Goal: Task Accomplishment & Management: Complete application form

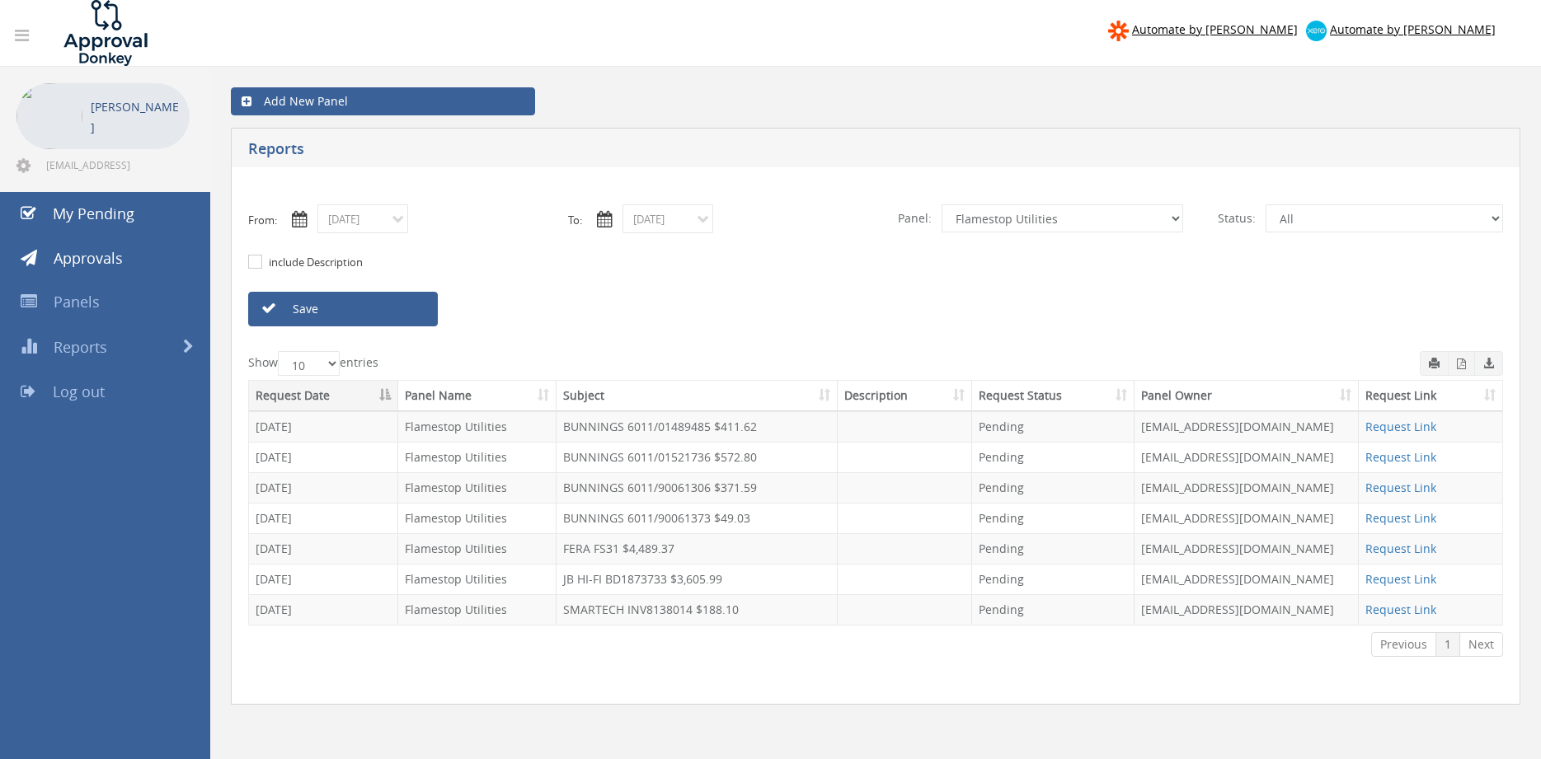
select select "number:9744"
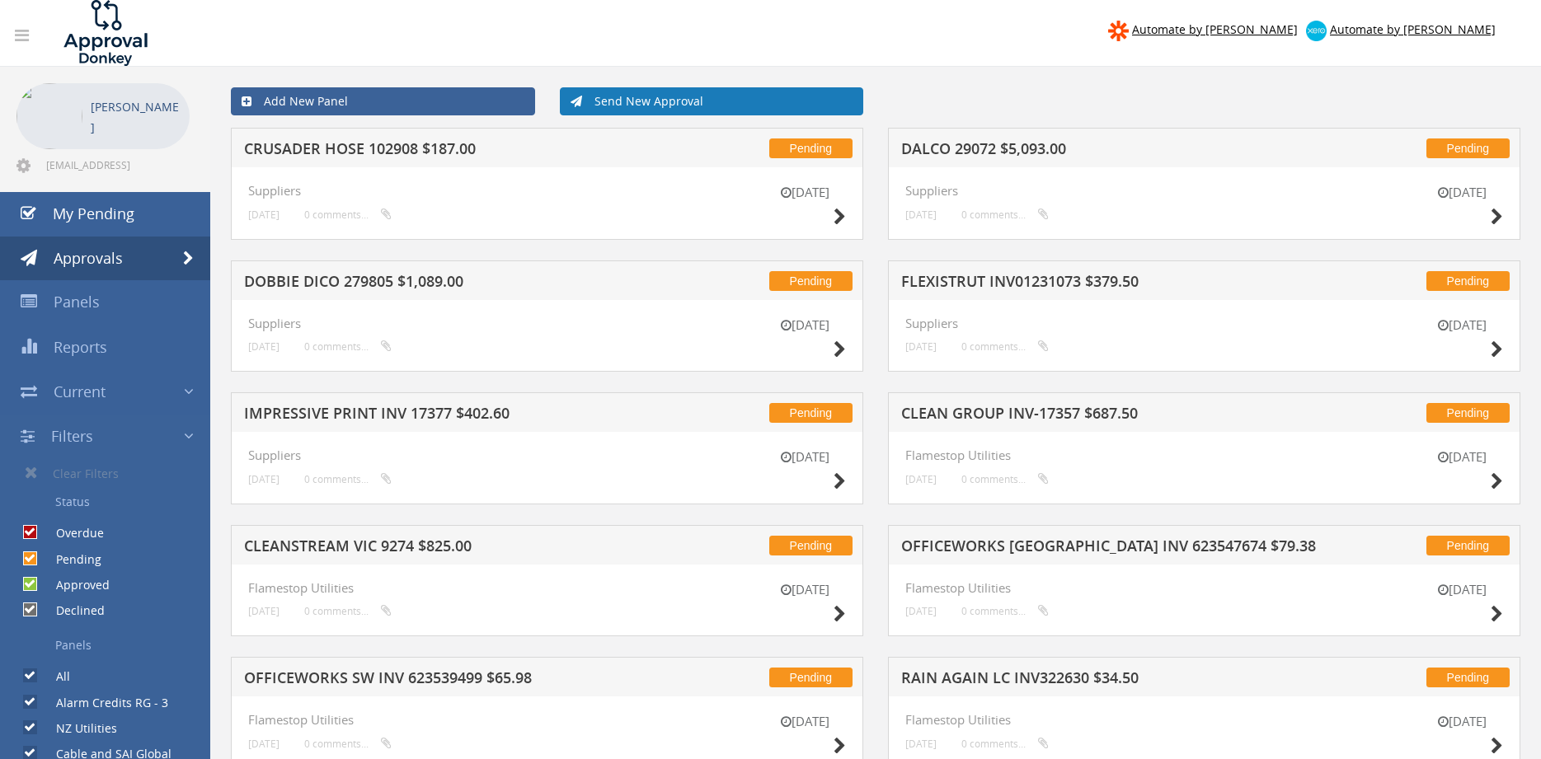
click at [640, 106] on link "Send New Approval" at bounding box center [712, 101] width 304 height 28
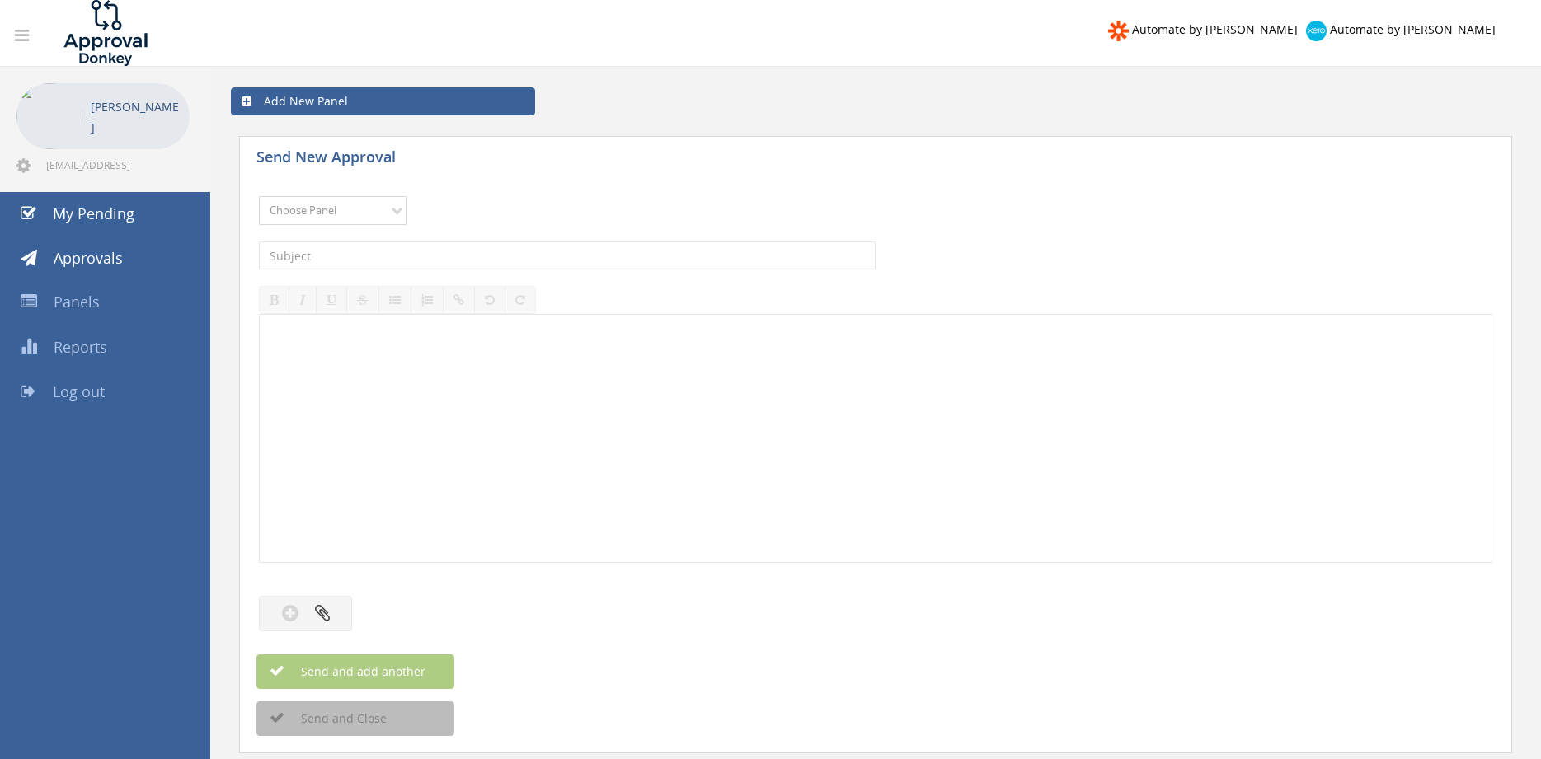
select select "9739"
click option "Credit Requests - 2" at bounding box center [0, 0] width 0 height 0
click at [419, 253] on input "text" at bounding box center [567, 256] width 617 height 28
type input "WORMALD MELBOURNE 1091739-D01 $1,221.77"
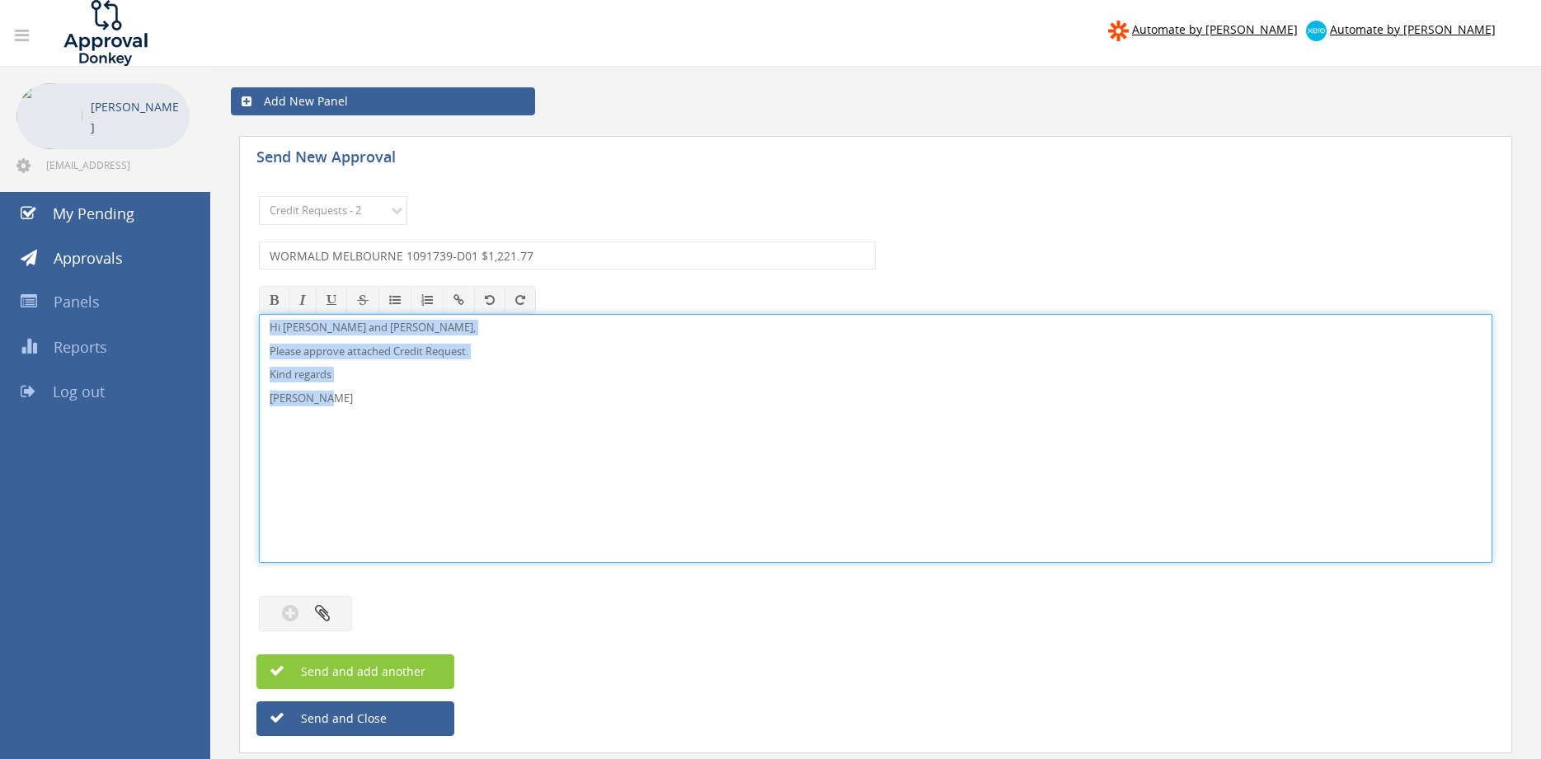
drag, startPoint x: 354, startPoint y: 406, endPoint x: 242, endPoint y: 304, distance: 151.2
click at [259, 314] on div "Hi [PERSON_NAME] and [PERSON_NAME], Please approve attached Credit Request. Kin…" at bounding box center [875, 438] width 1233 height 249
click at [332, 620] on button "button" at bounding box center [305, 613] width 93 height 35
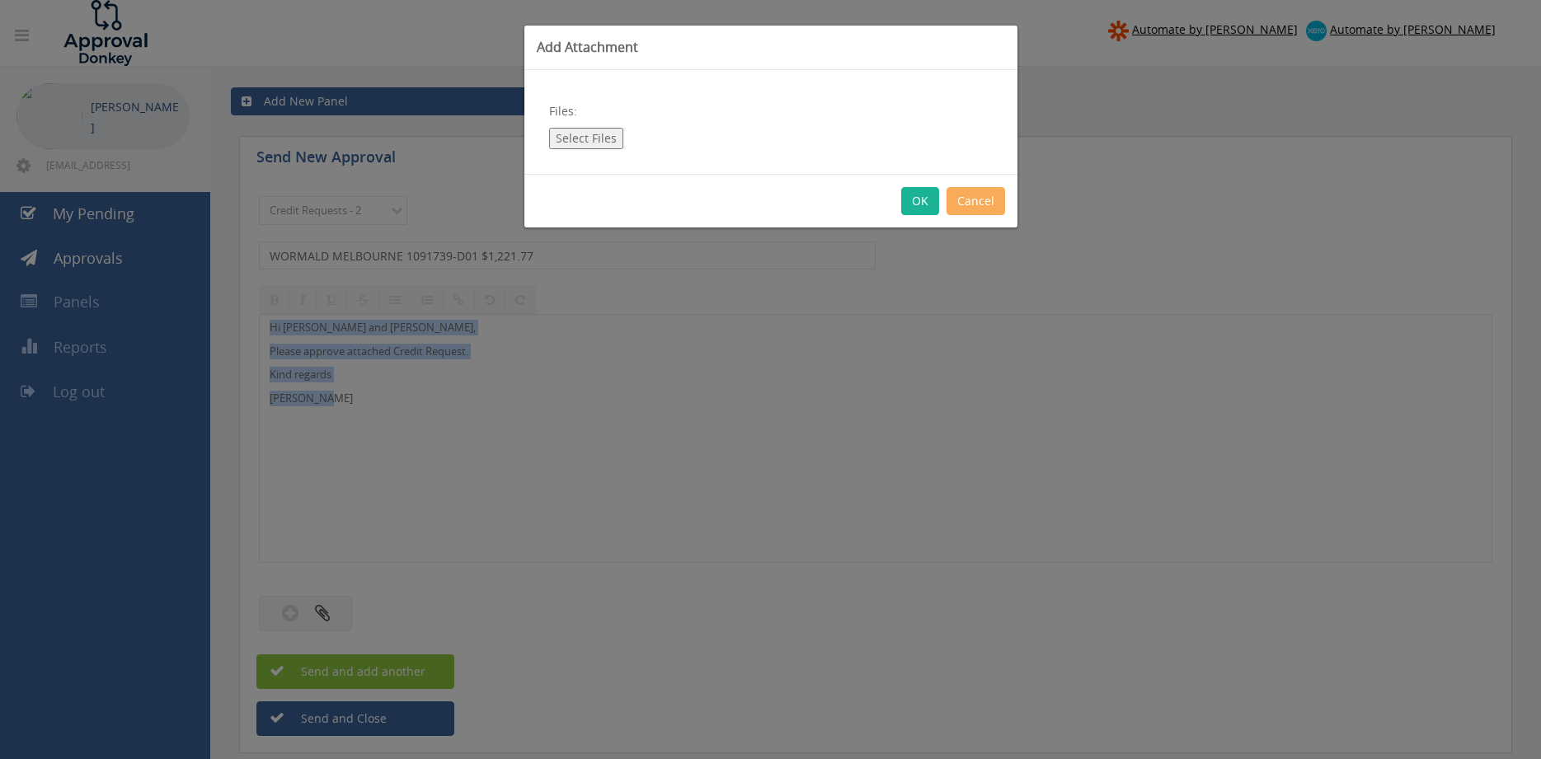
click at [603, 146] on button "Select Files" at bounding box center [586, 138] width 74 height 21
type input "C:\fakepath\WORMALD 1091739-D01.pdf"
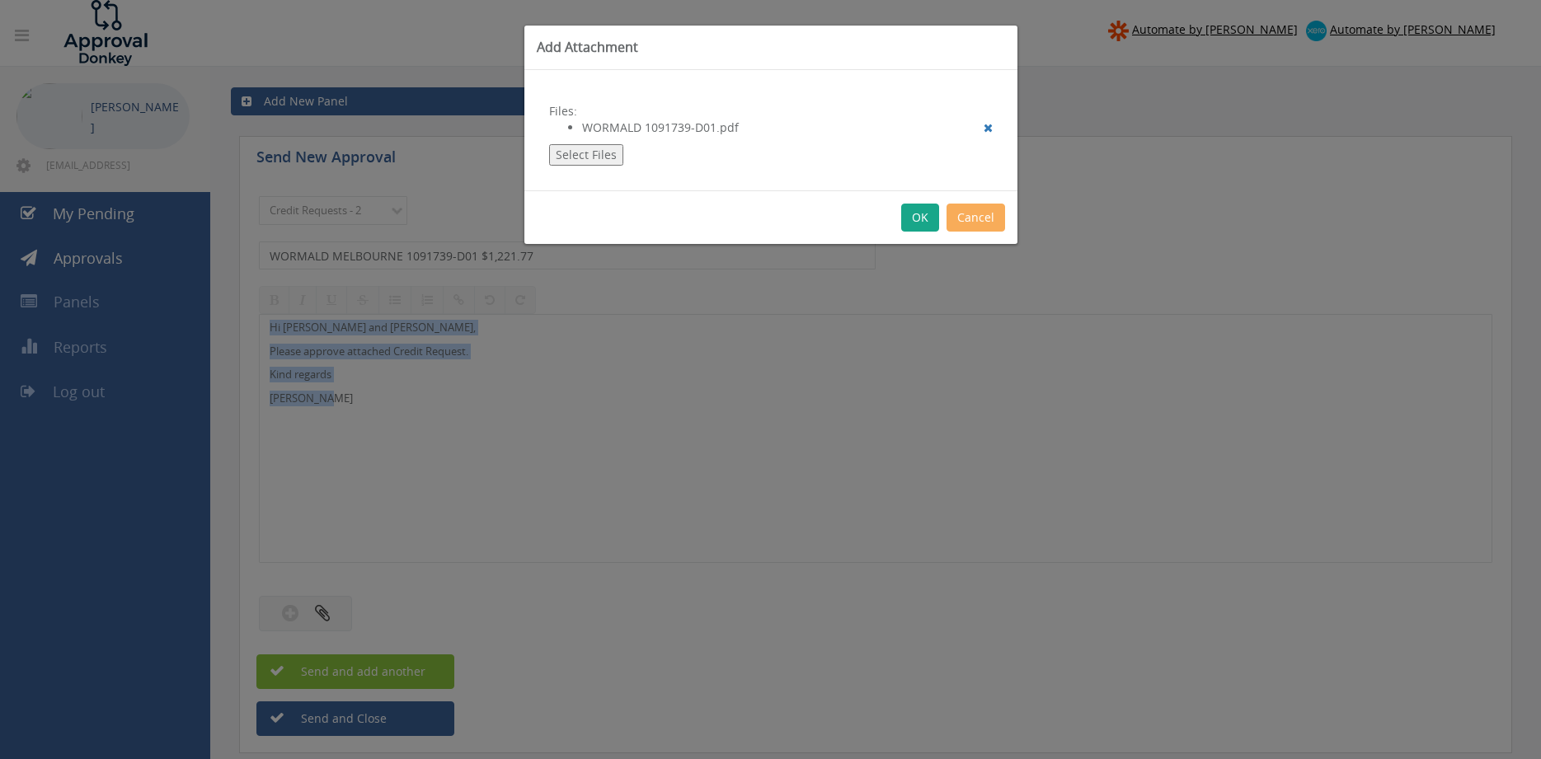
click at [921, 220] on button "OK" at bounding box center [920, 218] width 38 height 28
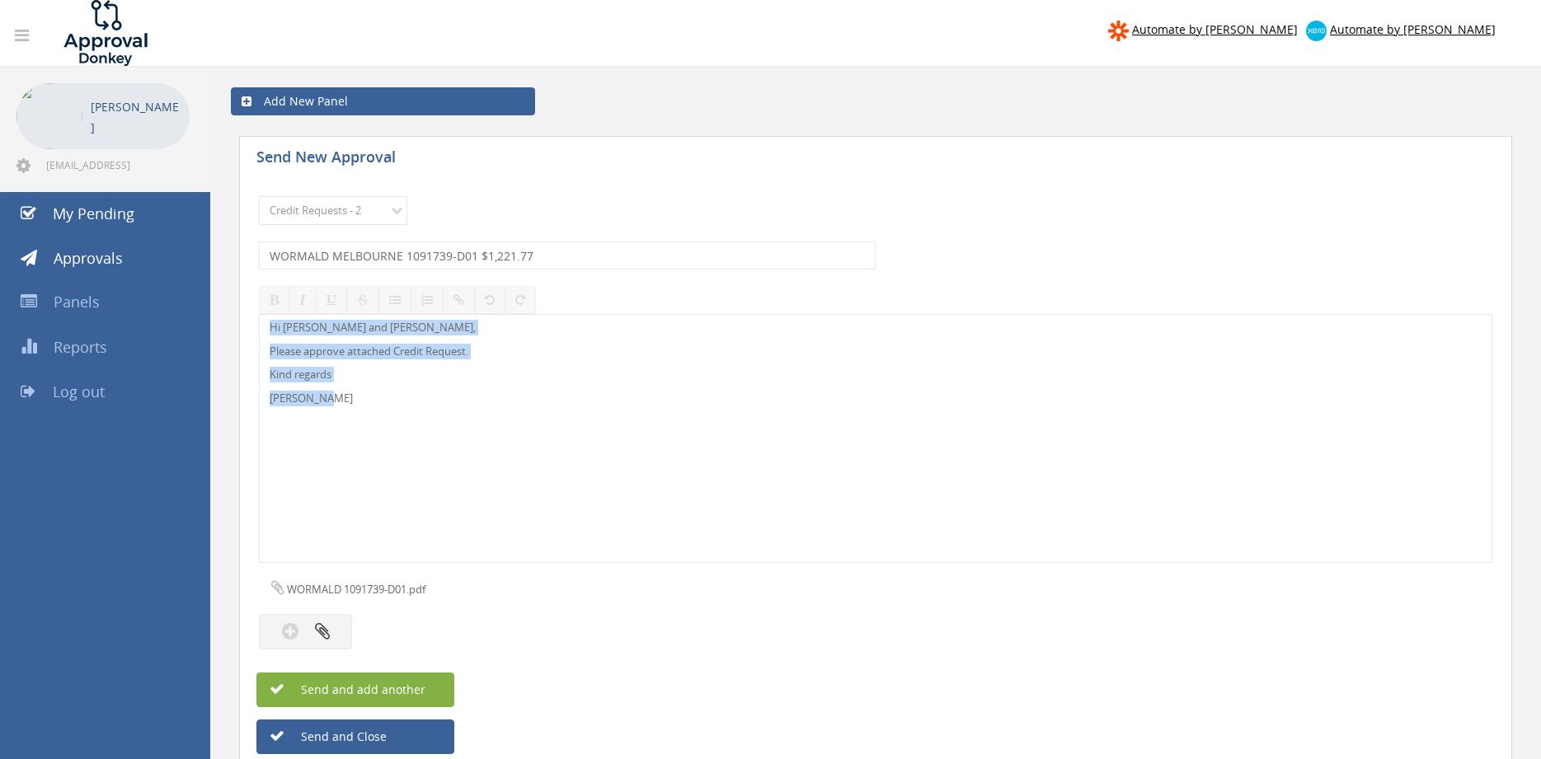
click at [430, 687] on button "Send and add another" at bounding box center [355, 690] width 198 height 35
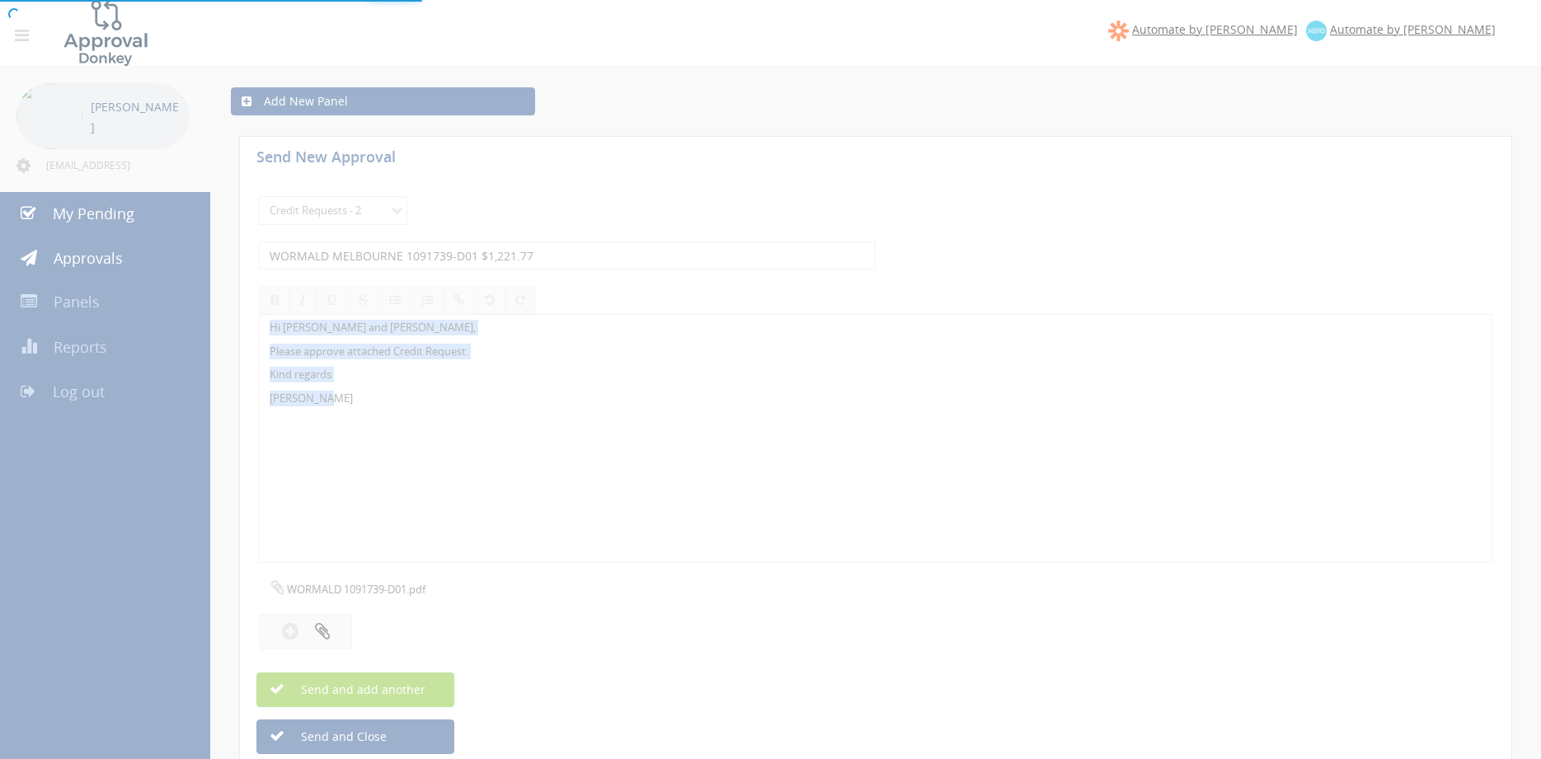
select select
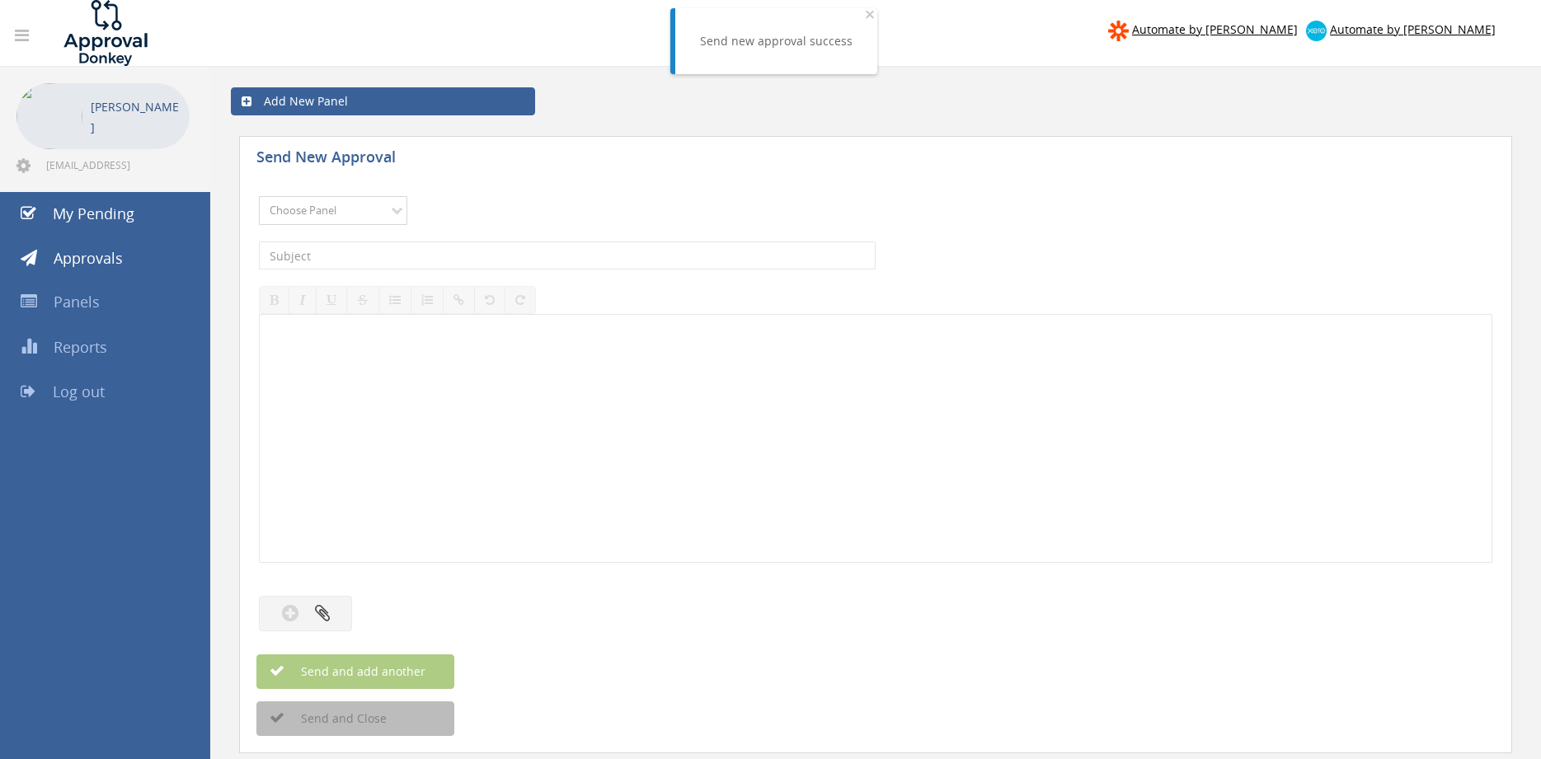
click at [259, 196] on select "Choose Panel Alarm Credits RG - 3 NZ Utilities Cable and SAI Global NZ Alarms-1…" at bounding box center [333, 210] width 148 height 29
select select "9739"
click option "Credit Requests - 2" at bounding box center [0, 0] width 0 height 0
click at [449, 250] on input "text" at bounding box center [567, 256] width 617 height 28
type input "TOTAL VENTILATION HYGIENE 1094554-D01 $338.33"
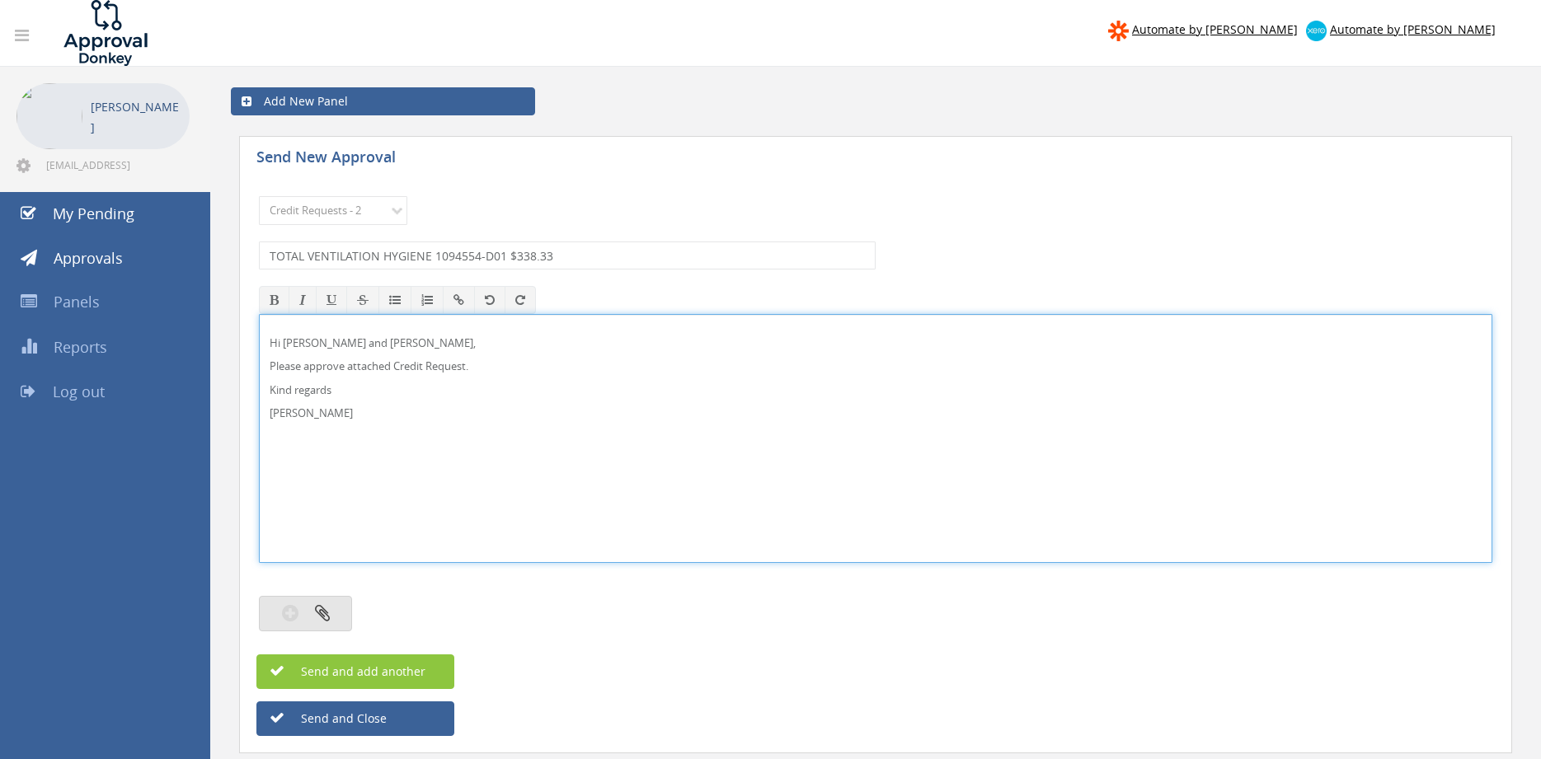
click at [341, 612] on button "button" at bounding box center [305, 613] width 93 height 35
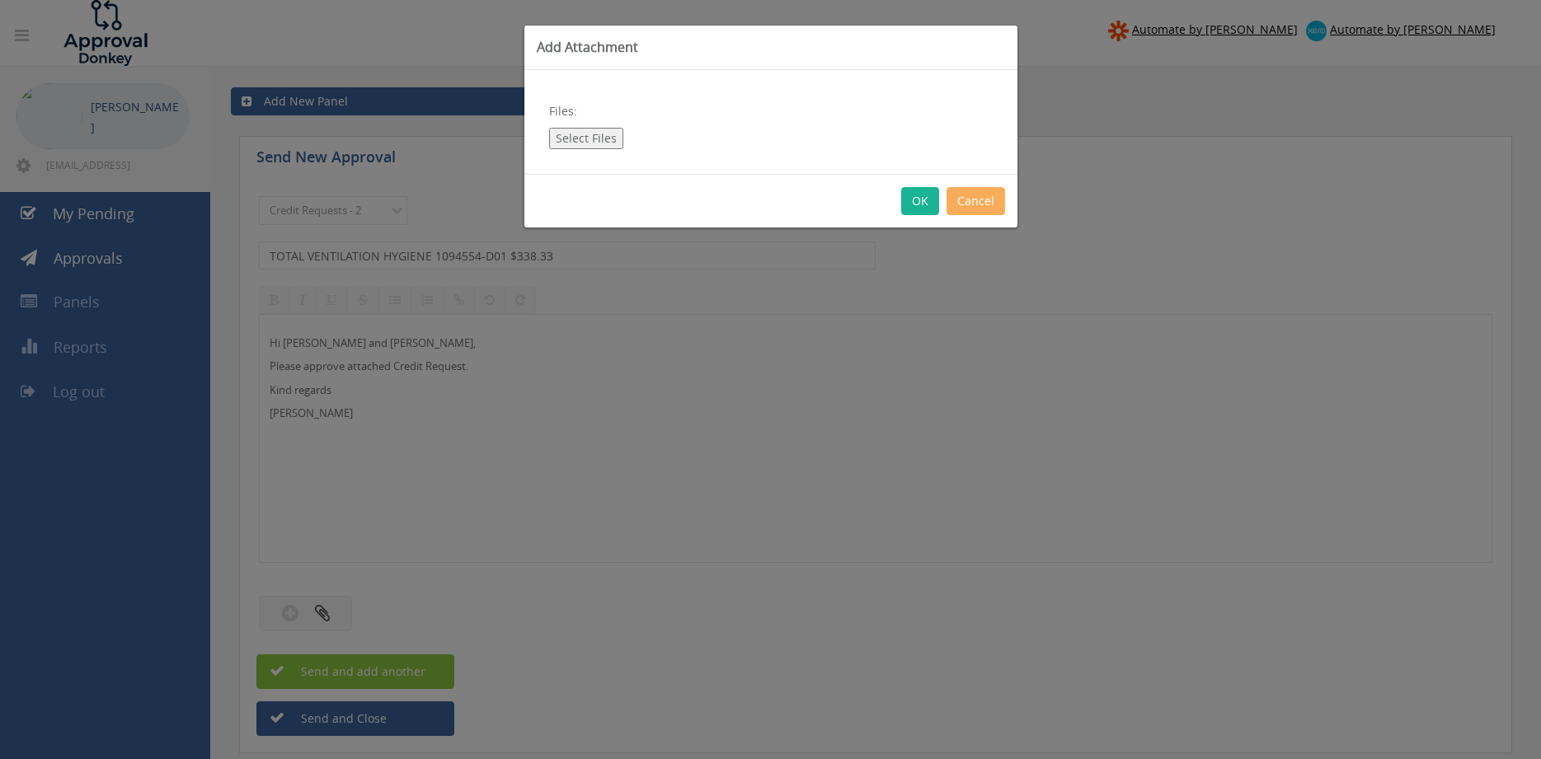
click at [599, 134] on button "Select Files" at bounding box center [586, 138] width 74 height 21
type input "C:\fakepath\TOTAL VENTILATION HYGIENE 1094554-D01.pdf"
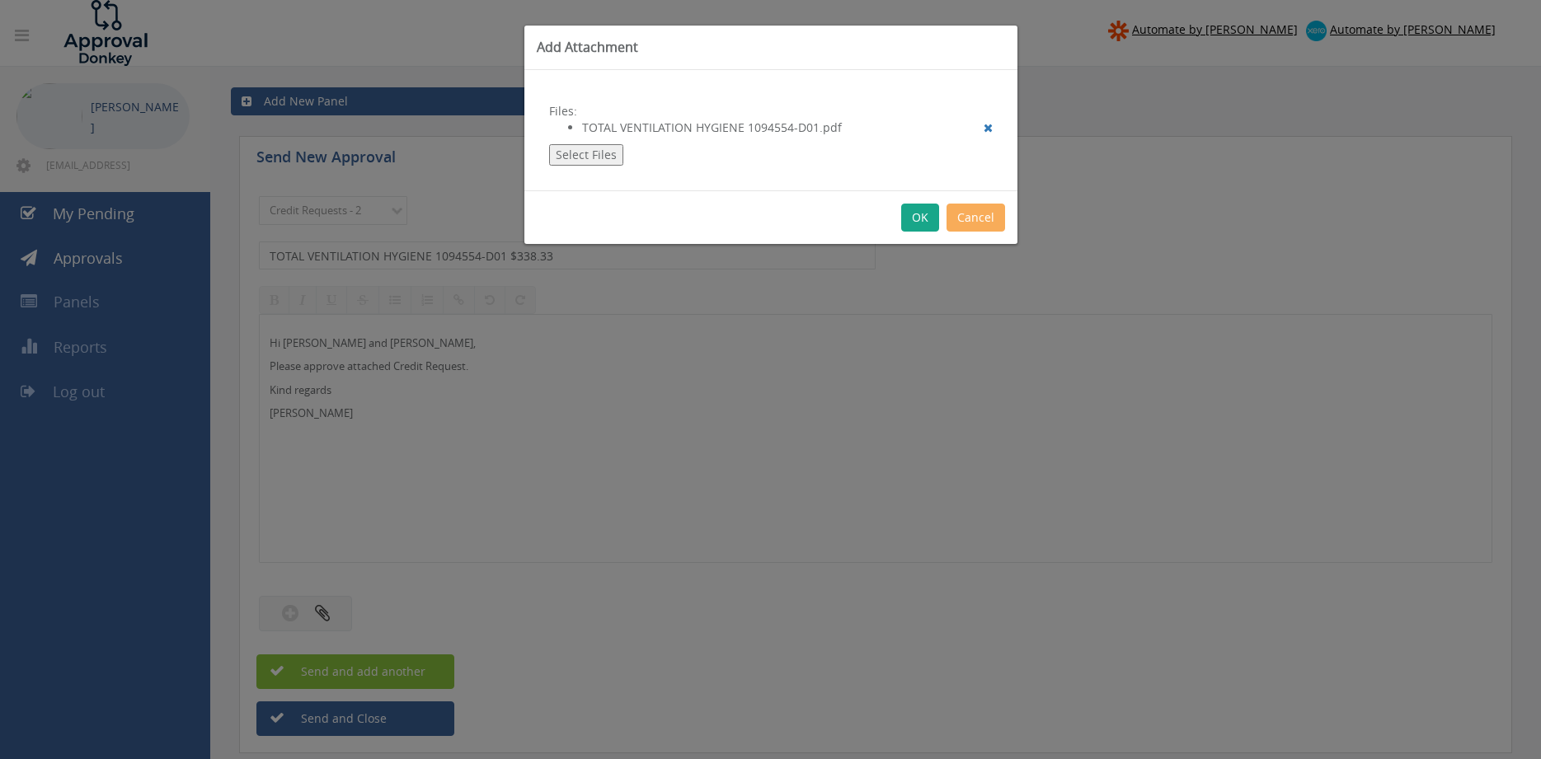
click at [914, 222] on button "OK" at bounding box center [920, 218] width 38 height 28
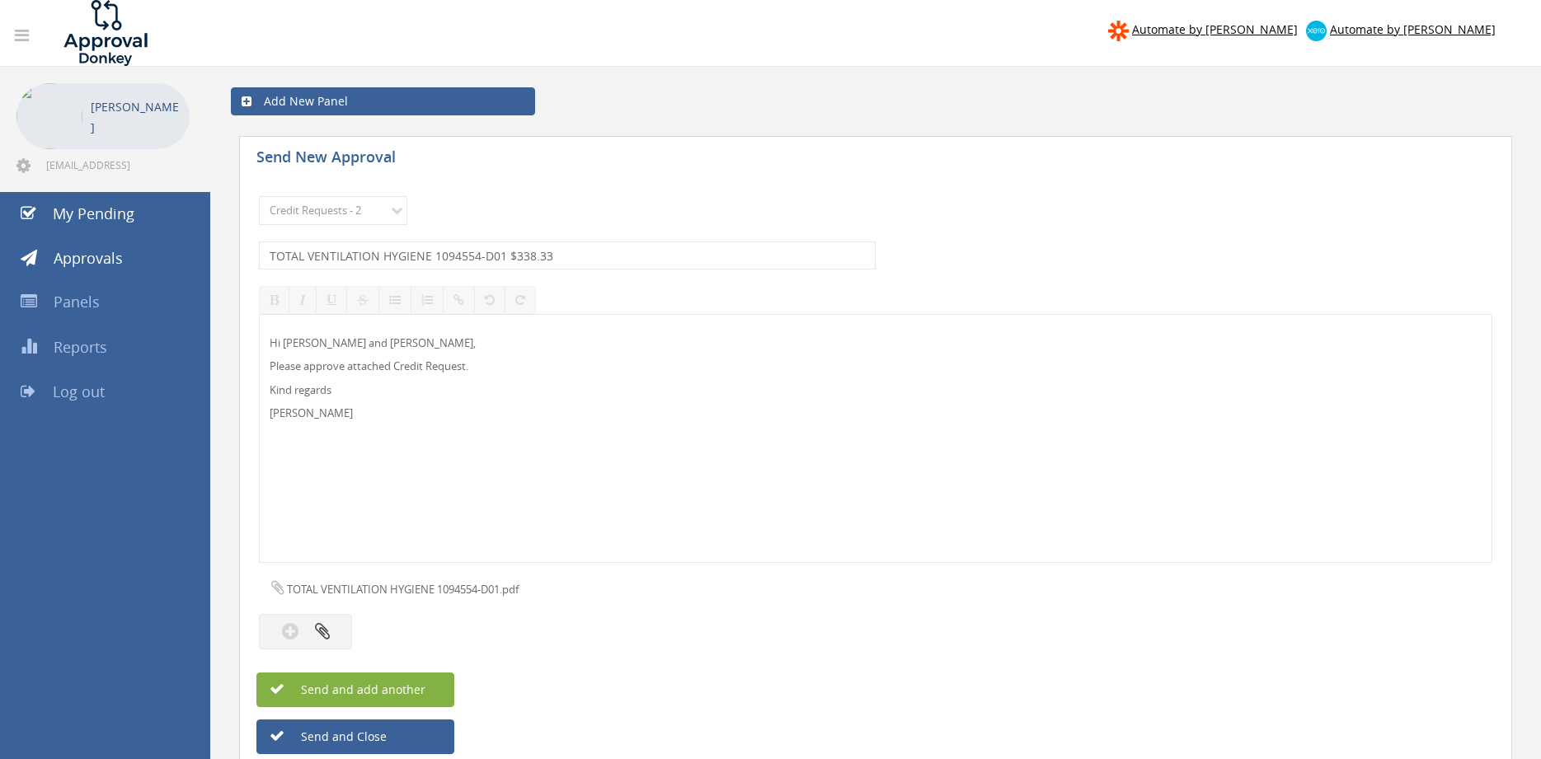
click at [413, 683] on span "Send and add another" at bounding box center [345, 690] width 160 height 16
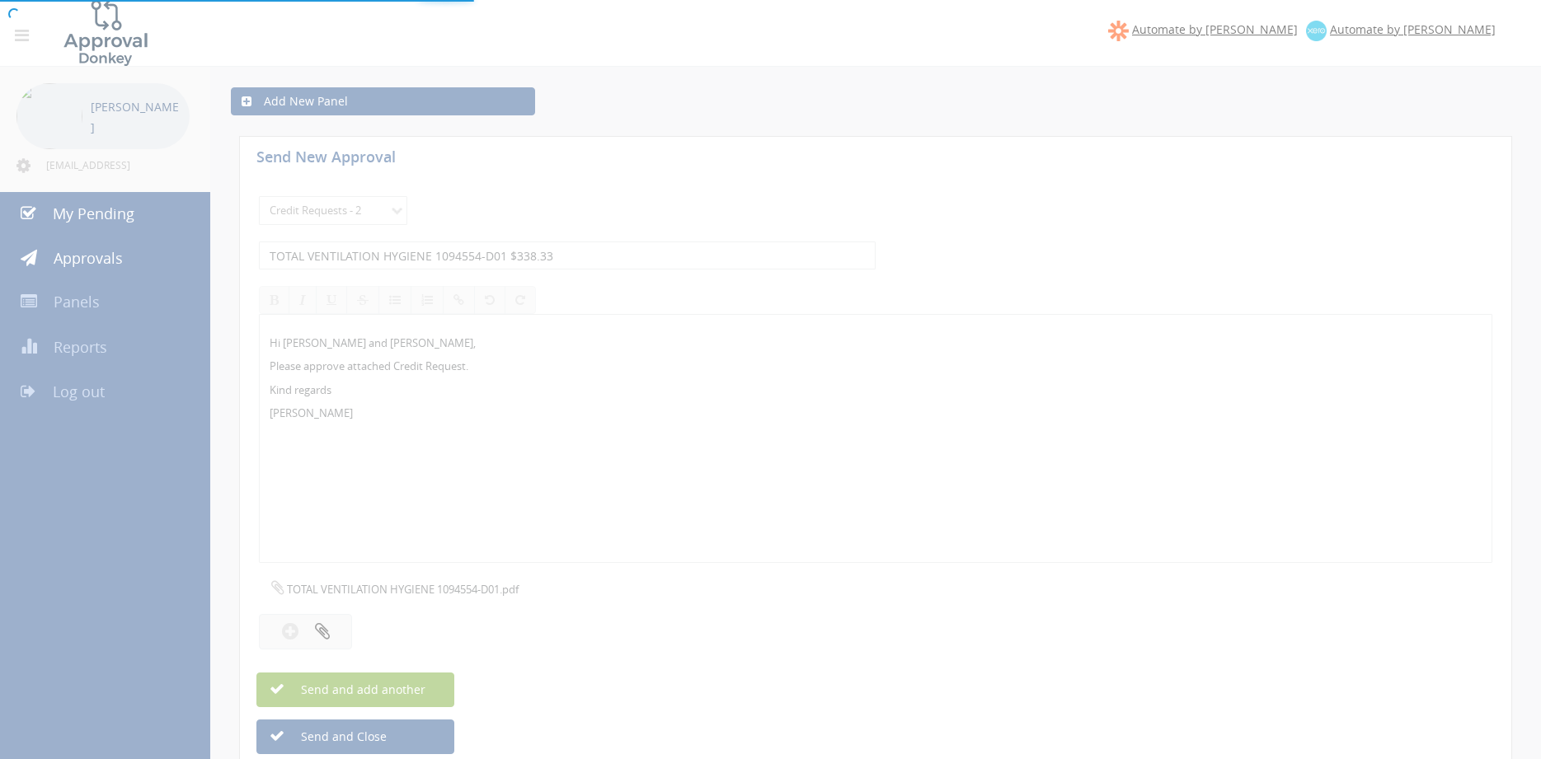
select select
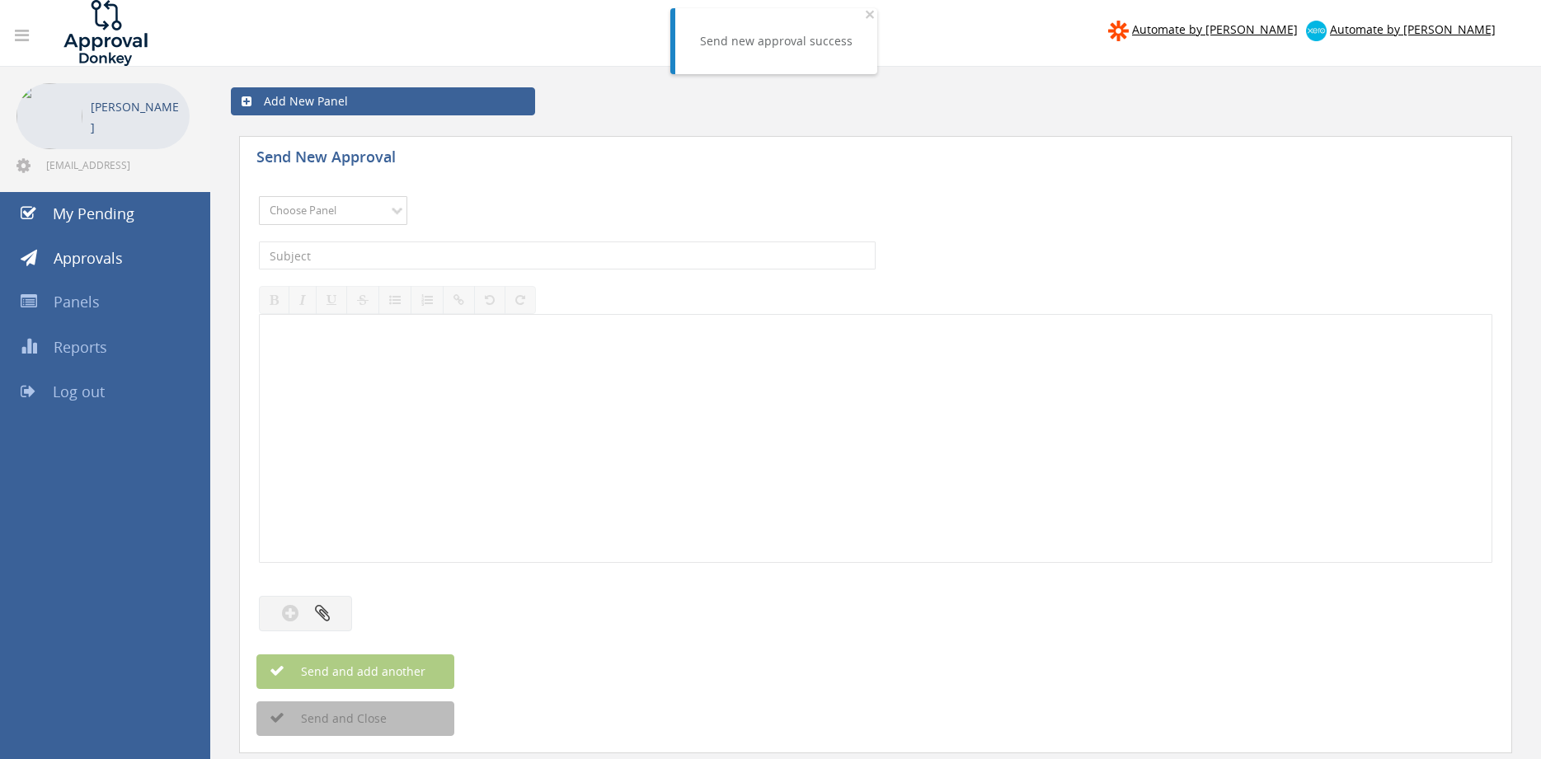
click at [259, 196] on select "Choose Panel Alarm Credits RG - 3 NZ Utilities Cable and SAI Global NZ Alarms-1…" at bounding box center [333, 210] width 148 height 29
select select "9739"
click option "Credit Requests - 2" at bounding box center [0, 0] width 0 height 0
click at [461, 260] on input "text" at bounding box center [567, 256] width 617 height 28
type input "SOLID CONSTRUCTION 1092302-D01 $102.11"
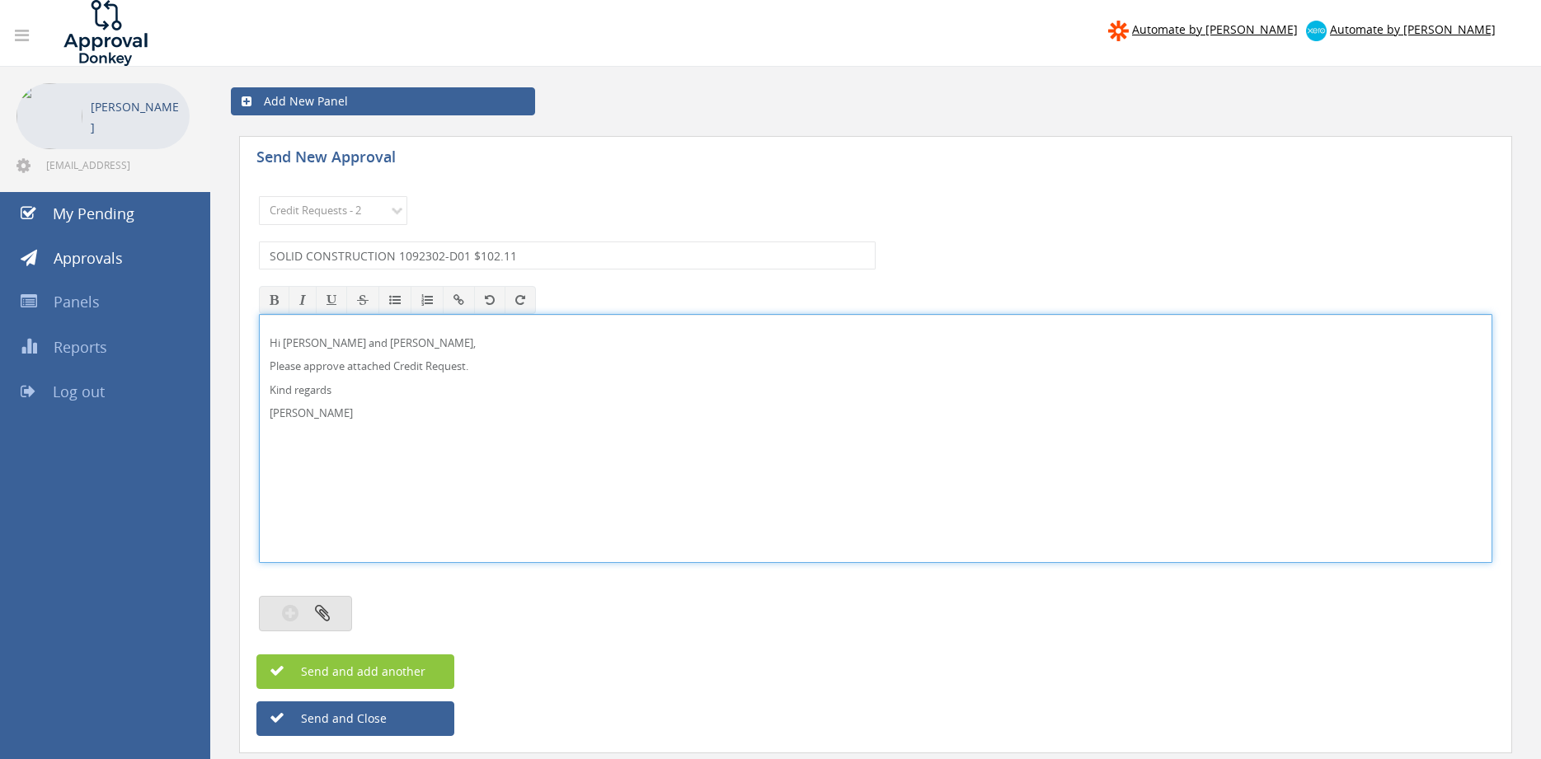
click at [337, 625] on button "button" at bounding box center [305, 613] width 93 height 35
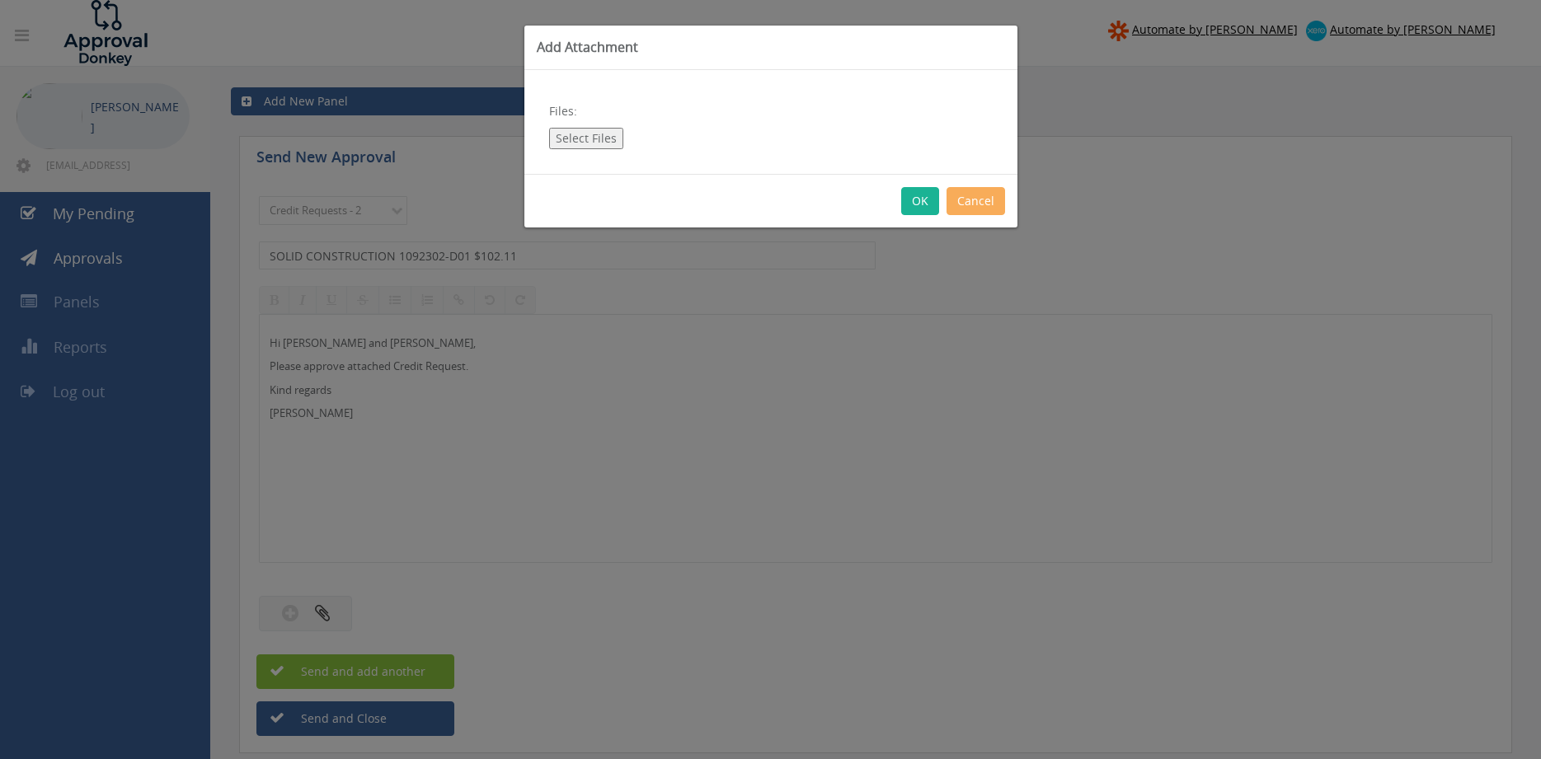
click at [584, 139] on button "Select Files" at bounding box center [586, 138] width 74 height 21
type input "C:\fakepath\SOLID CONSTRUCTION ENTERPRISES 1092302-D01.pdf"
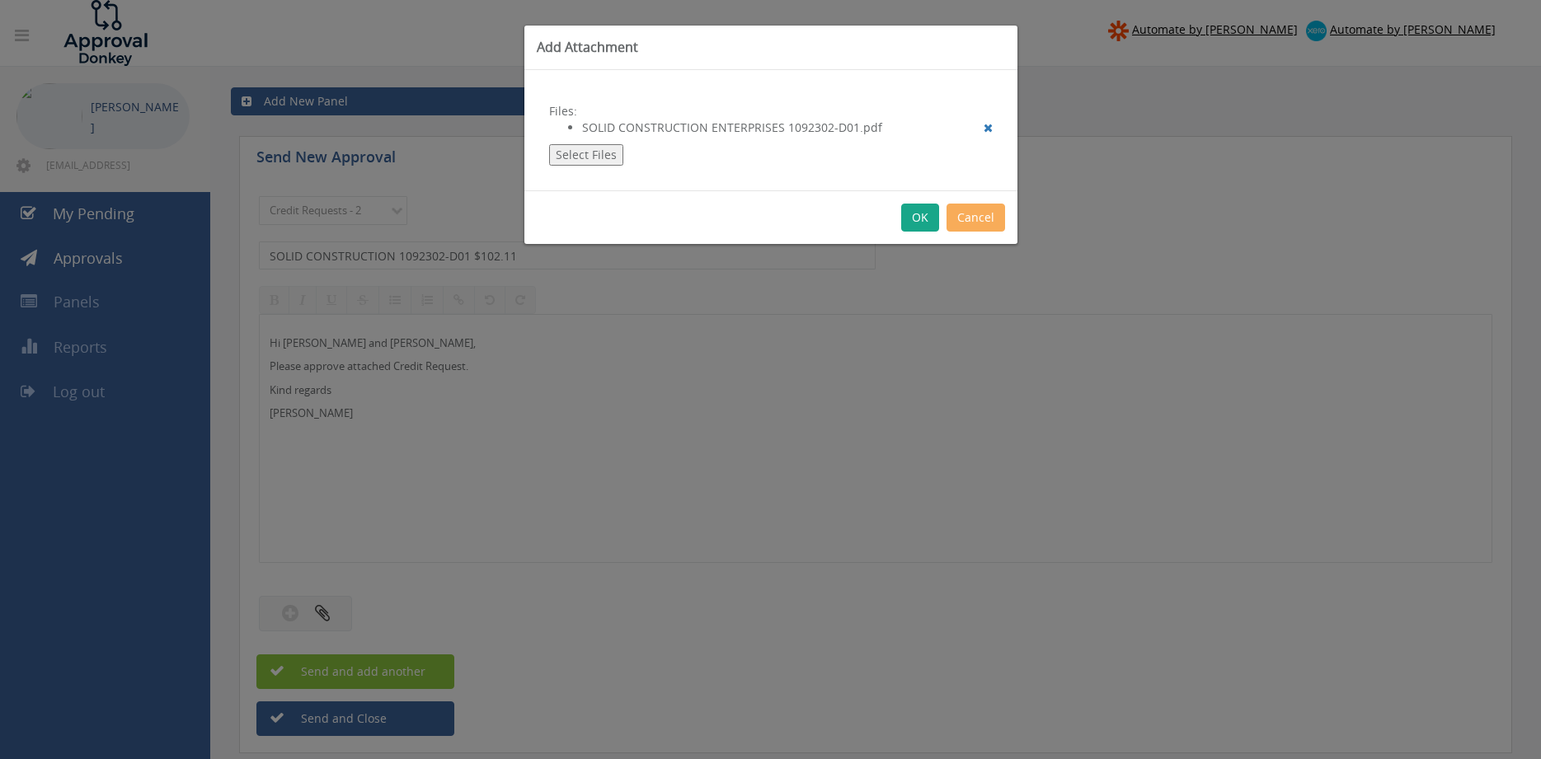
click at [914, 221] on button "OK" at bounding box center [920, 218] width 38 height 28
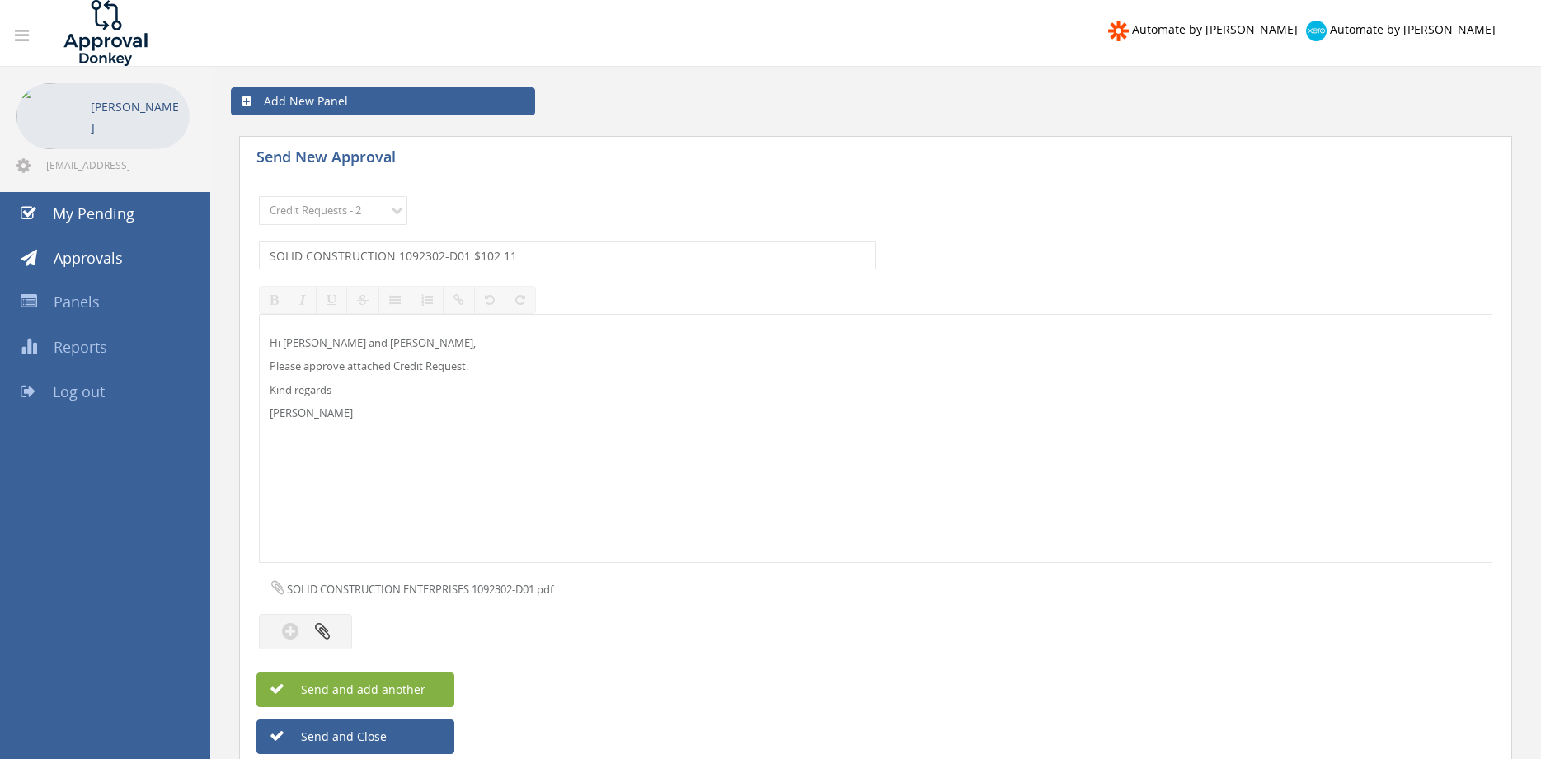
click at [401, 693] on span "Send and add another" at bounding box center [345, 690] width 160 height 16
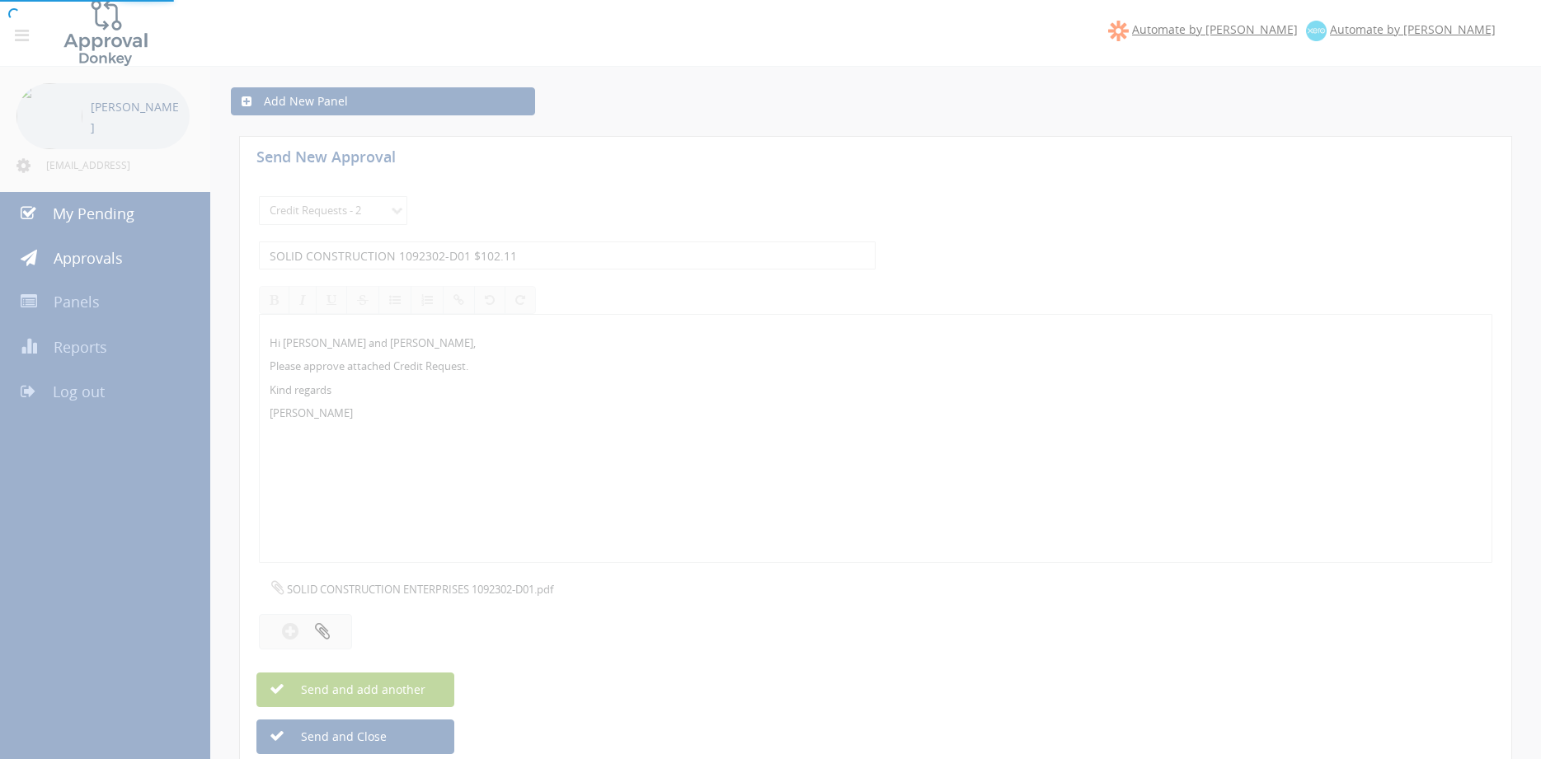
select select
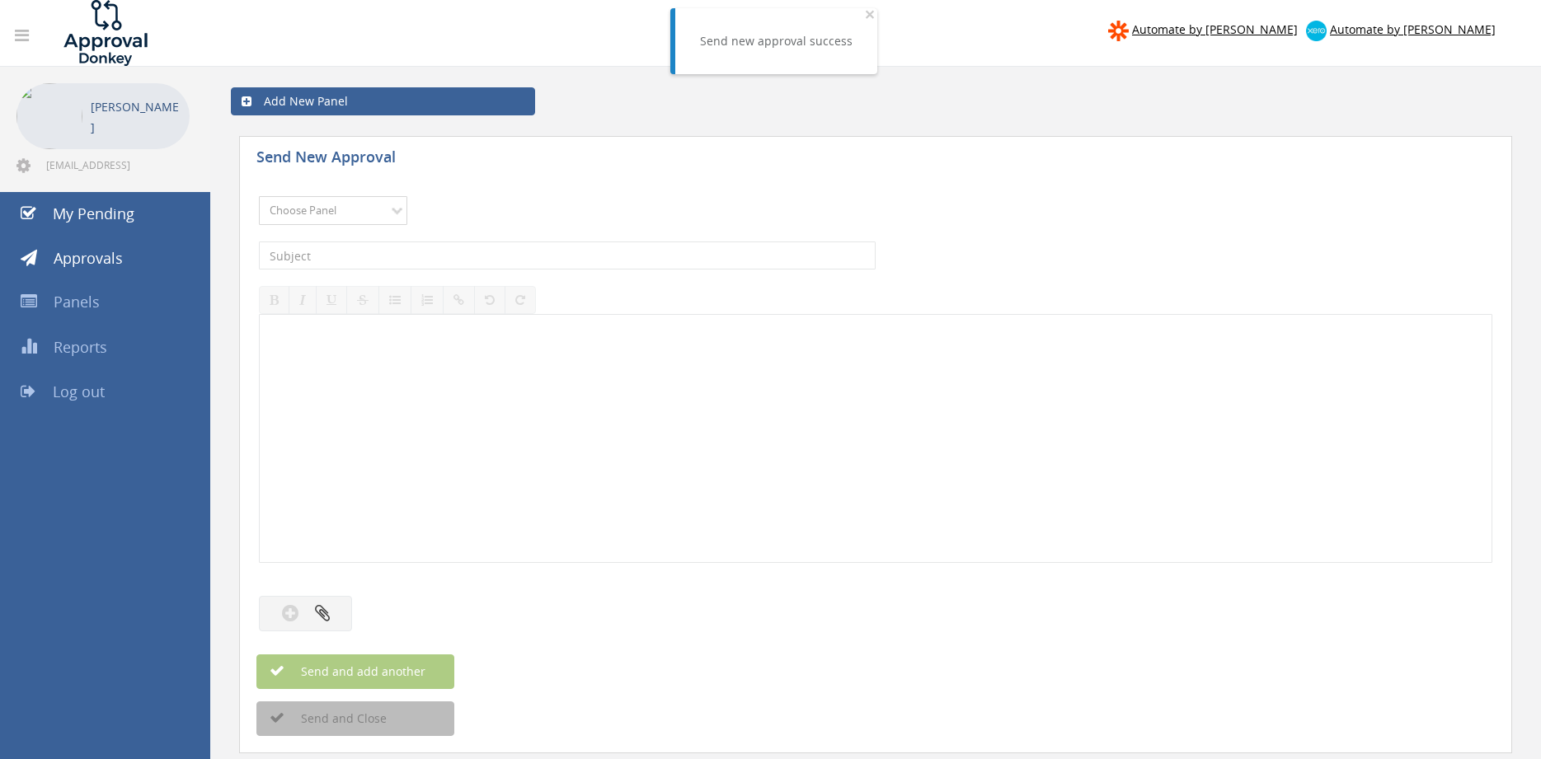
click at [259, 196] on select "Choose Panel Alarm Credits RG - 3 NZ Utilities Cable and SAI Global NZ Alarms-1…" at bounding box center [333, 210] width 148 height 29
select select "9739"
click option "Credit Requests - 2" at bounding box center [0, 0] width 0 height 0
click at [442, 259] on input "text" at bounding box center [567, 256] width 617 height 28
type input "OSS MARITIME GROUP 1073384-D01 $146.11"
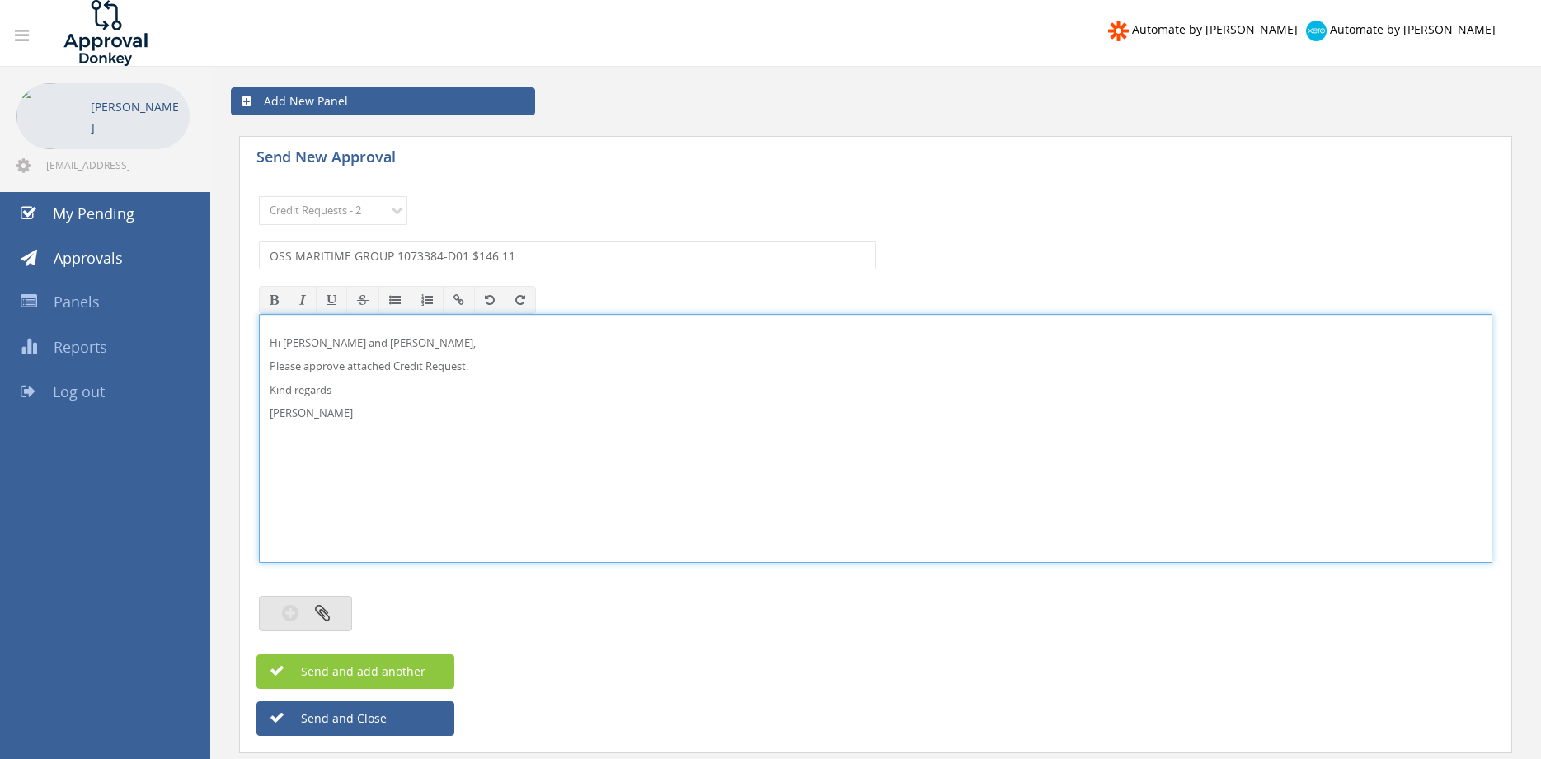
click at [327, 607] on icon "button" at bounding box center [322, 613] width 15 height 19
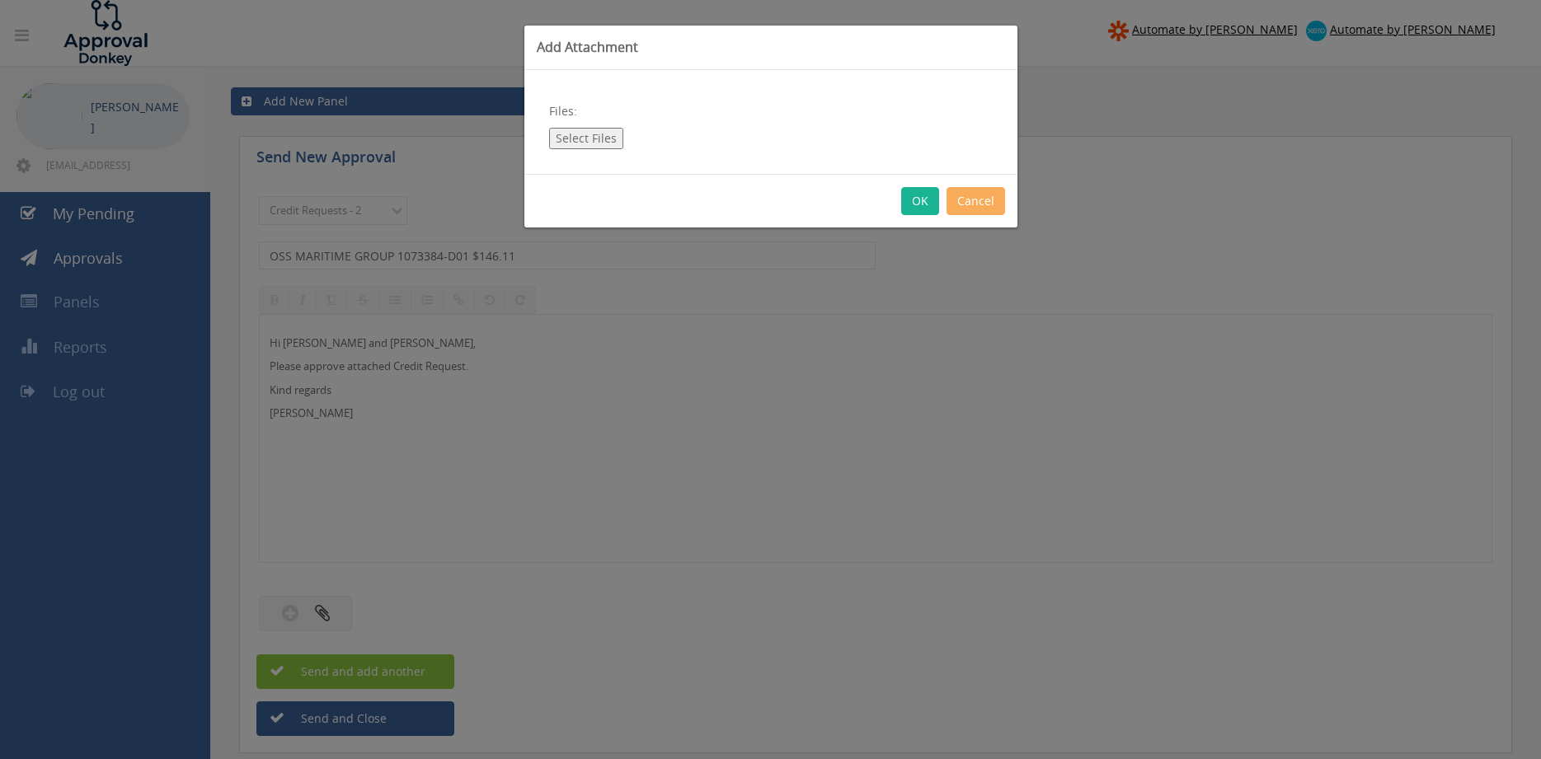
click at [589, 134] on button "Select Files" at bounding box center [586, 138] width 74 height 21
type input "C:\fakepath\OSS MARITIME GROUP 1073384-D01.pdf"
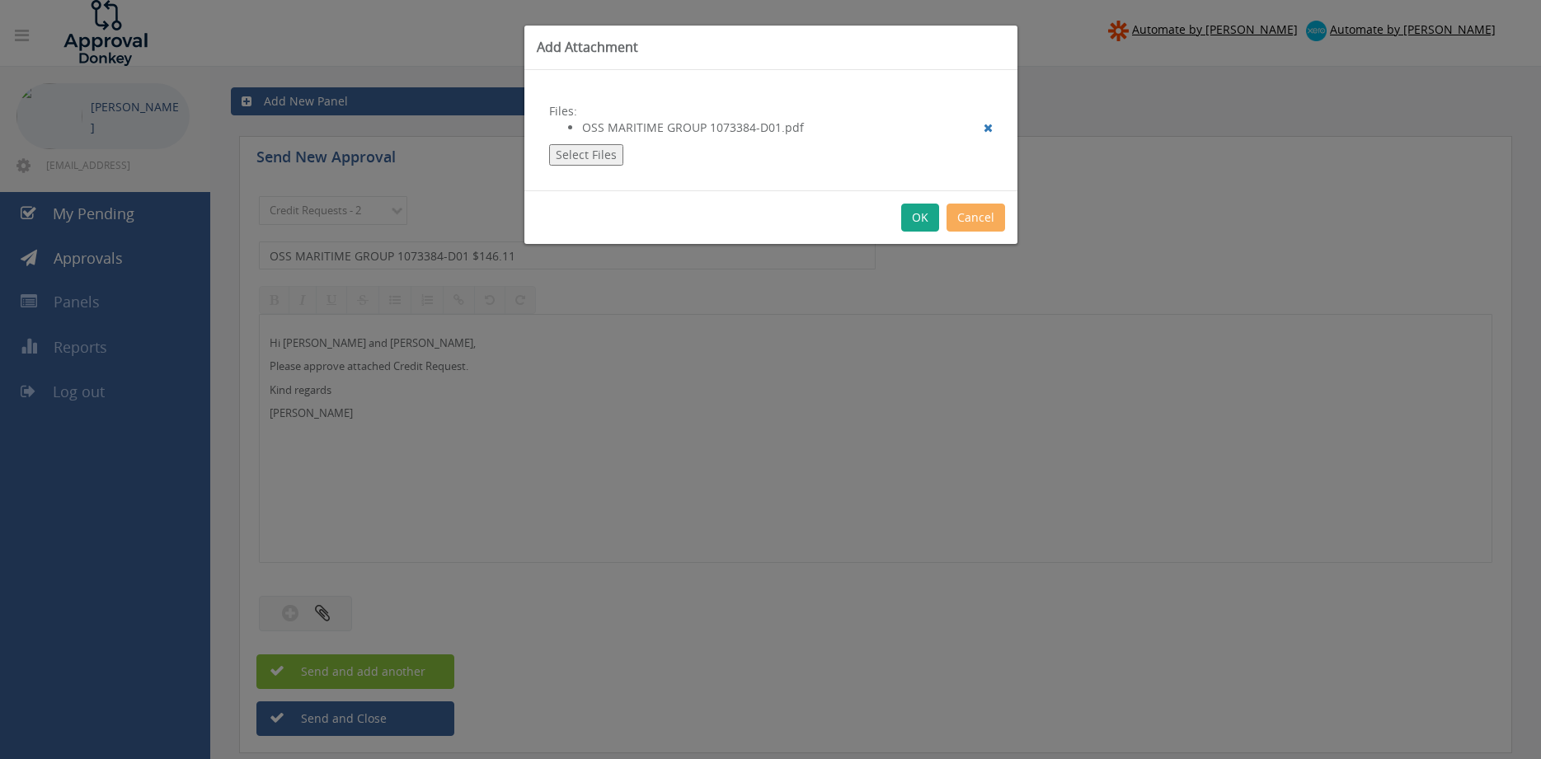
click at [914, 218] on button "OK" at bounding box center [920, 218] width 38 height 28
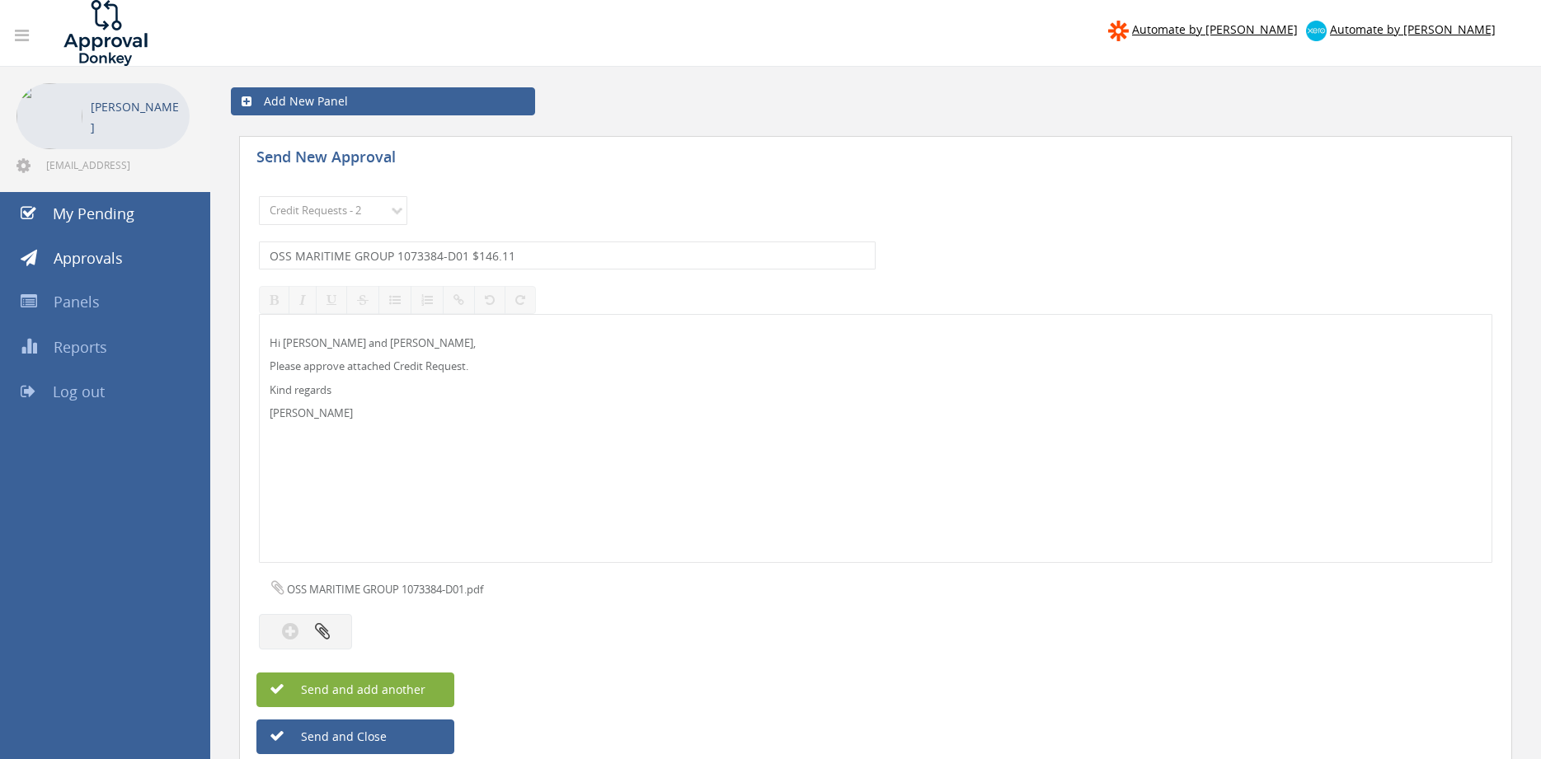
click at [403, 688] on span "Send and add another" at bounding box center [345, 690] width 160 height 16
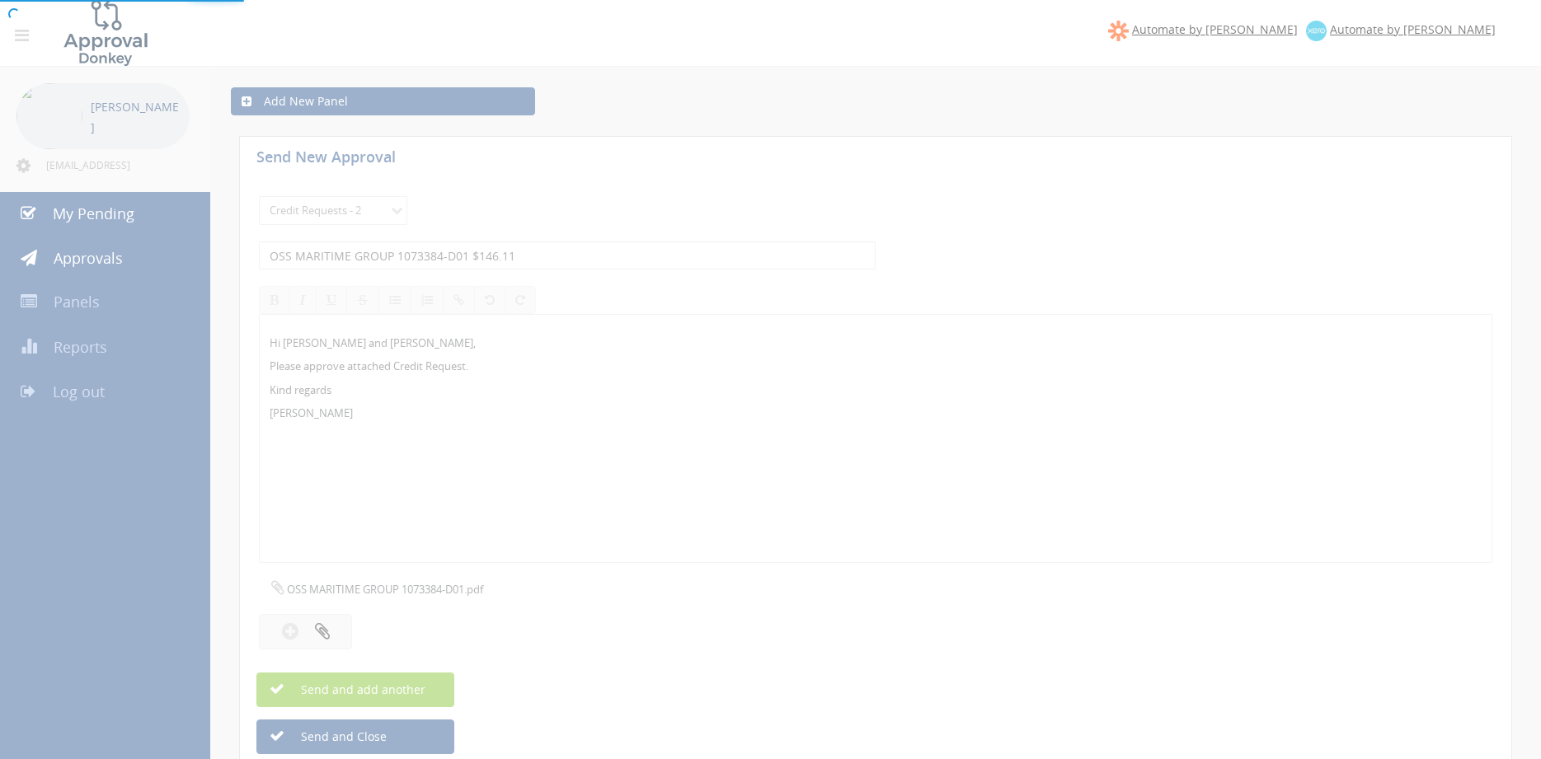
select select
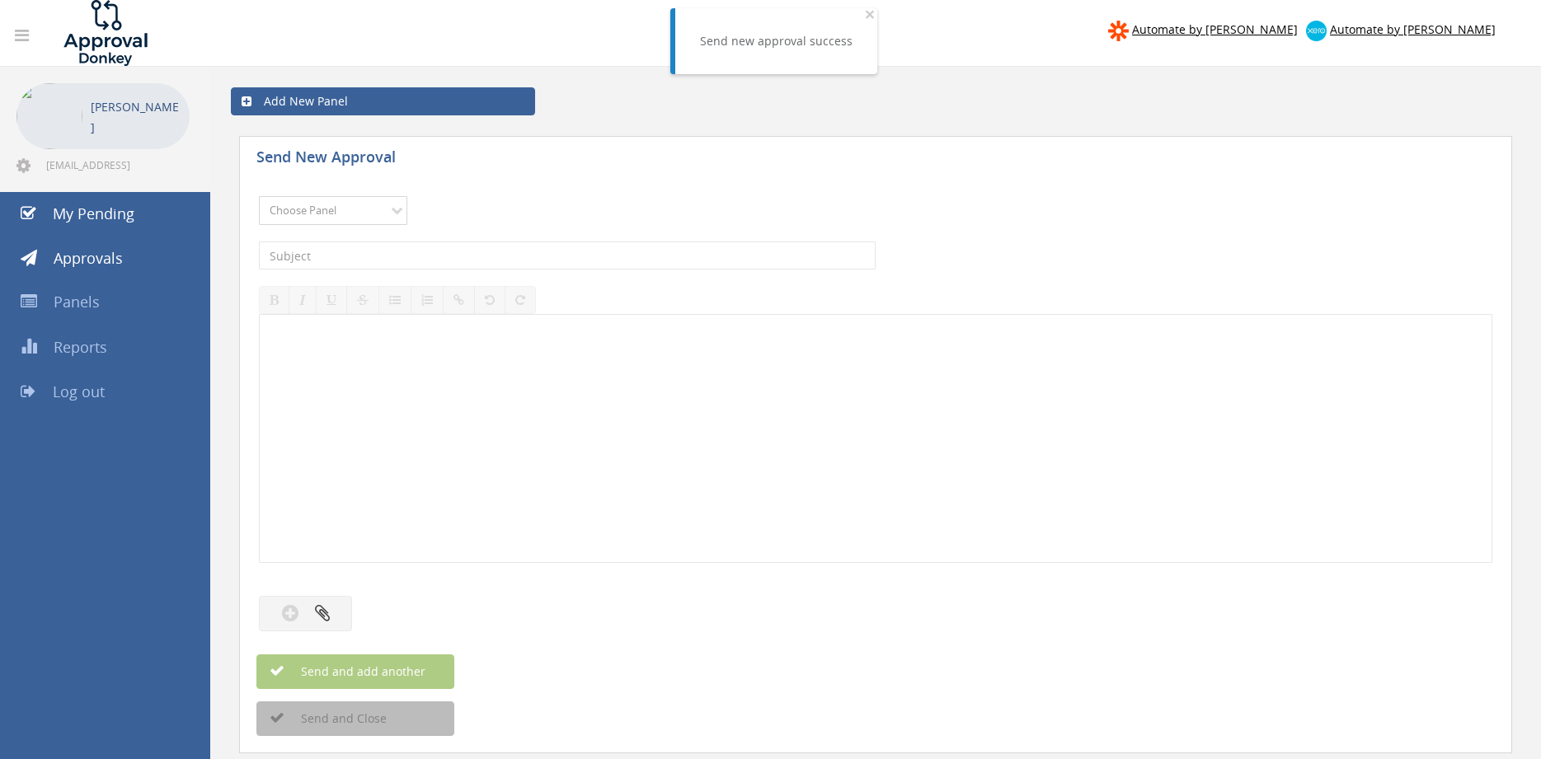
click at [259, 196] on select "Choose Panel Alarm Credits RG - 3 NZ Utilities Cable and SAI Global NZ Alarms-1…" at bounding box center [333, 210] width 148 height 29
select select "9739"
click option "Credit Requests - 2" at bounding box center [0, 0] width 0 height 0
click at [457, 253] on input "text" at bounding box center [567, 256] width 617 height 28
type input "MELBOURNE FIRE AND ELECTRICAL 1086142-D01 $1,281.59"
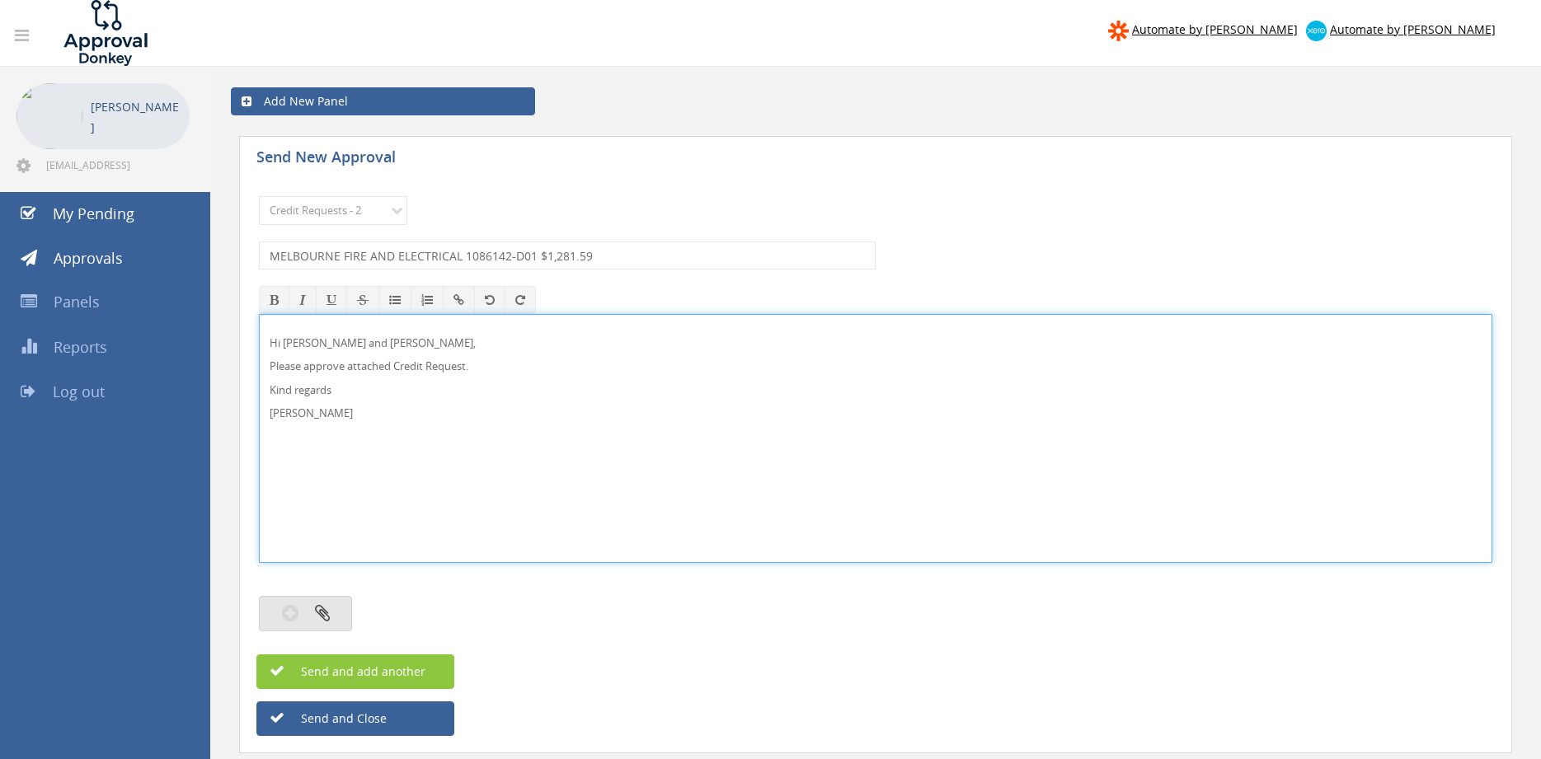
click at [332, 609] on button "button" at bounding box center [305, 613] width 93 height 35
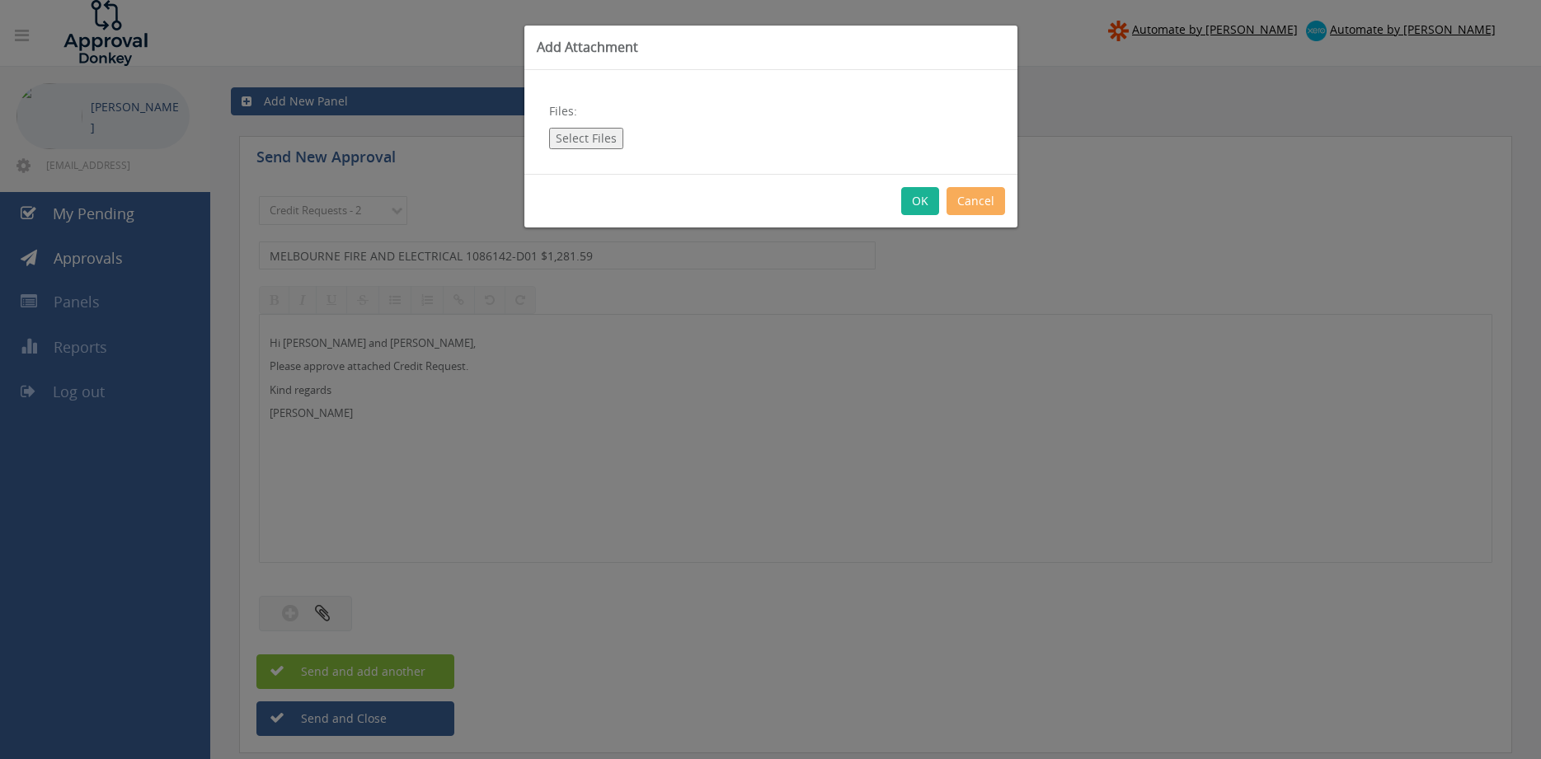
click at [603, 137] on button "Select Files" at bounding box center [586, 138] width 74 height 21
type input "C:\fakepath\MELBOURNE FIRE AND ELECTRICAL 1086142-D01.pdf"
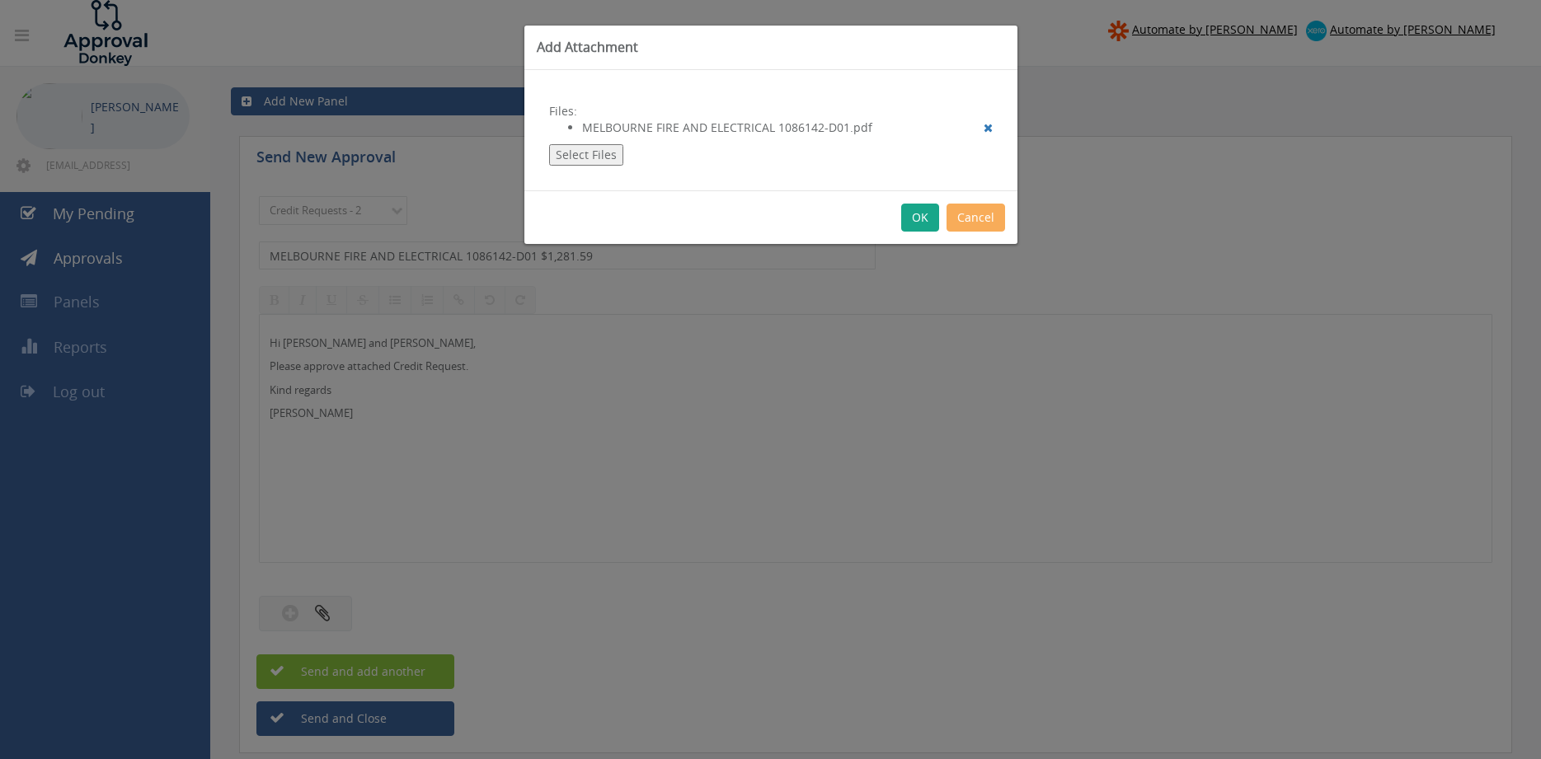
click at [919, 216] on button "OK" at bounding box center [920, 218] width 38 height 28
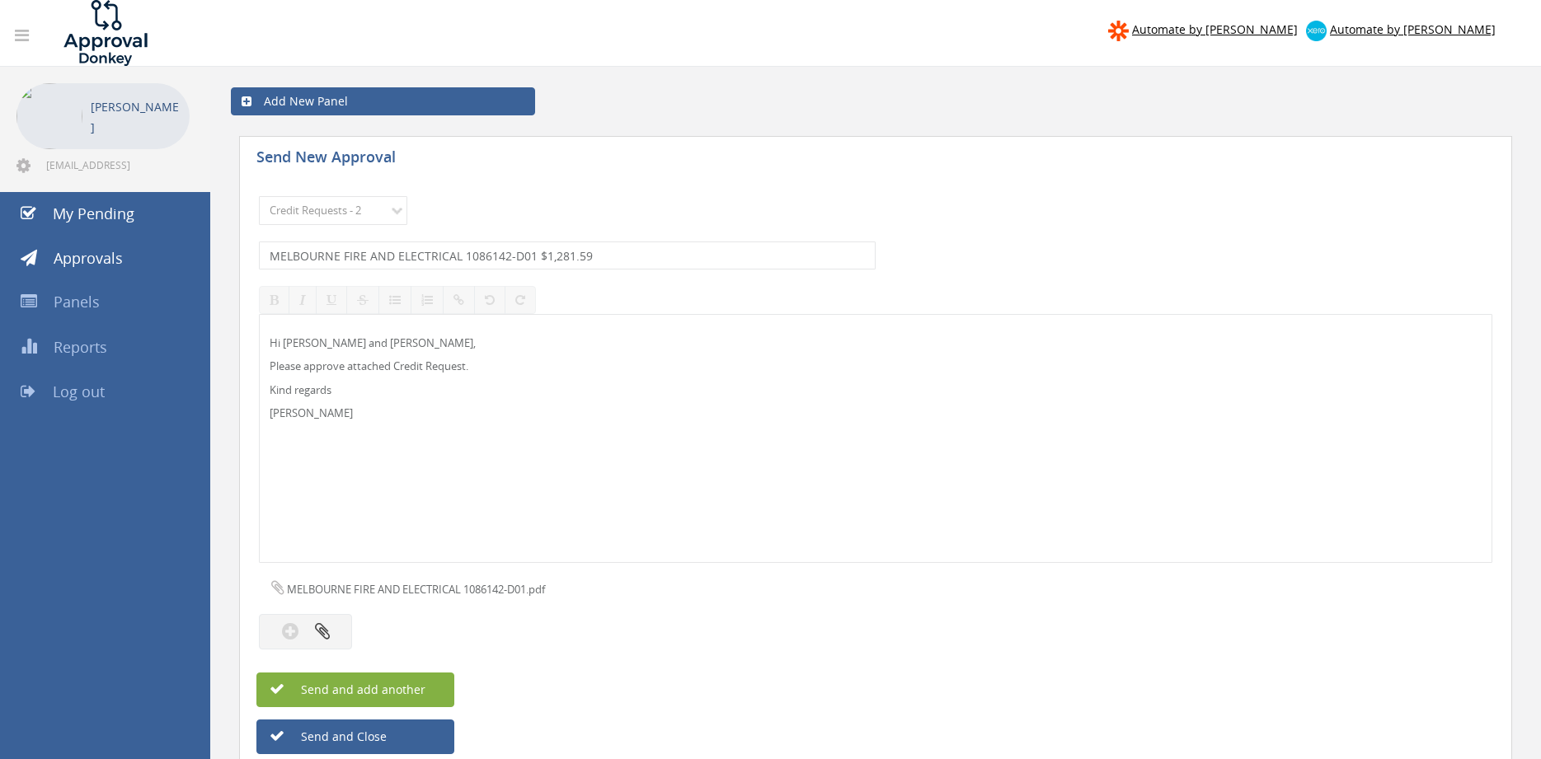
click at [411, 688] on span "Send and add another" at bounding box center [345, 690] width 160 height 16
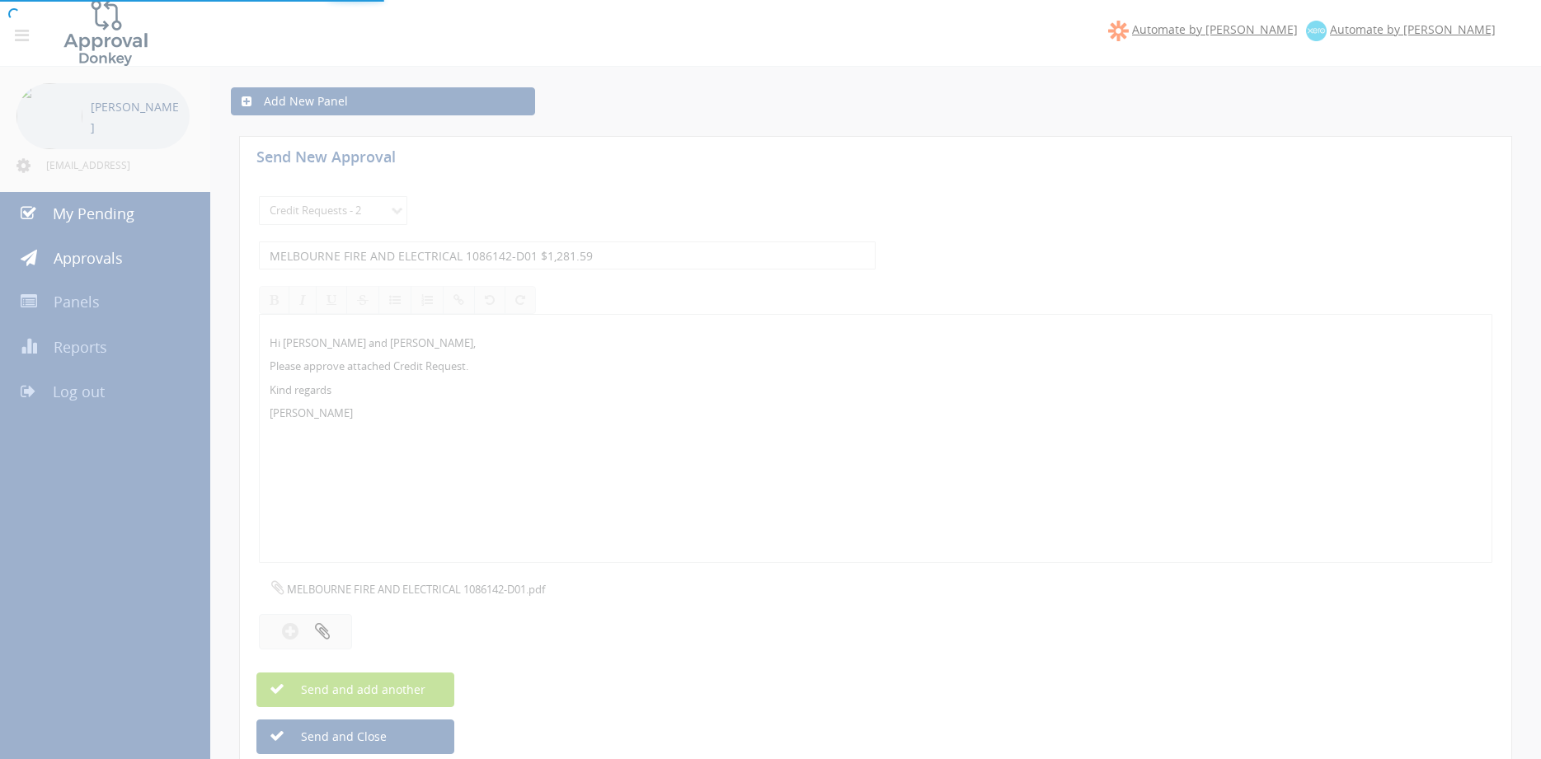
select select
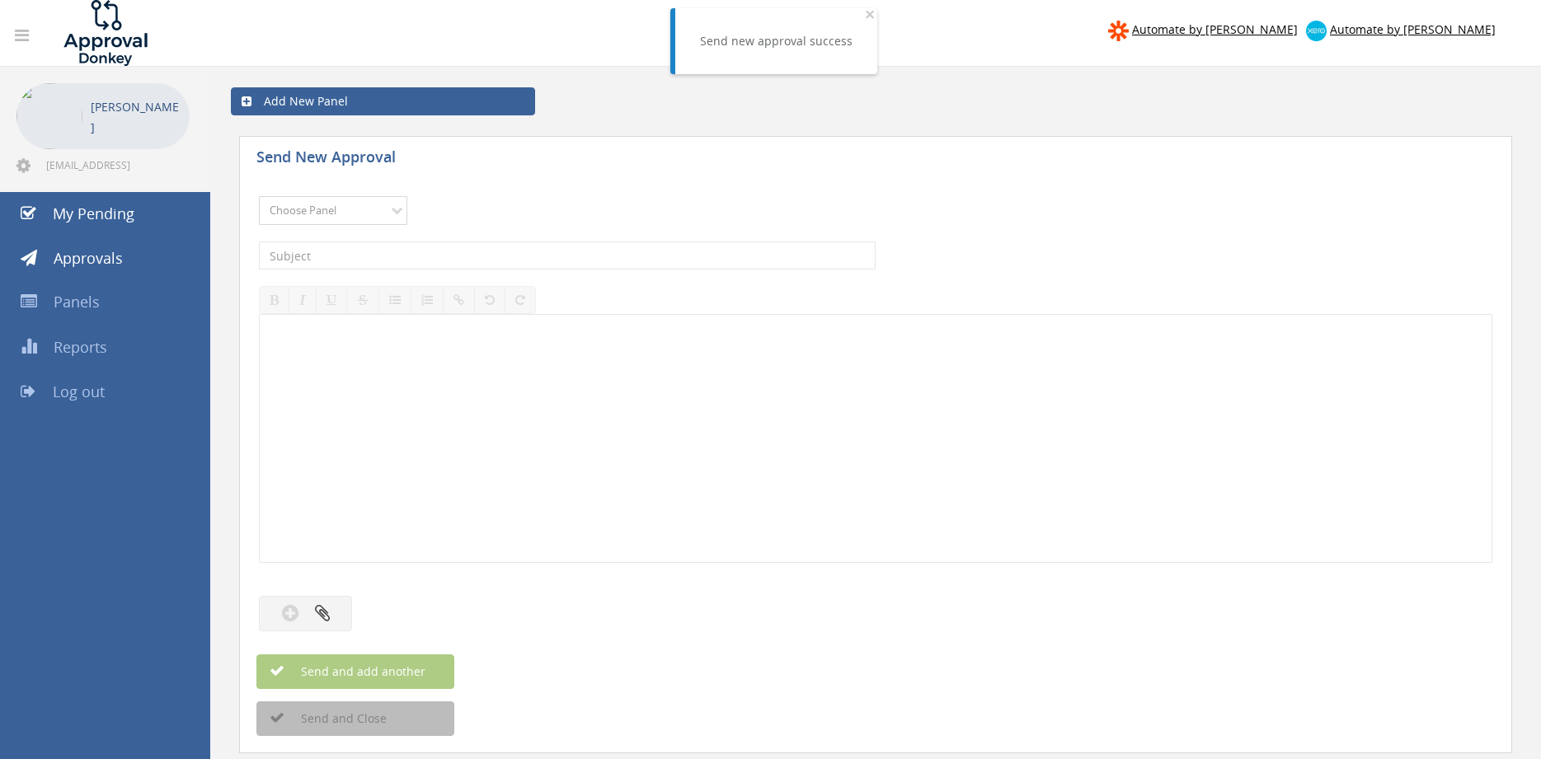
click at [259, 196] on select "Choose Panel Alarm Credits RG - 3 NZ Utilities Cable and SAI Global NZ Alarms-1…" at bounding box center [333, 210] width 148 height 29
select select "9739"
click option "Credit Requests - 2" at bounding box center [0, 0] width 0 height 0
click at [485, 257] on input "text" at bounding box center [567, 256] width 617 height 28
type input "FORTIFIRE 1095171-D01 $195.35"
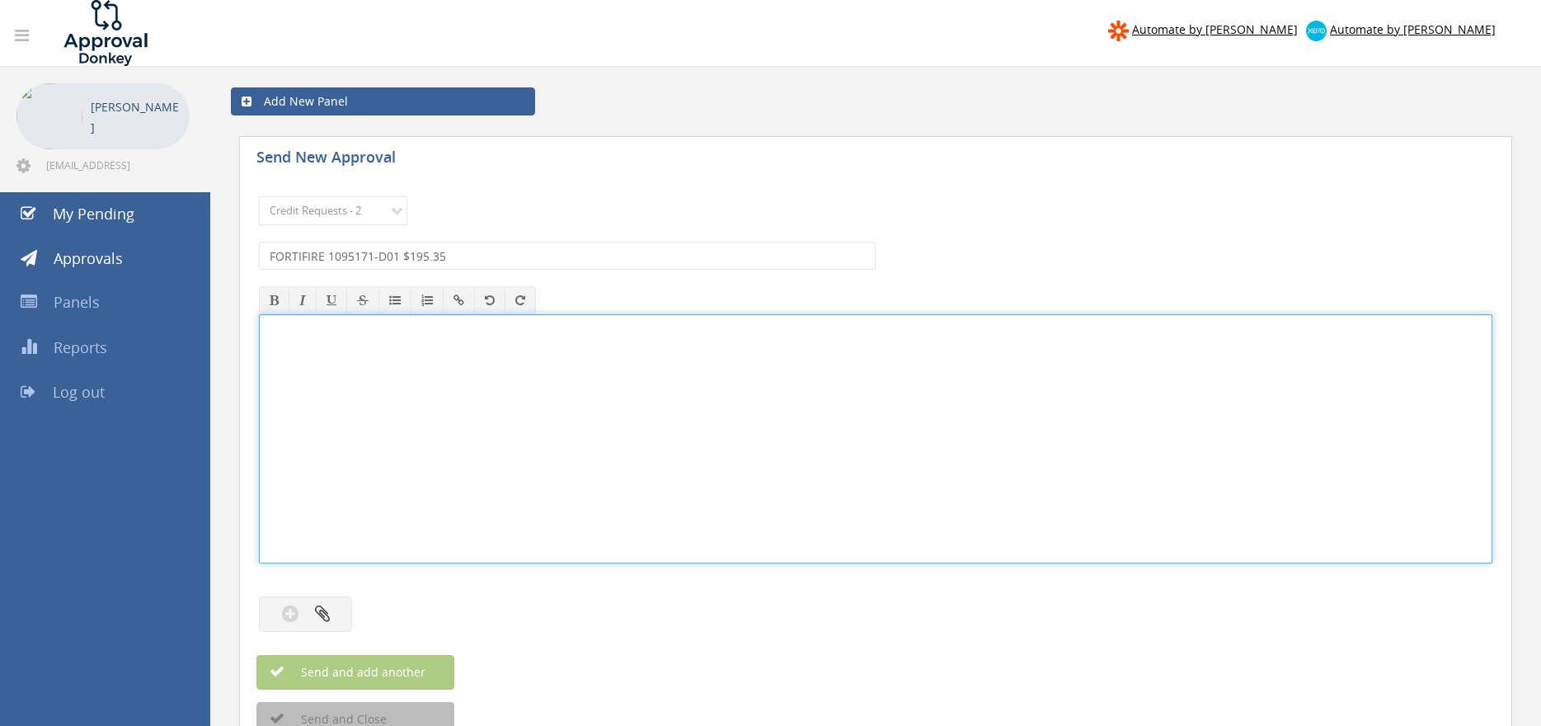
click at [546, 388] on div at bounding box center [876, 438] width 1232 height 247
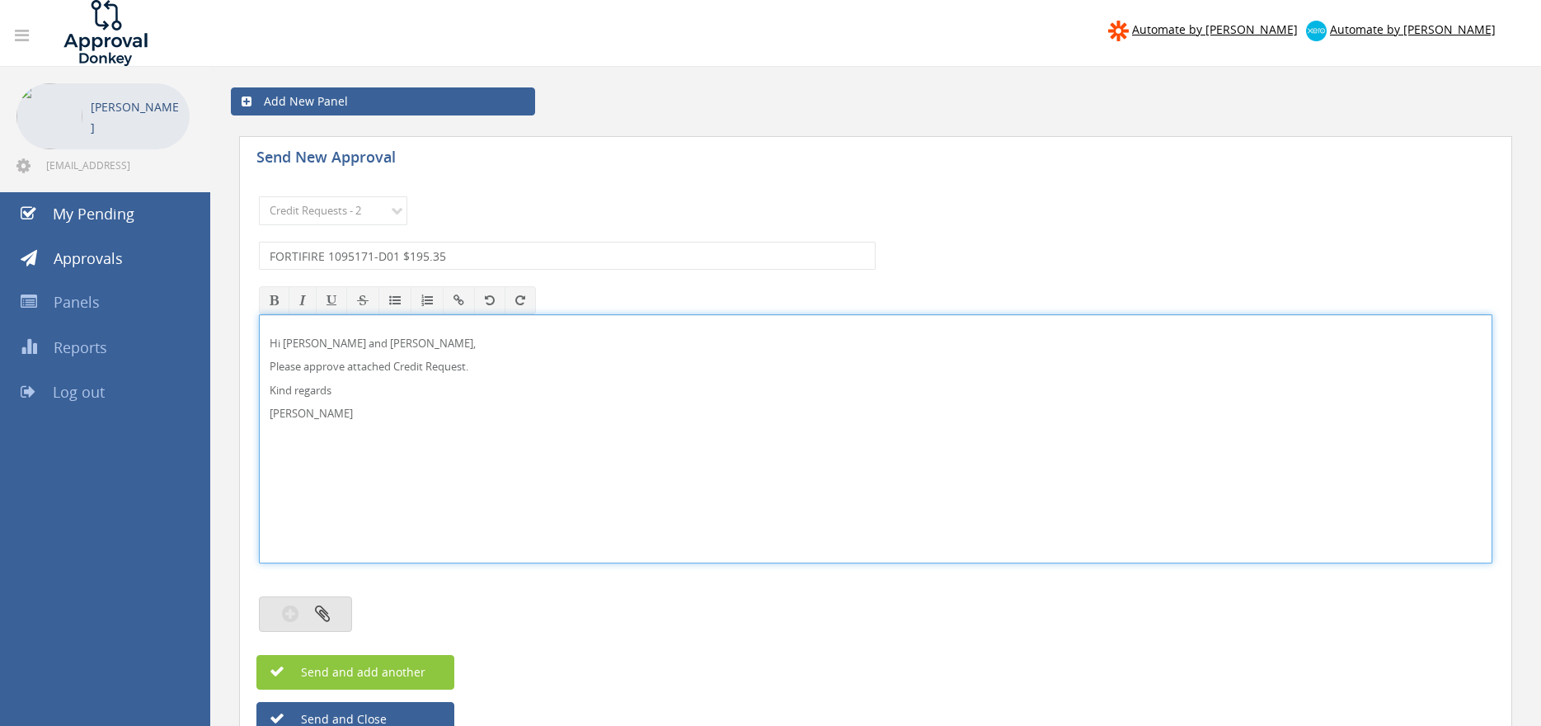
click at [338, 606] on button "button" at bounding box center [305, 613] width 93 height 35
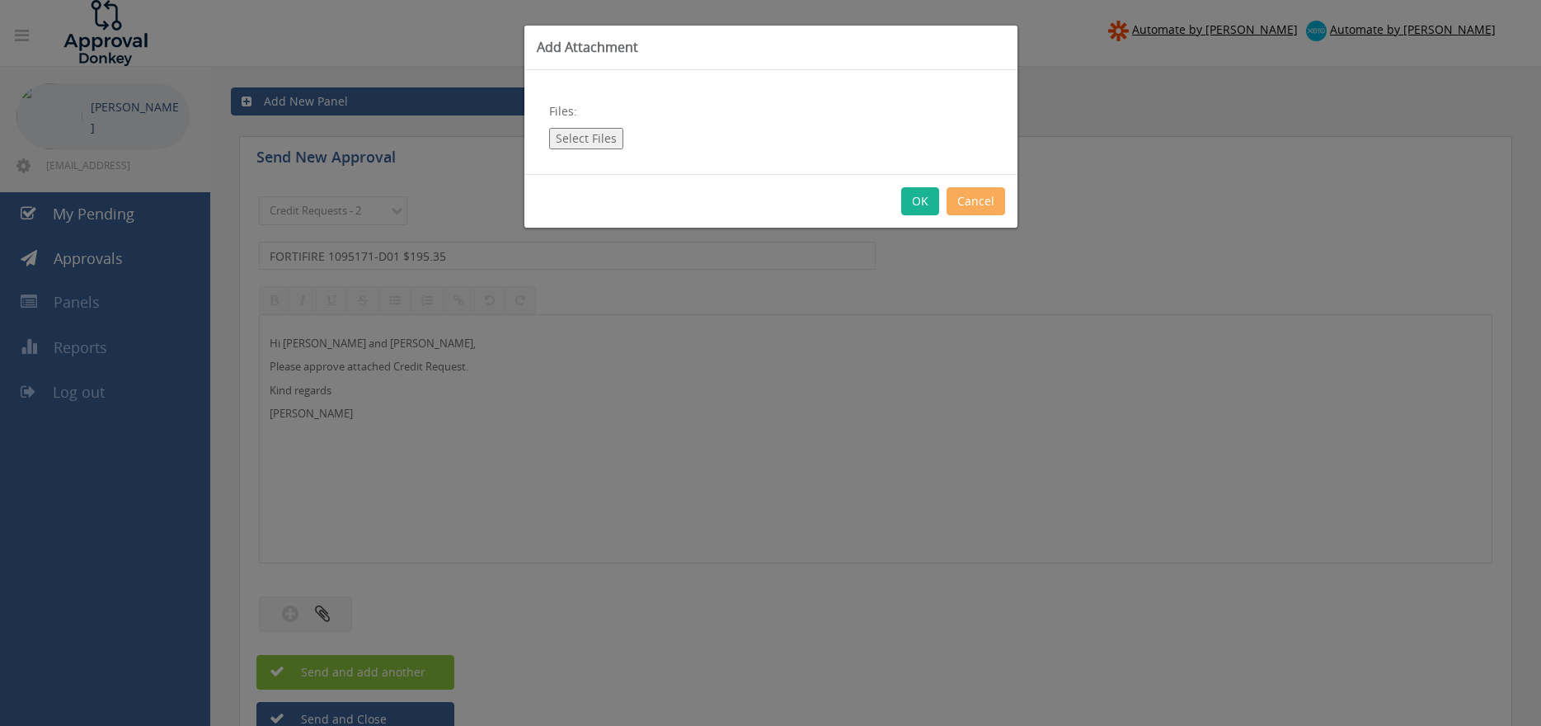
click at [568, 134] on button "Select Files" at bounding box center [586, 138] width 74 height 21
type input "C:\fakepath\FORTIFIRE 1095171-D01.pdf"
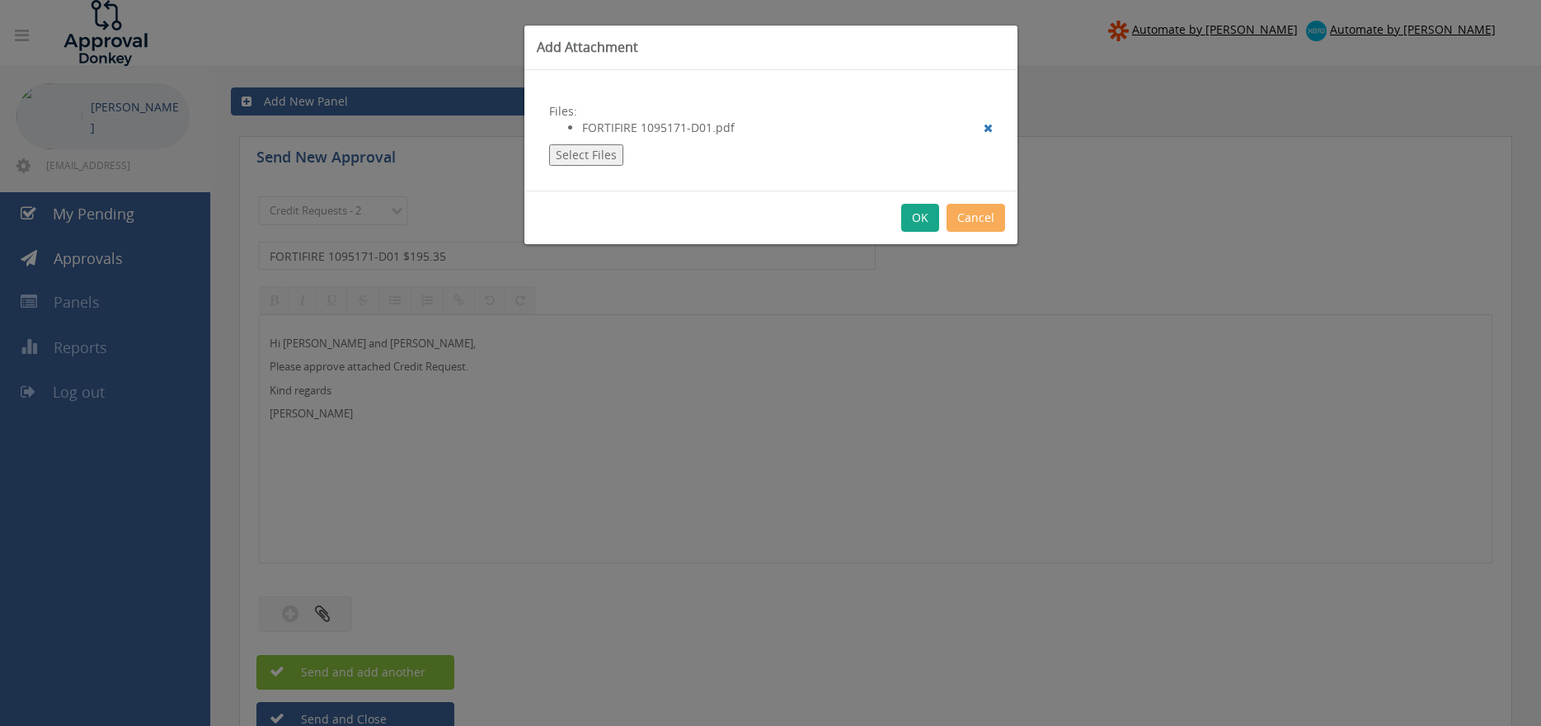
click at [923, 219] on button "OK" at bounding box center [920, 218] width 38 height 28
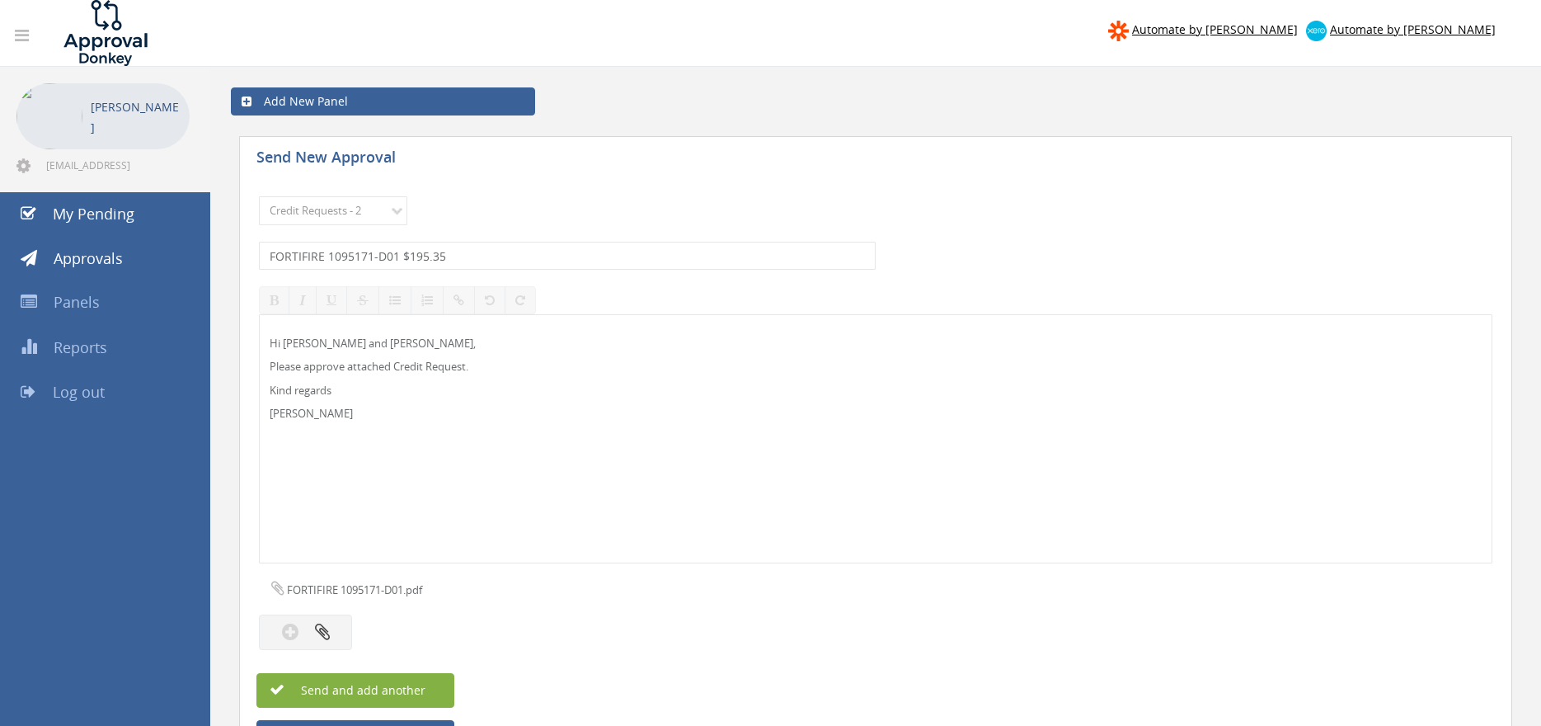
click at [420, 681] on button "Send and add another" at bounding box center [355, 690] width 198 height 35
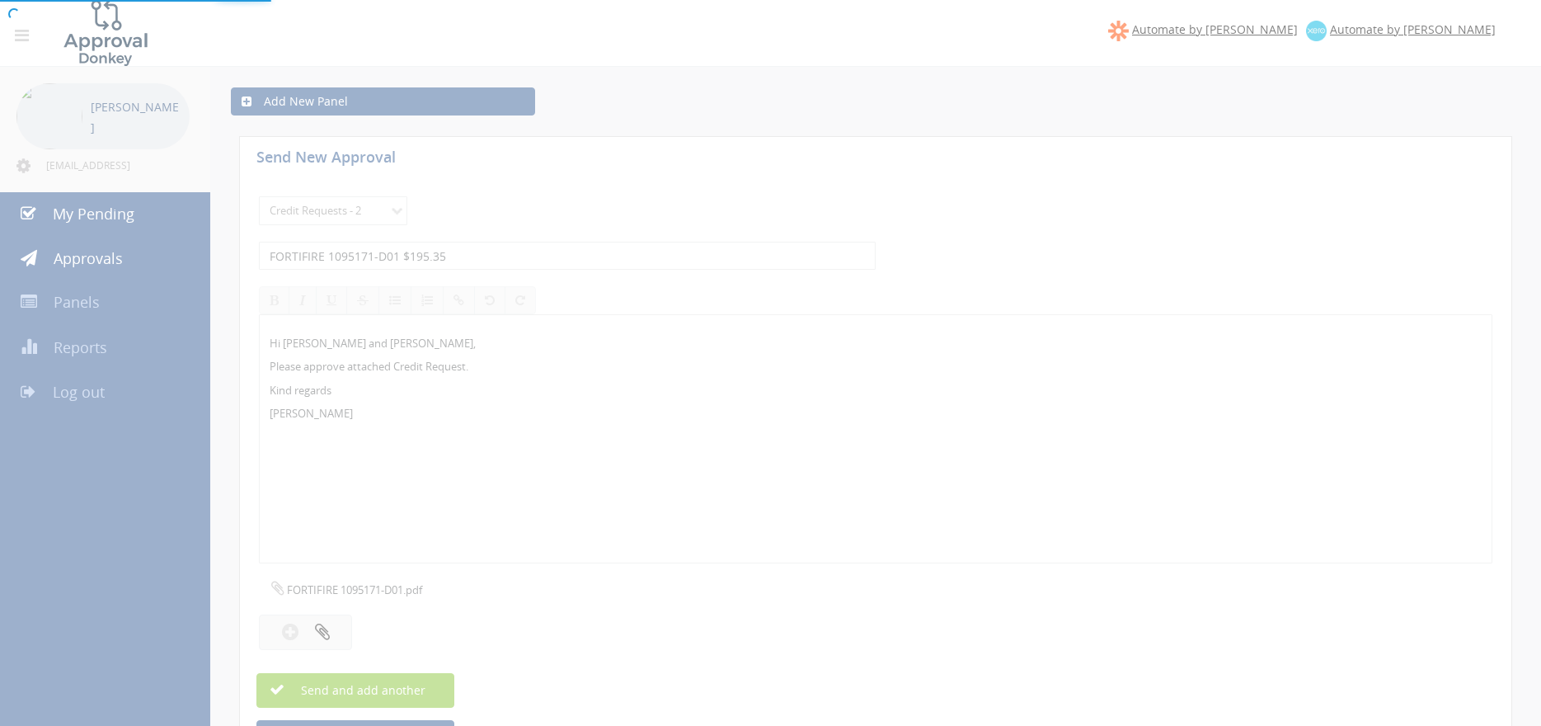
select select
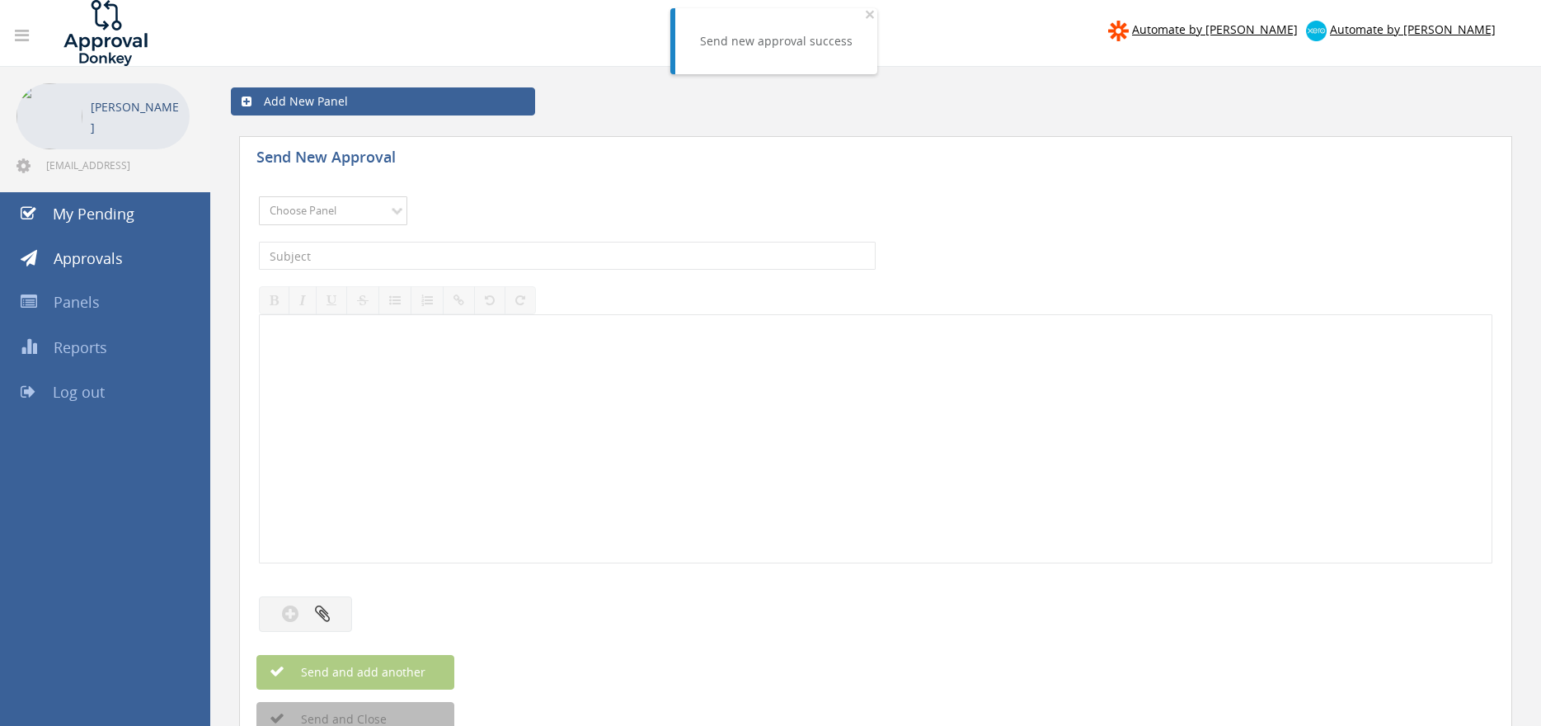
click at [259, 196] on select "Choose Panel Alarm Credits RG - 3 NZ Utilities Cable and SAI Global NZ Alarms-1…" at bounding box center [333, 210] width 148 height 29
select select "9739"
click option "Credit Requests - 2" at bounding box center [0, 0] width 0 height 0
click at [478, 253] on input "text" at bounding box center [567, 256] width 617 height 28
type input "FIRE PROTECTION SALES AND SERVICE 1095105-D01 $189.60"
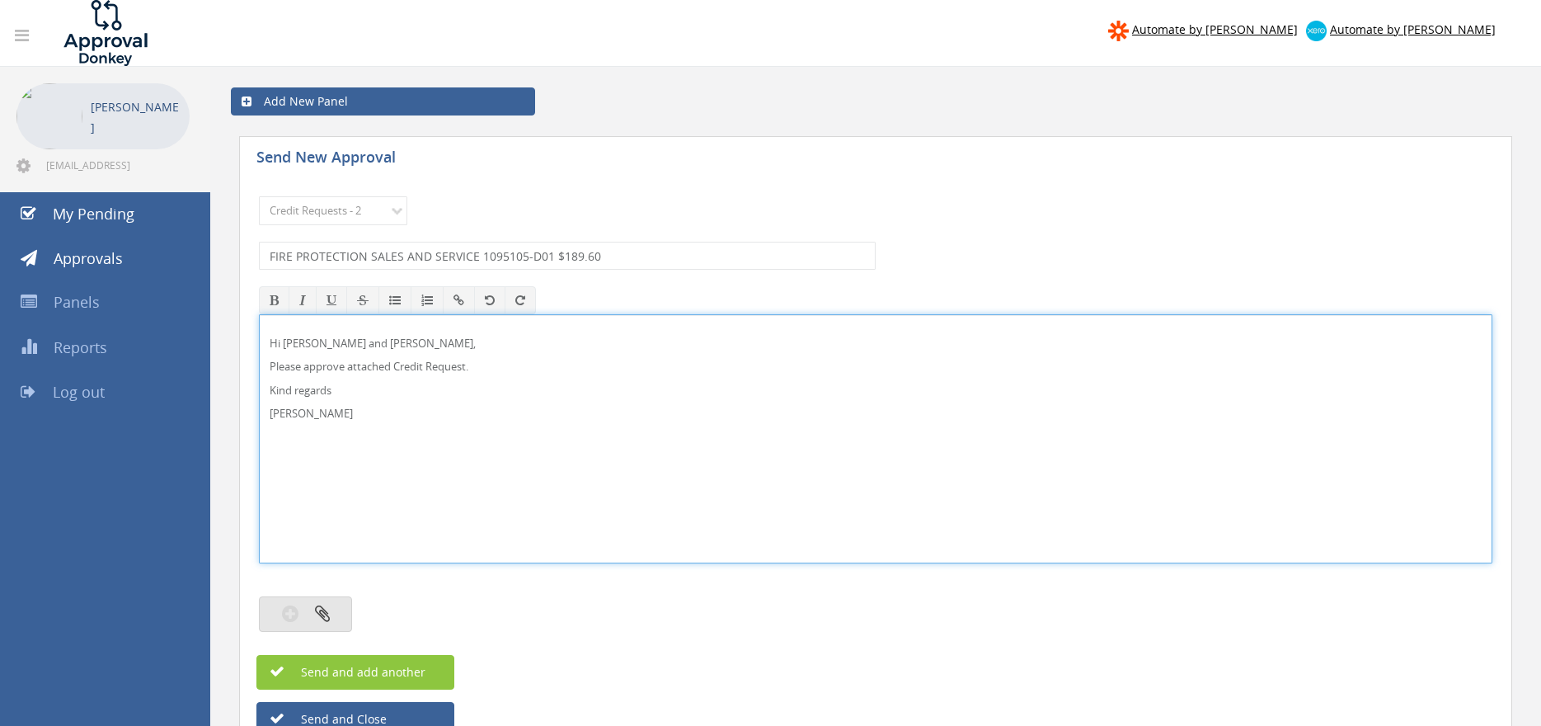
click at [341, 610] on button "button" at bounding box center [305, 613] width 93 height 35
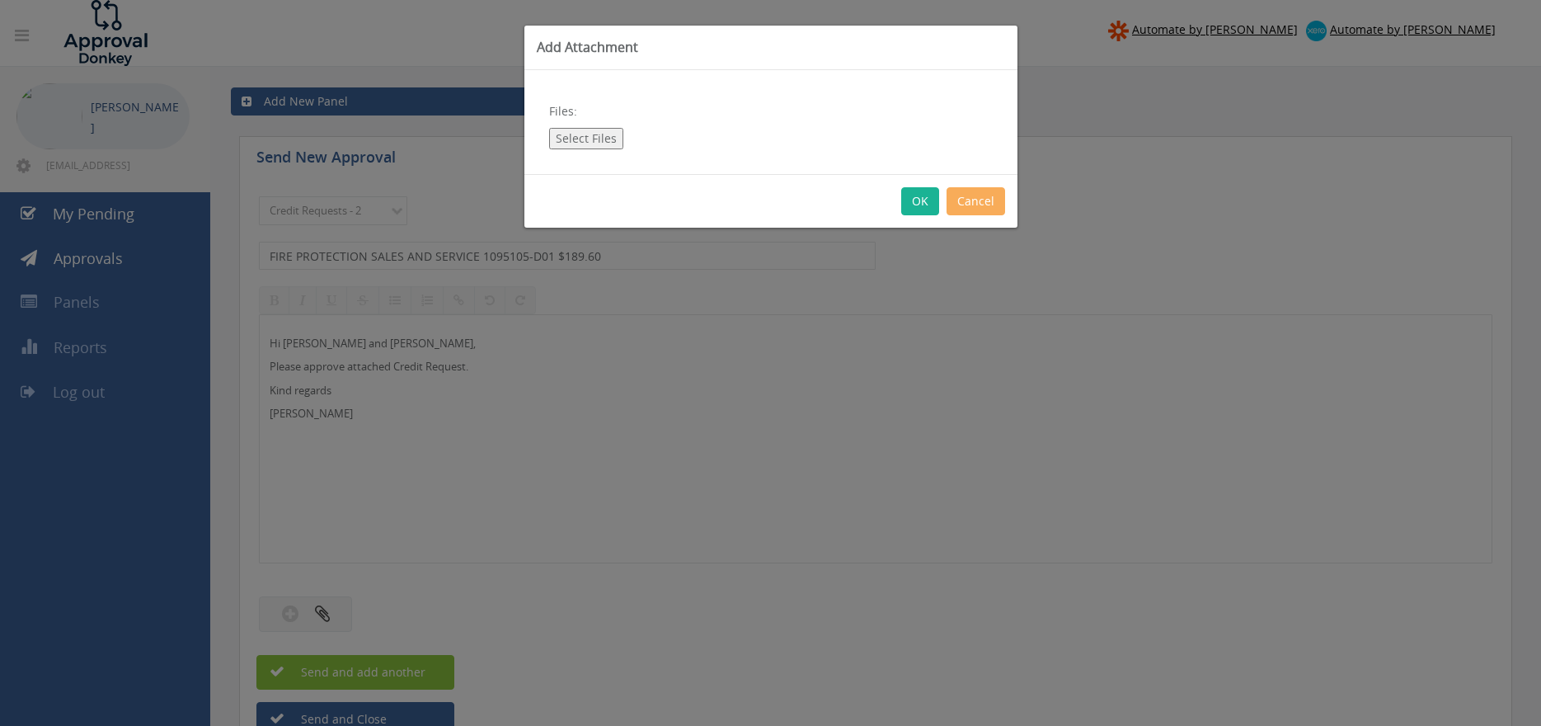
click at [600, 139] on button "Select Files" at bounding box center [586, 138] width 74 height 21
type input "C:\fakepath\FIRE PROTECTION SALES AND SERVICE 1095105-D01.pdf"
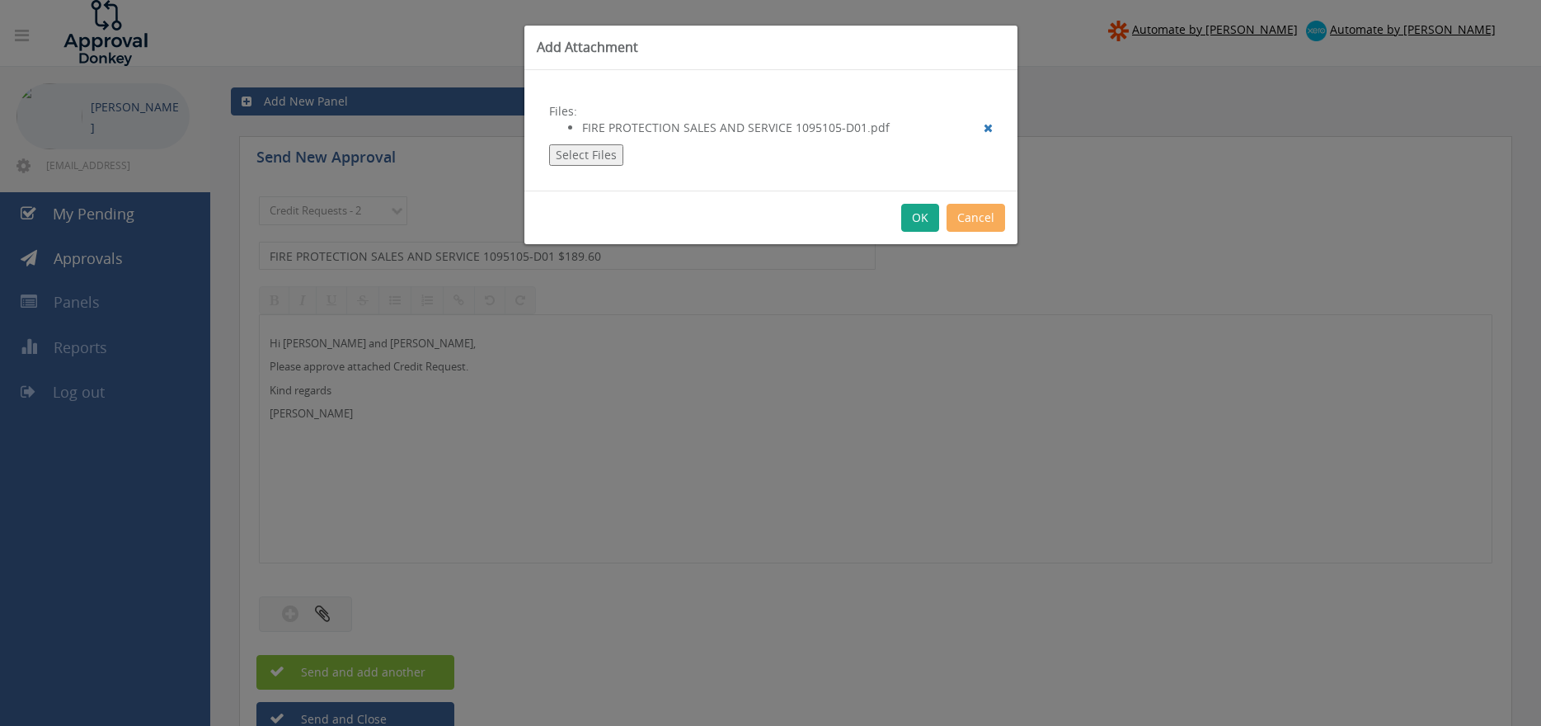
click at [920, 218] on button "OK" at bounding box center [920, 218] width 38 height 28
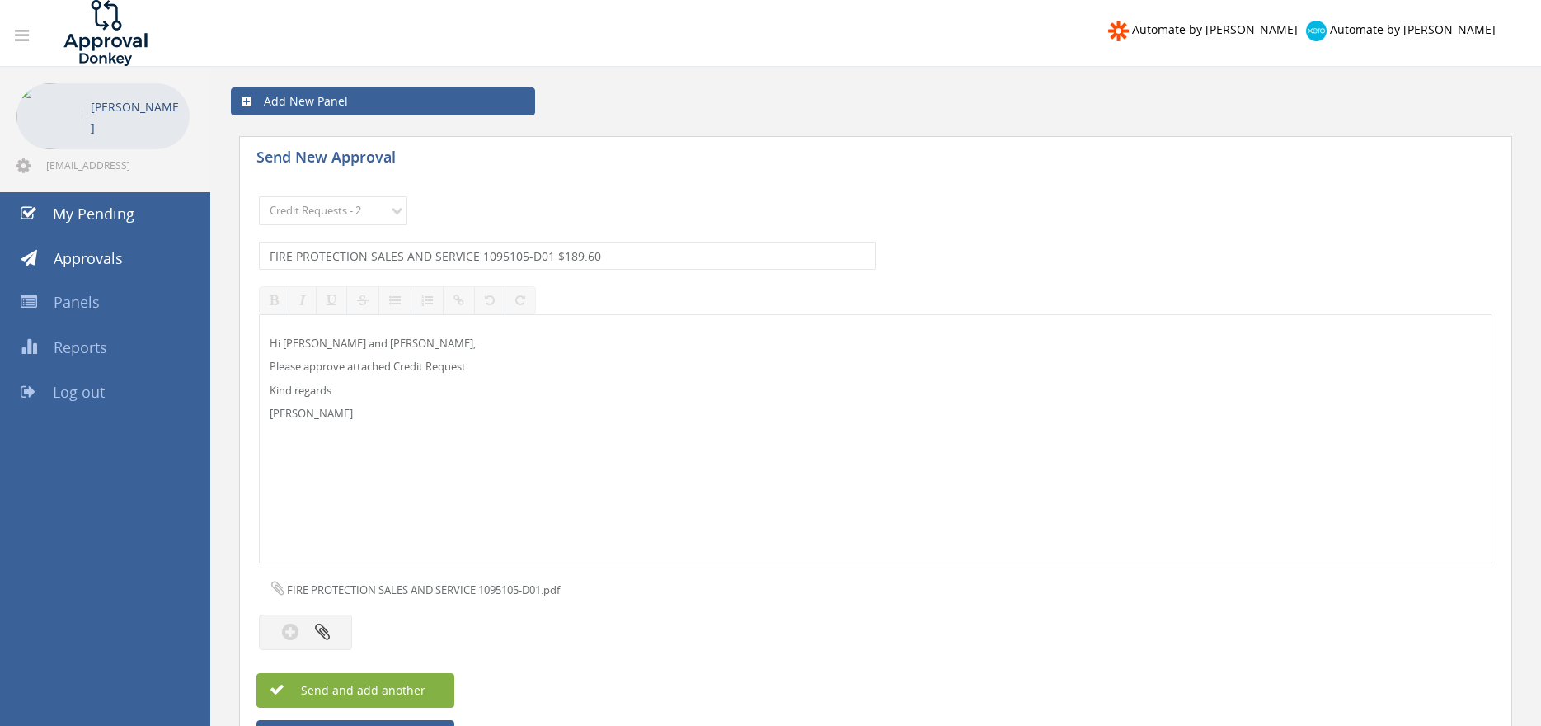
drag, startPoint x: 407, startPoint y: 683, endPoint x: 423, endPoint y: 683, distance: 15.7
click at [408, 684] on span "Send and add another" at bounding box center [345, 690] width 160 height 16
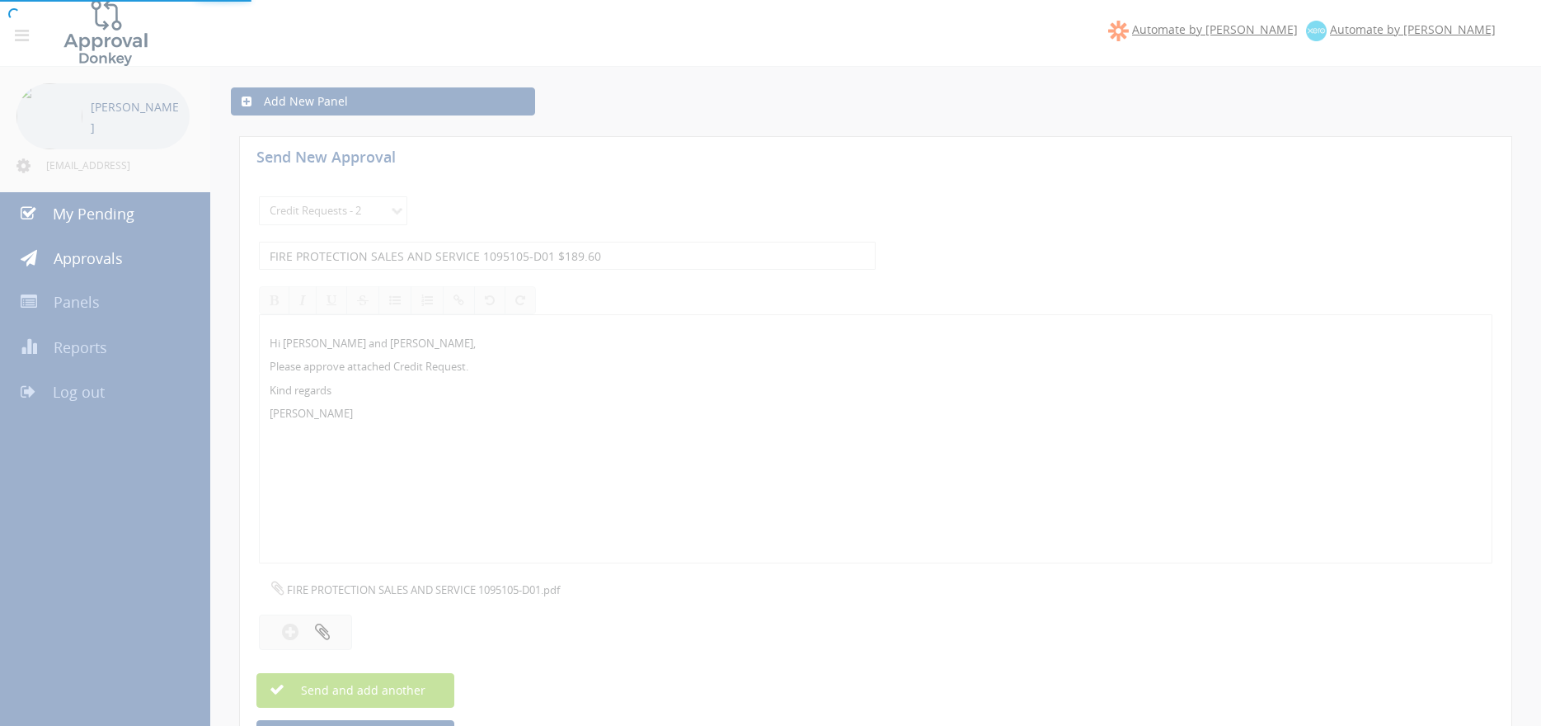
select select
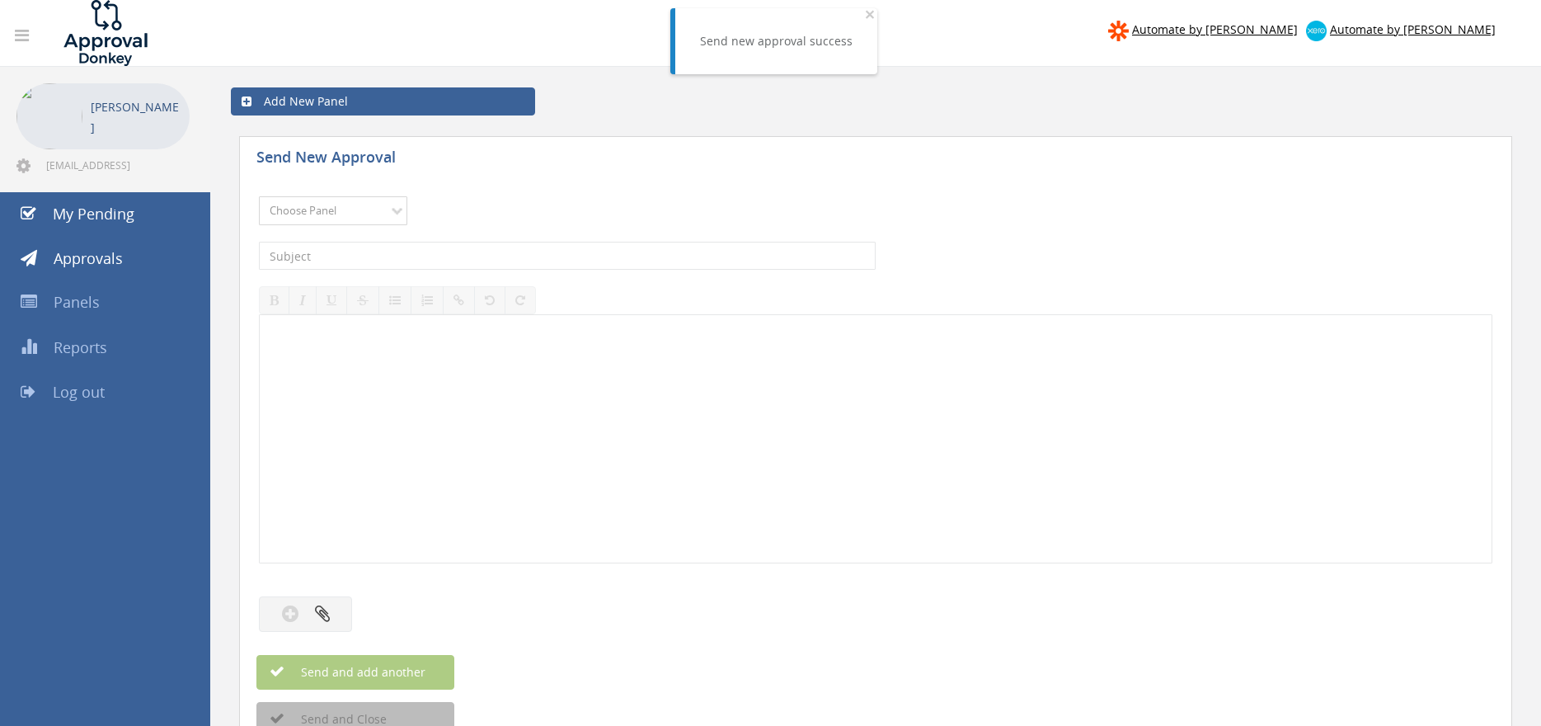
click at [259, 196] on select "Choose Panel Alarm Credits RG - 3 NZ Utilities Cable and SAI Global NZ Alarms-1…" at bounding box center [333, 210] width 148 height 29
click option "Flamestop Utilities" at bounding box center [0, 0] width 0 height 0
click at [259, 196] on select "Choose Panel Alarm Credits RG - 3 NZ Utilities Cable and SAI Global NZ Alarms-1…" at bounding box center [333, 210] width 148 height 29
select select "9739"
click option "Credit Requests - 2" at bounding box center [0, 0] width 0 height 0
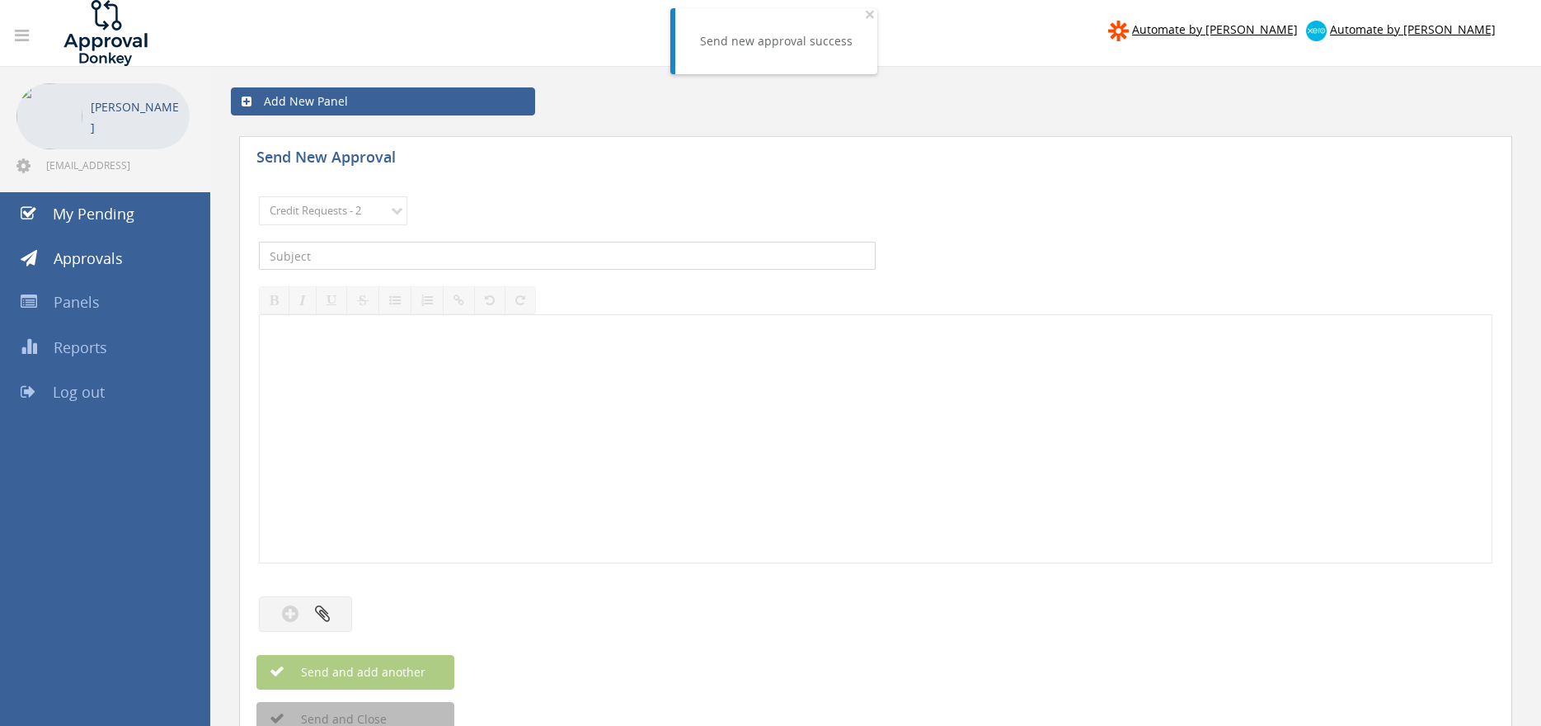
click at [466, 249] on input "text" at bounding box center [567, 256] width 617 height 28
type input "EYRE PENINSULA FIRE & SAFETY 1096134-D01 $110.00"
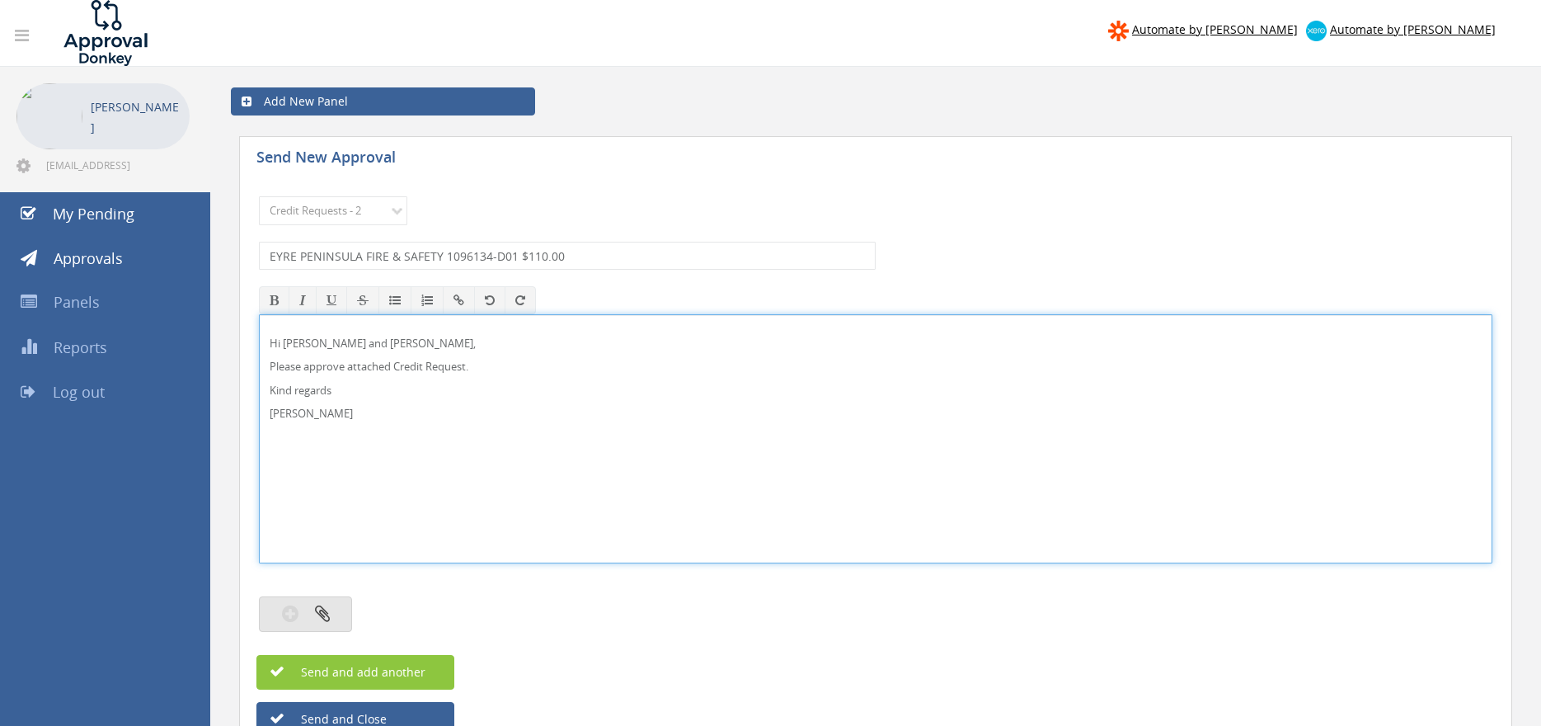
click at [317, 615] on icon "button" at bounding box center [322, 613] width 15 height 19
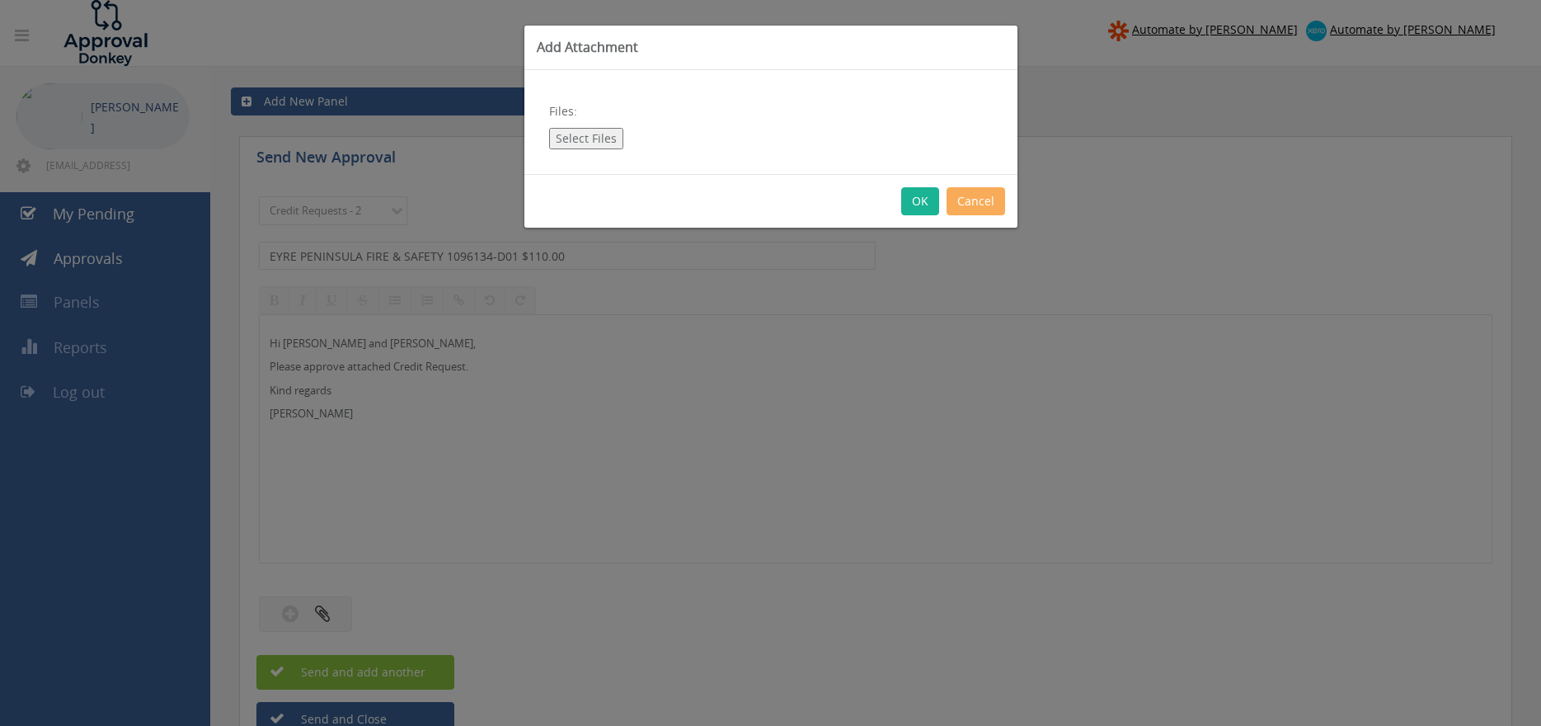
click at [606, 133] on button "Select Files" at bounding box center [586, 138] width 74 height 21
type input "C:\fakepath\EYRE PENINSULA FIRE & SAFETY 1096134-D01.pdf"
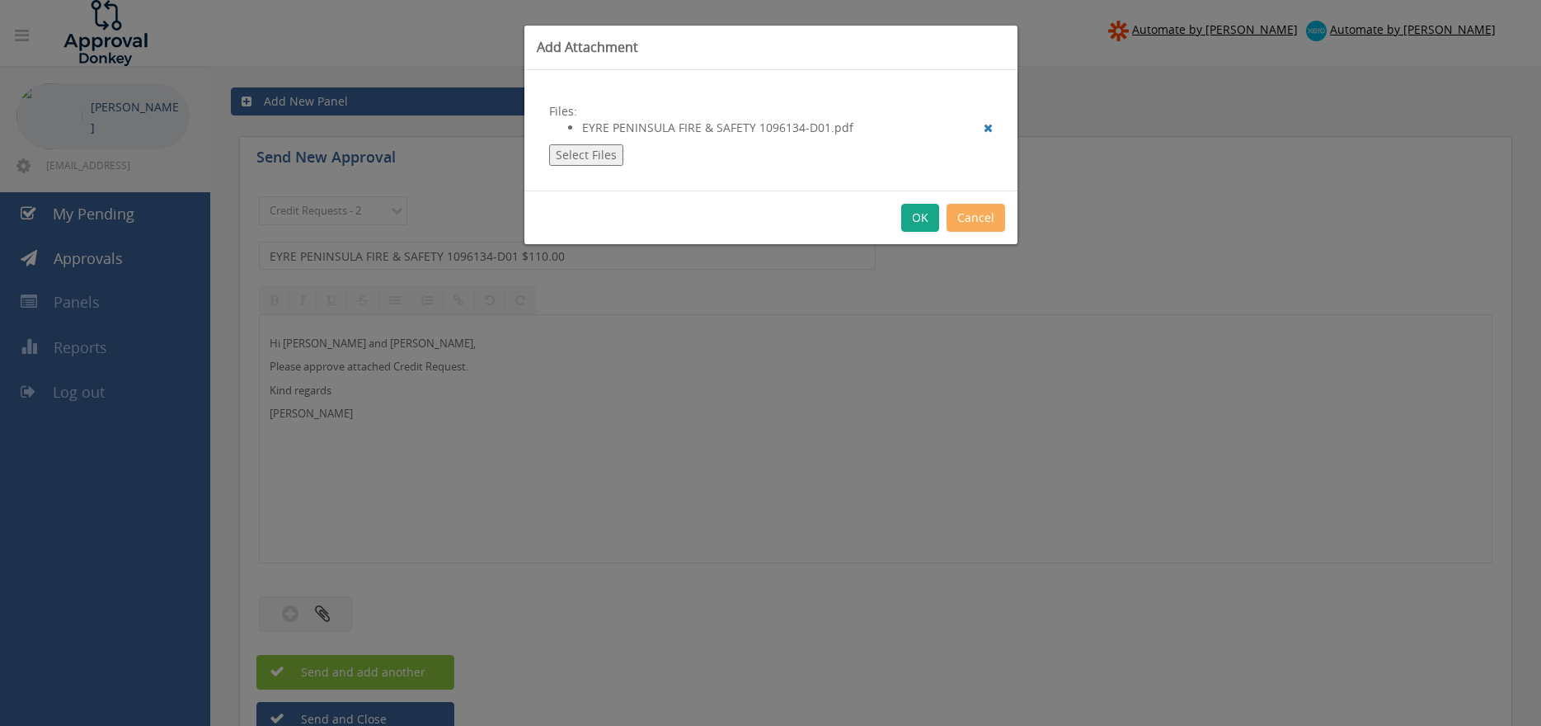
drag, startPoint x: 918, startPoint y: 218, endPoint x: 970, endPoint y: 275, distance: 77.0
click at [918, 217] on button "OK" at bounding box center [920, 218] width 38 height 28
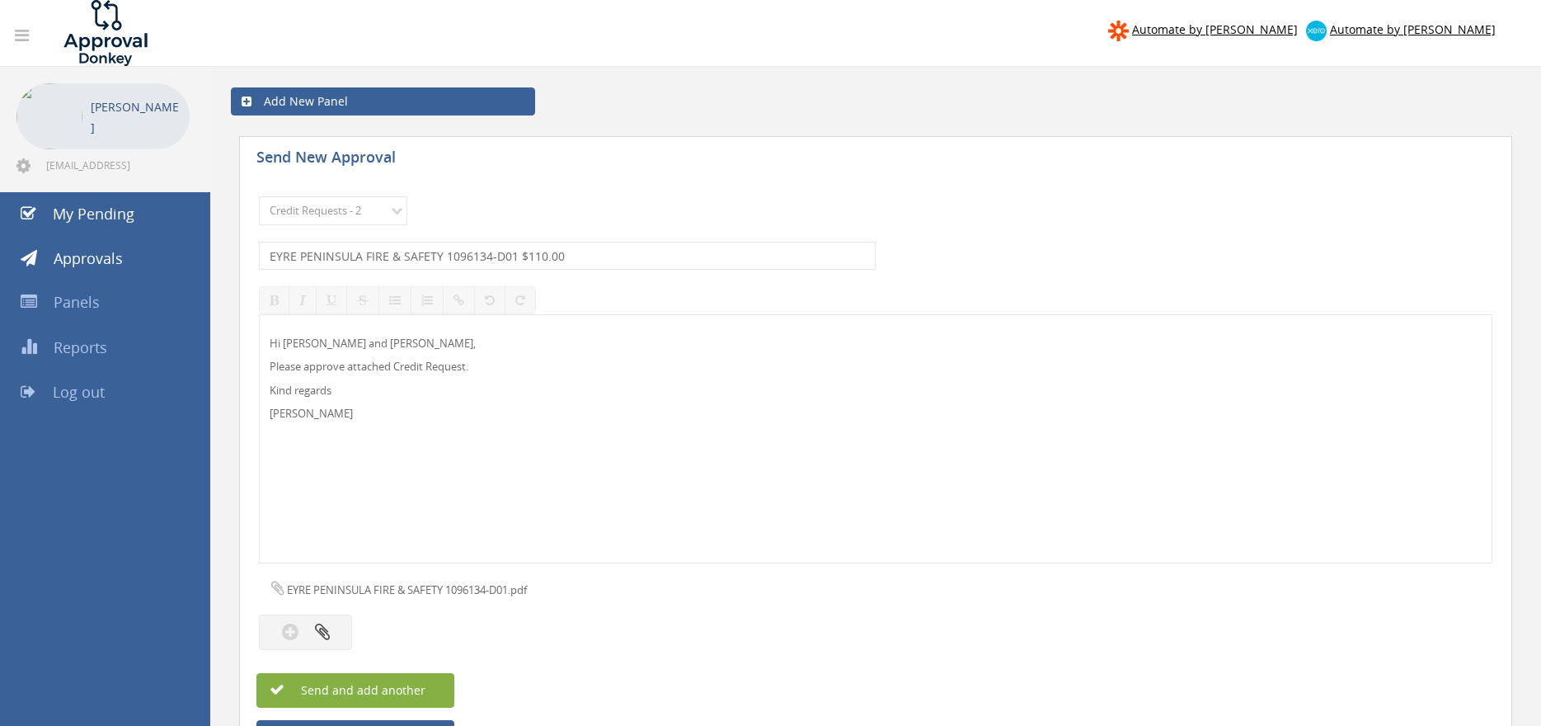
click at [426, 691] on button "Send and add another" at bounding box center [355, 690] width 198 height 35
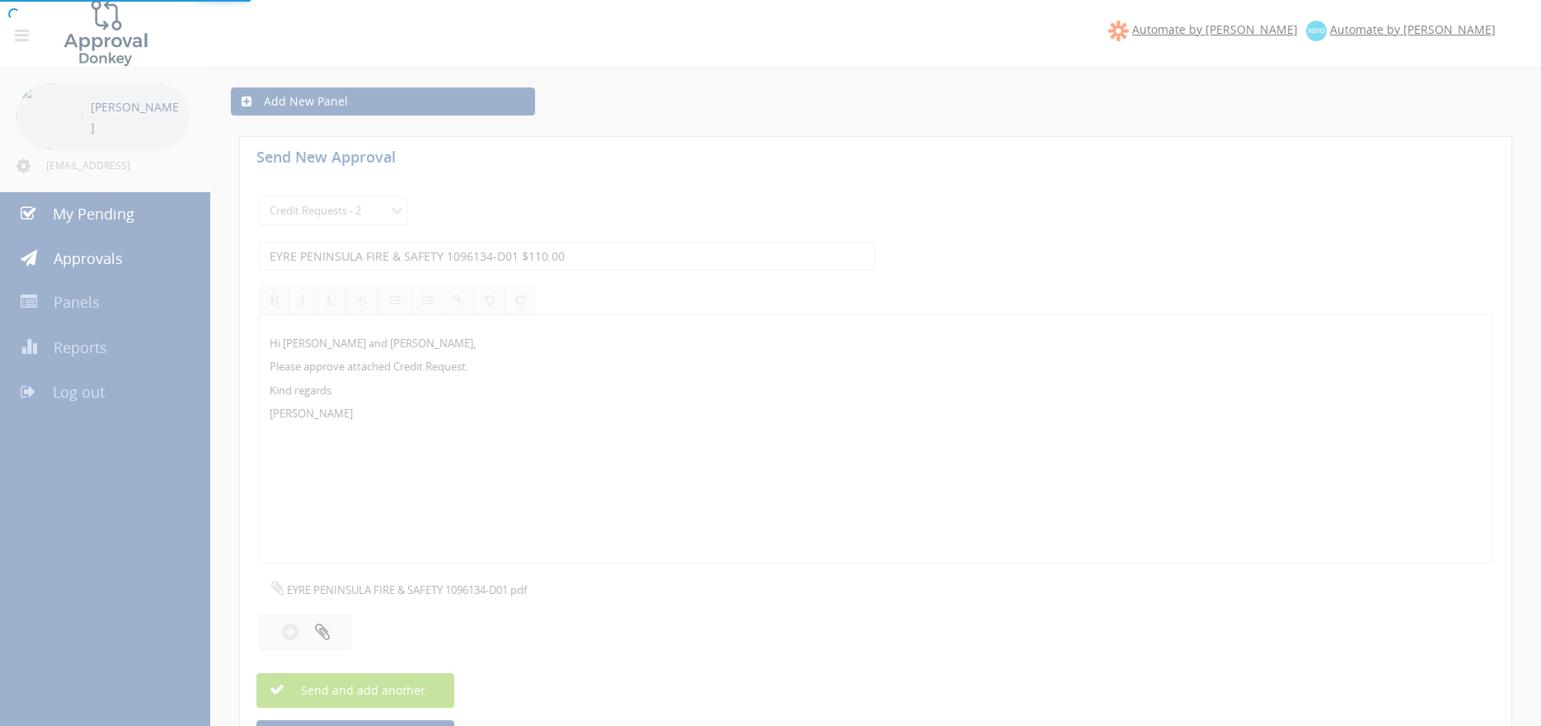
select select
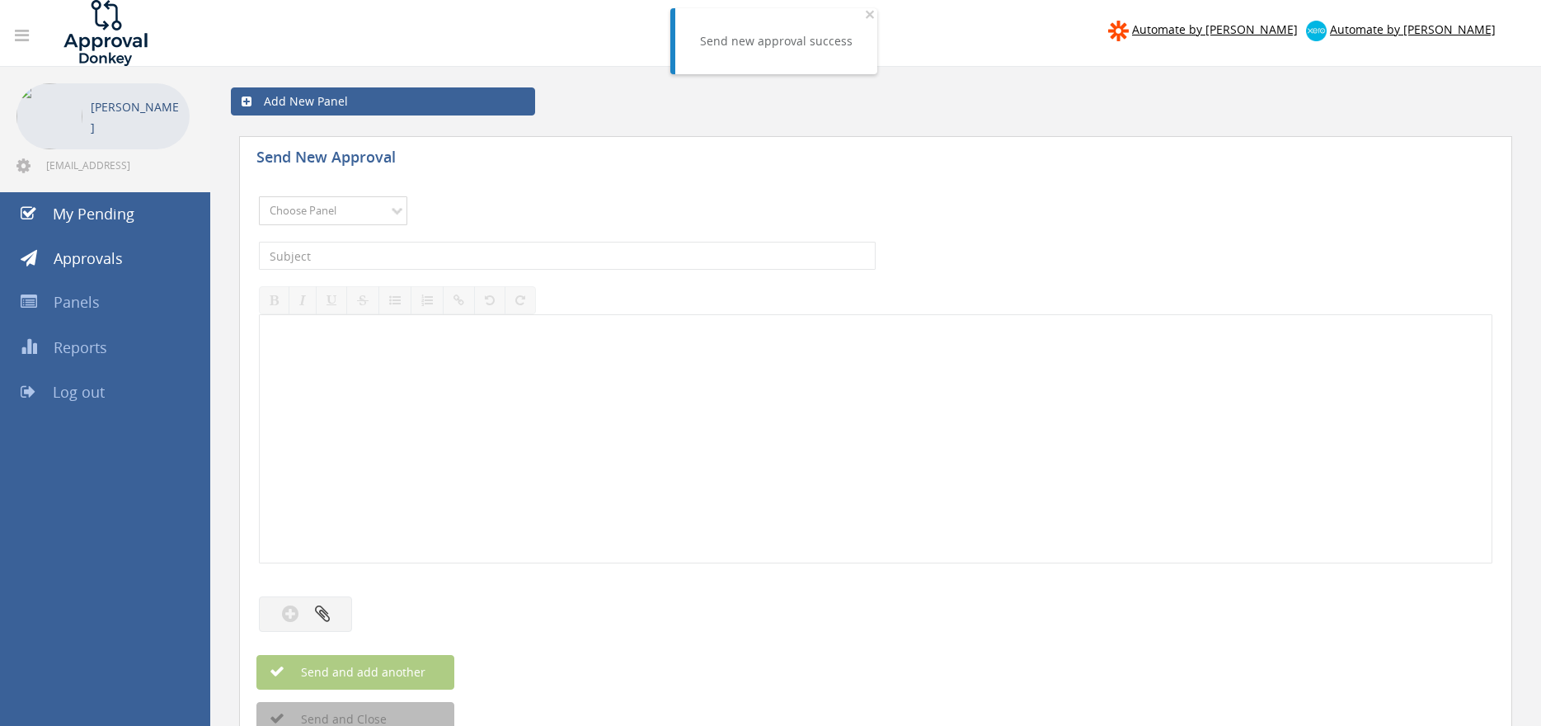
click at [259, 196] on select "Choose Panel Alarm Credits RG - 3 NZ Utilities Cable and SAI Global NZ Alarms-1…" at bounding box center [333, 210] width 148 height 29
select select "9739"
click option "Credit Requests - 2" at bounding box center [0, 0] width 0 height 0
click at [450, 257] on input "text" at bounding box center [567, 256] width 617 height 28
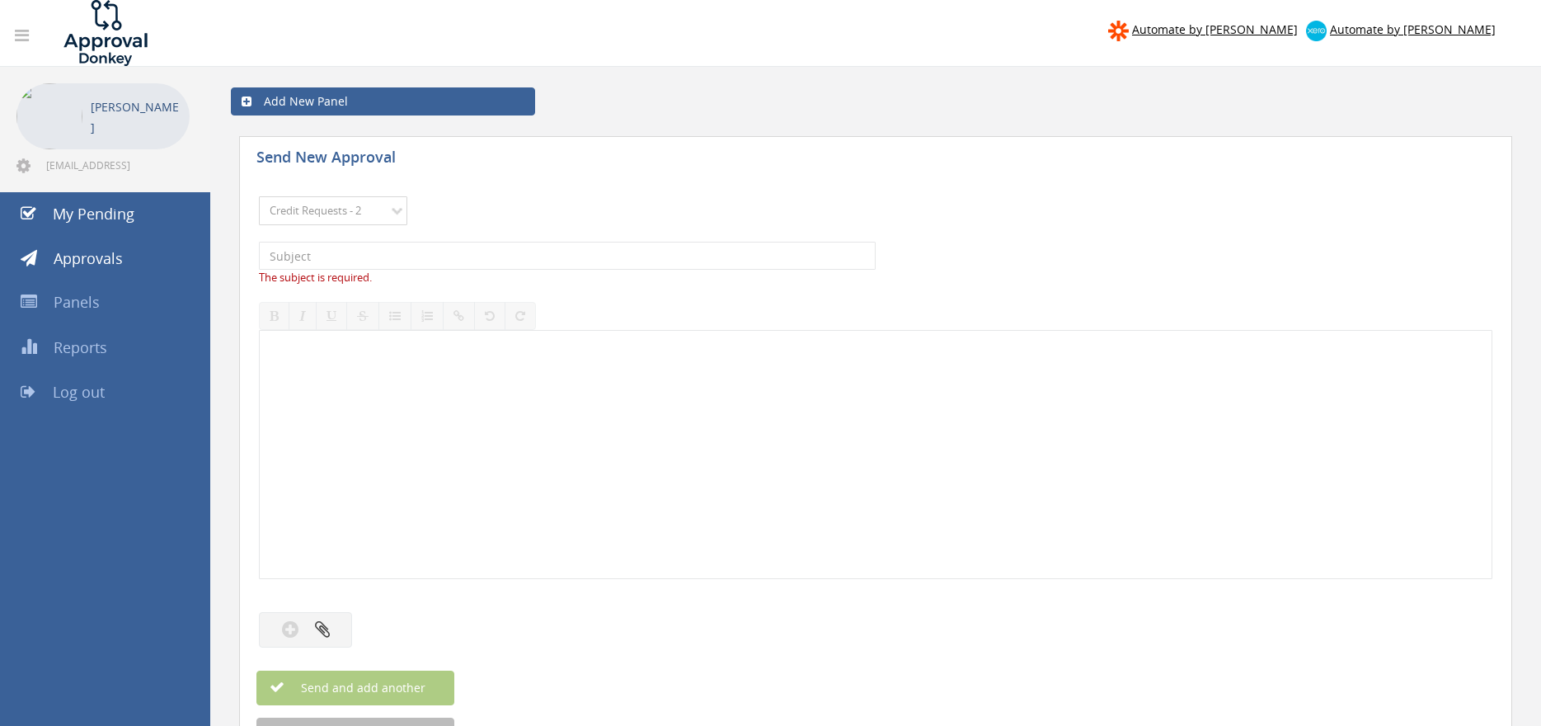
click at [259, 196] on select "Choose Panel Alarm Credits RG - 3 NZ Utilities Cable and SAI Global NZ Alarms-1…" at bounding box center [333, 210] width 148 height 29
click option "Credit Requests - 2" at bounding box center [0, 0] width 0 height 0
click at [457, 269] on input "text" at bounding box center [567, 256] width 617 height 28
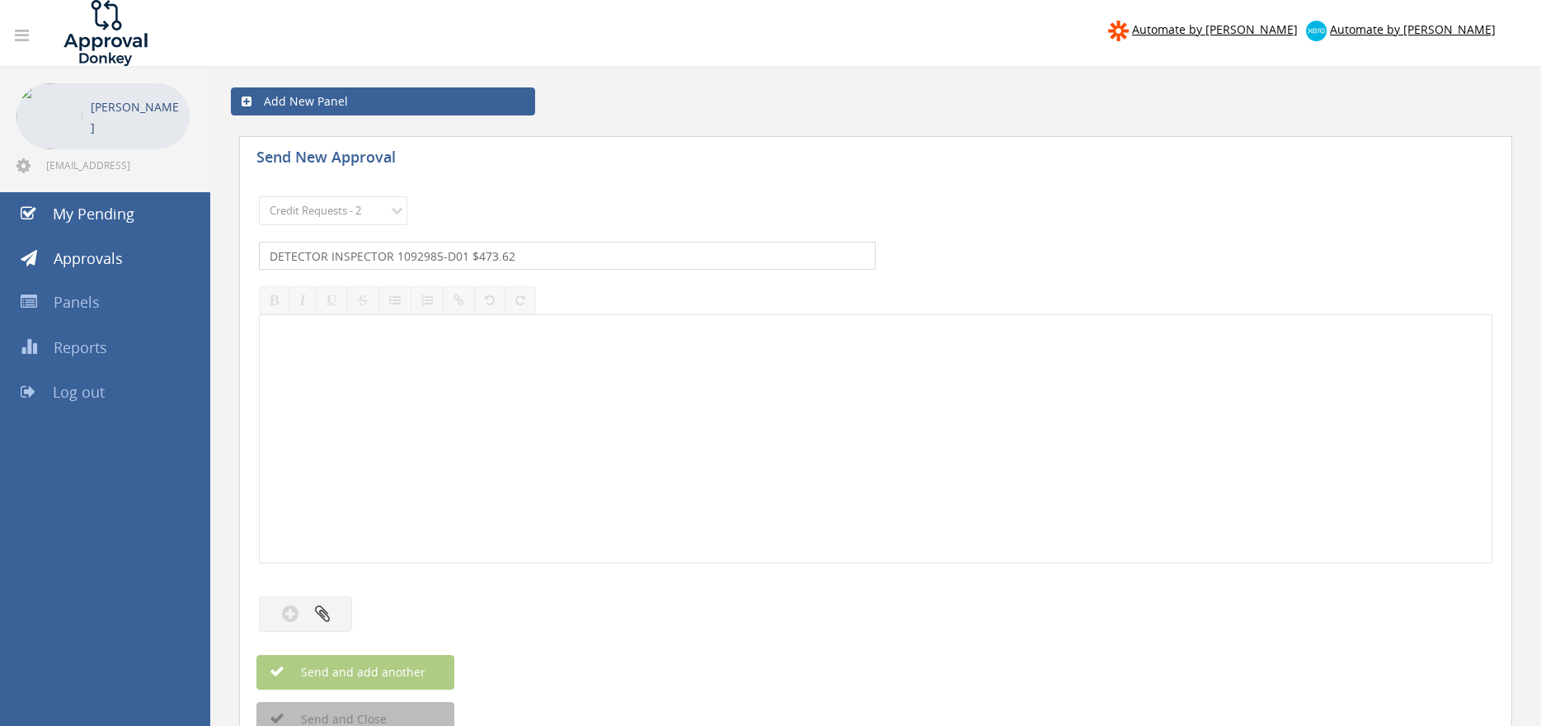
type input "DETECTOR INSPECTOR 1092985-D01 $473.62"
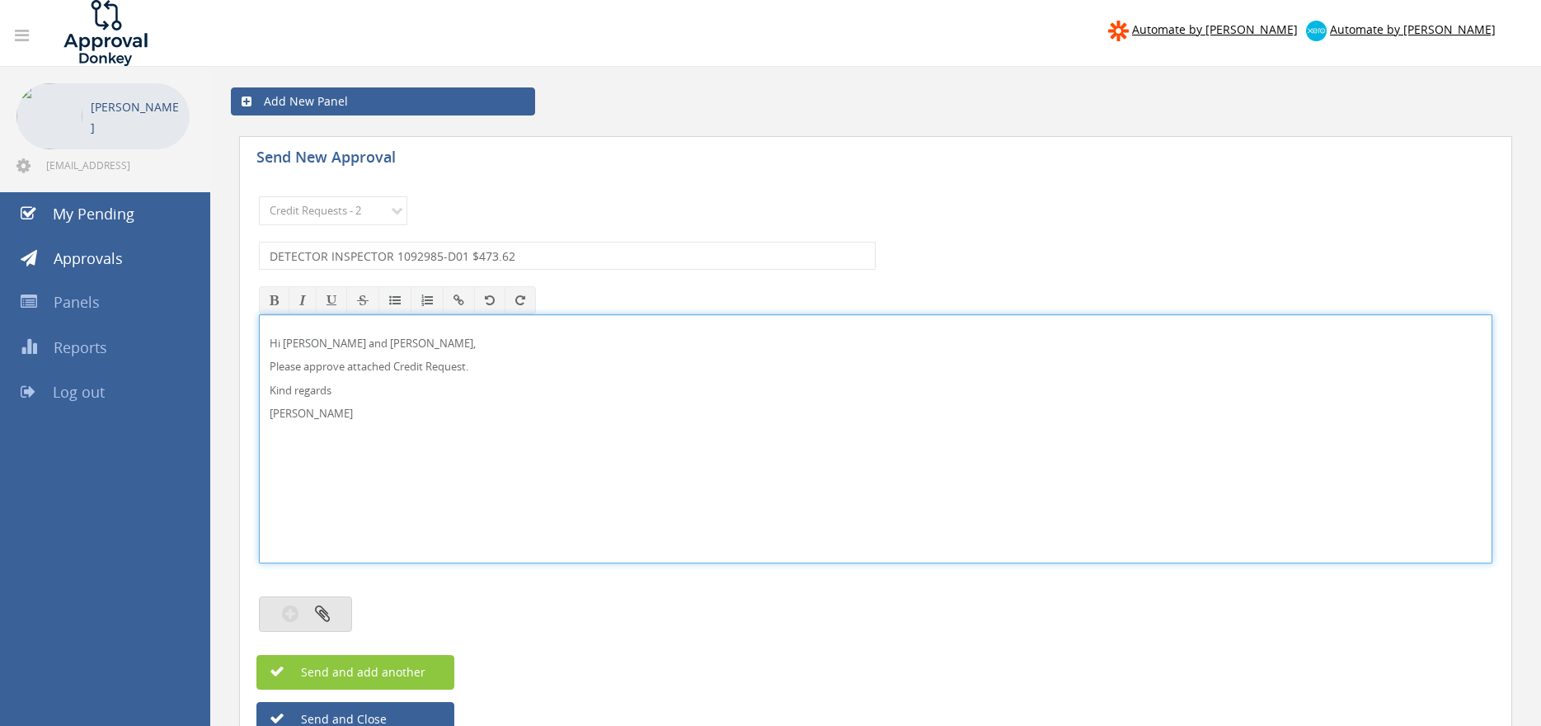
click at [322, 613] on icon "button" at bounding box center [322, 613] width 15 height 19
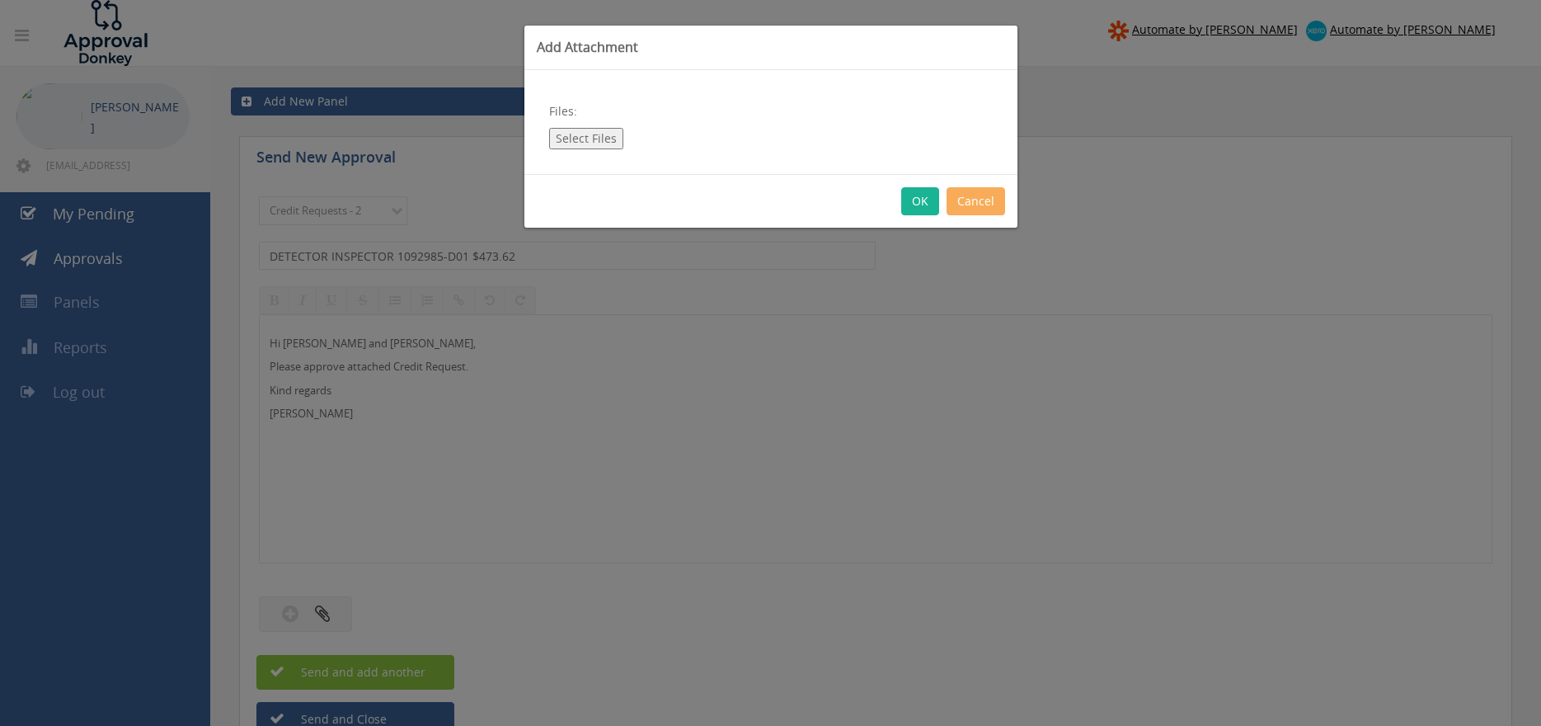
click at [615, 139] on button "Select Files" at bounding box center [586, 138] width 74 height 21
type input "C:\fakepath\DETECTOR INSPECTOR 1092985-D01.pdf"
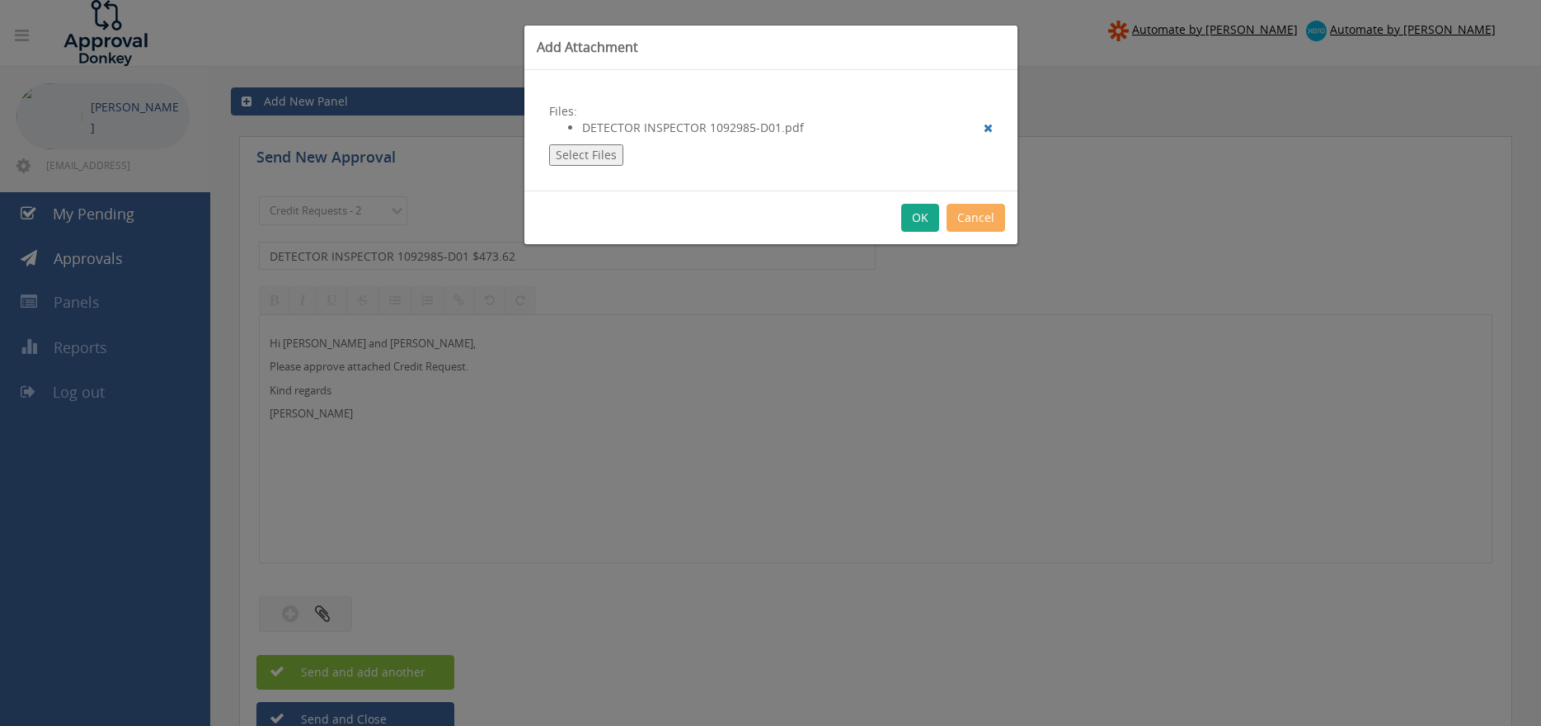
click at [918, 219] on button "OK" at bounding box center [920, 218] width 38 height 28
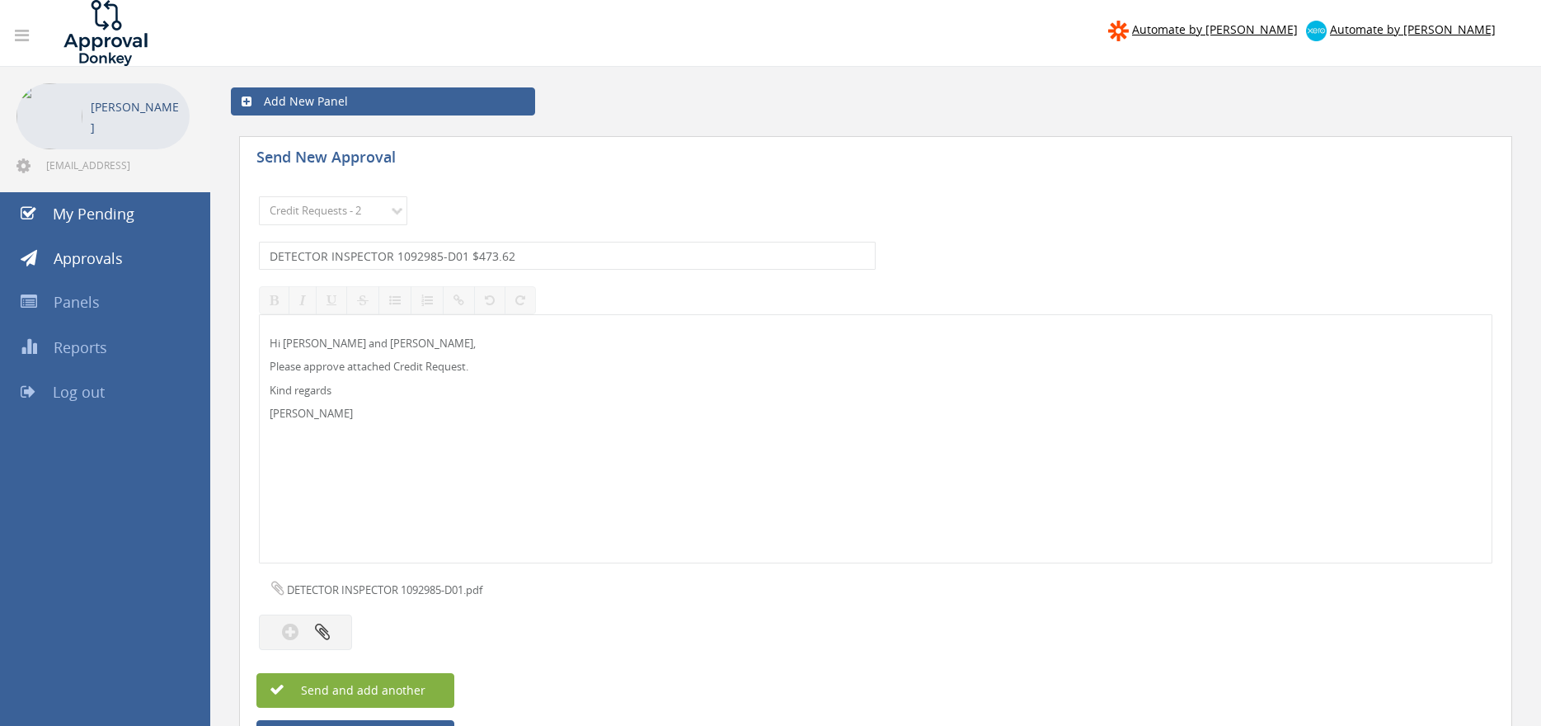
click at [405, 683] on span "Send and add another" at bounding box center [345, 690] width 160 height 16
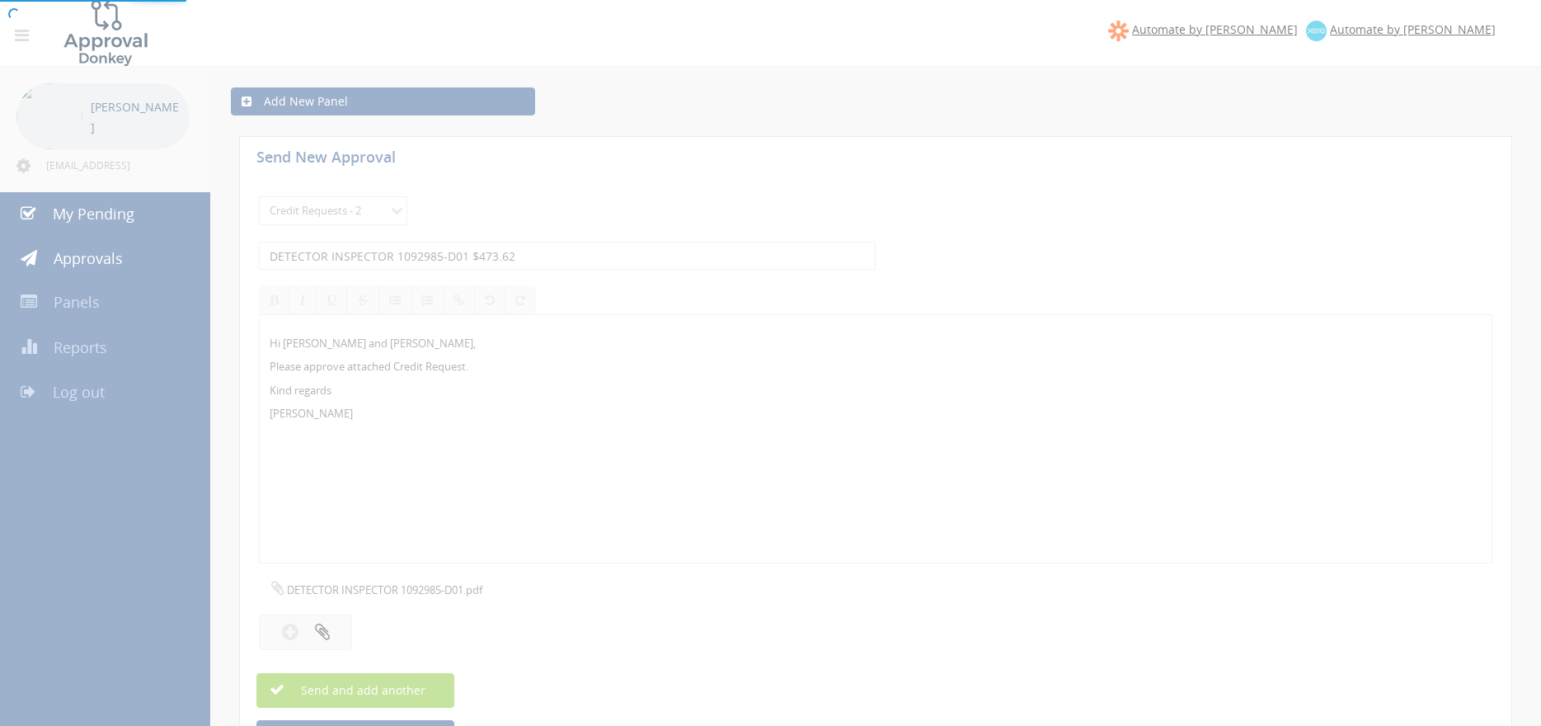
select select
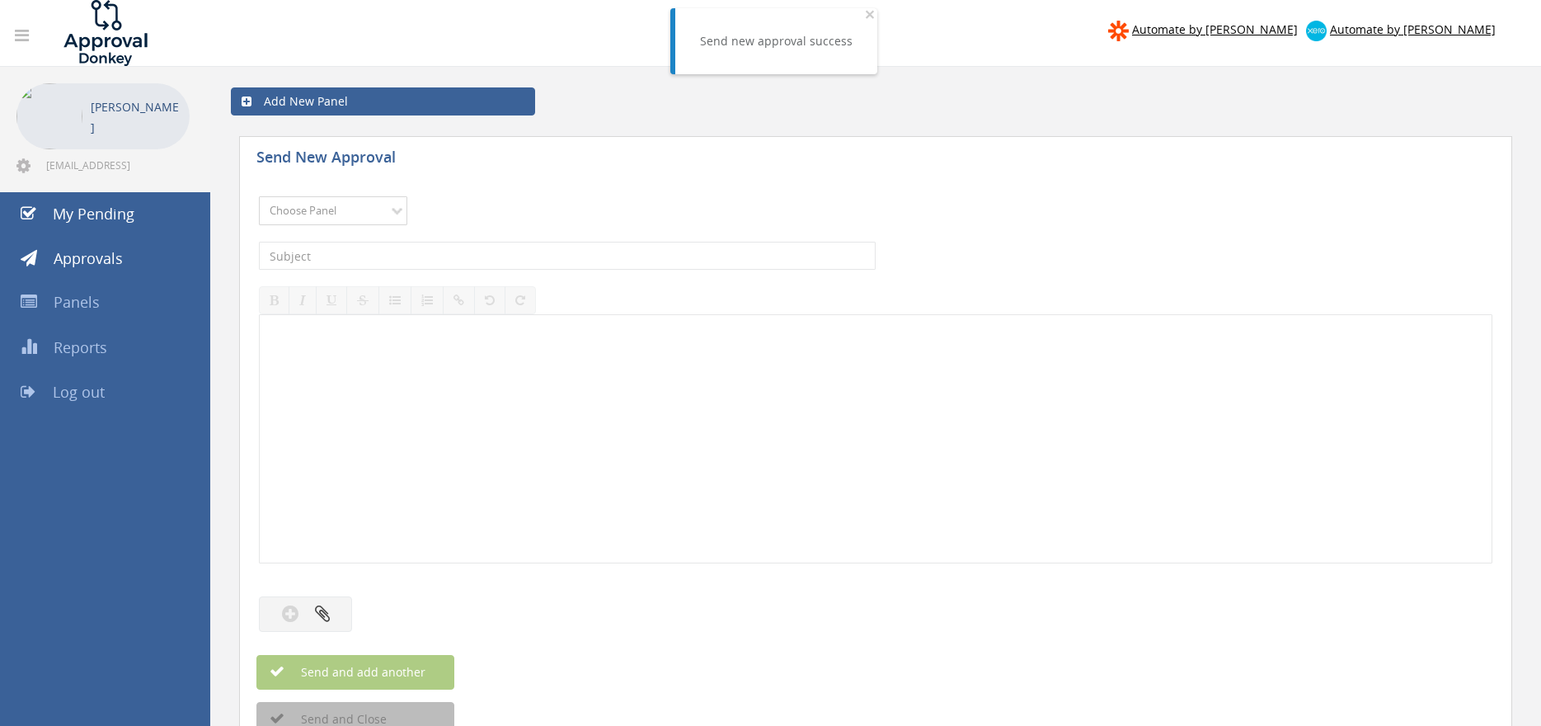
click at [259, 196] on select "Choose Panel Alarm Credits RG - 3 NZ Utilities Cable and SAI Global NZ Alarms-1…" at bounding box center [333, 210] width 148 height 29
select select "9739"
click option "Credit Requests - 2" at bounding box center [0, 0] width 0 height 0
click at [464, 253] on input "text" at bounding box center [567, 256] width 617 height 28
type input "CRYSTAL FIRE 1096498-D01 $140.45"
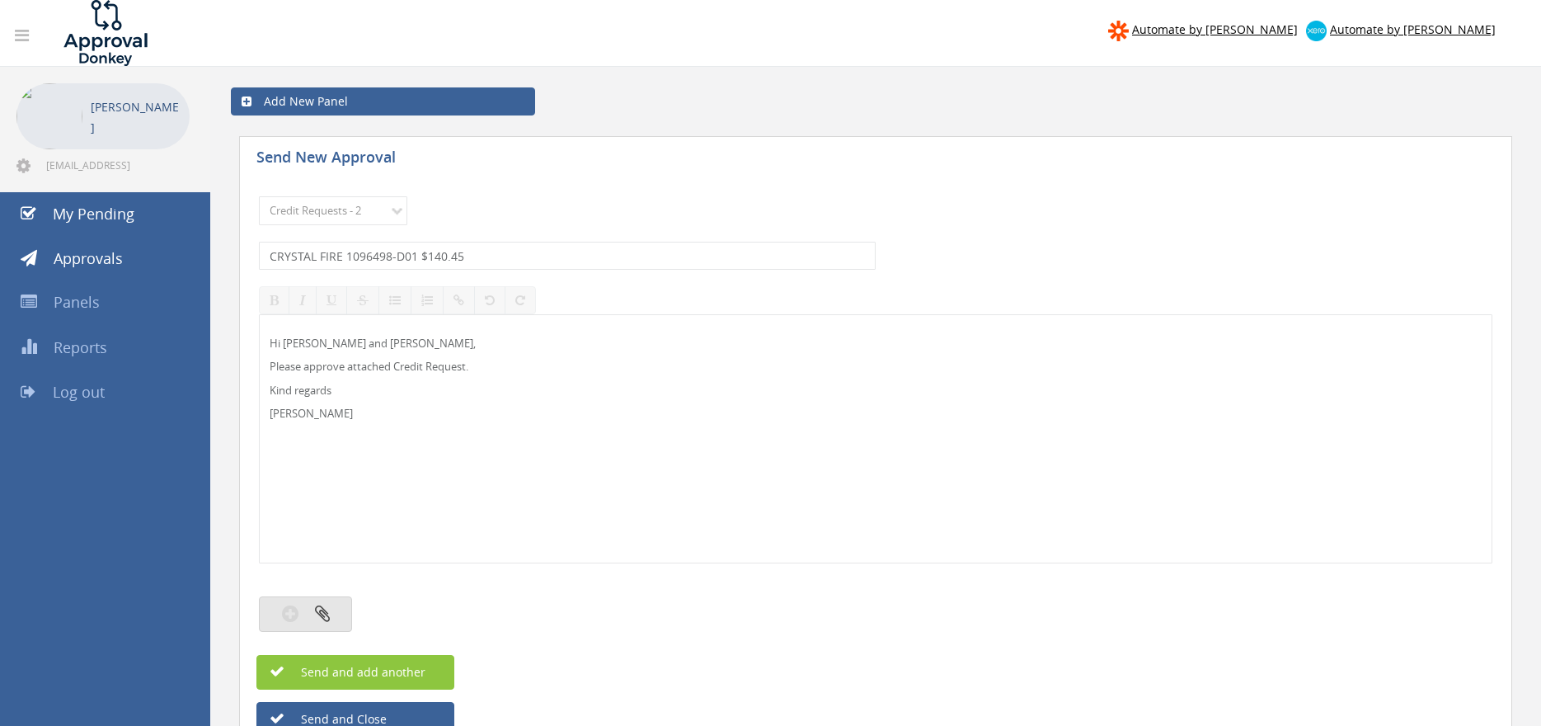
click at [330, 610] on button "button" at bounding box center [305, 613] width 93 height 35
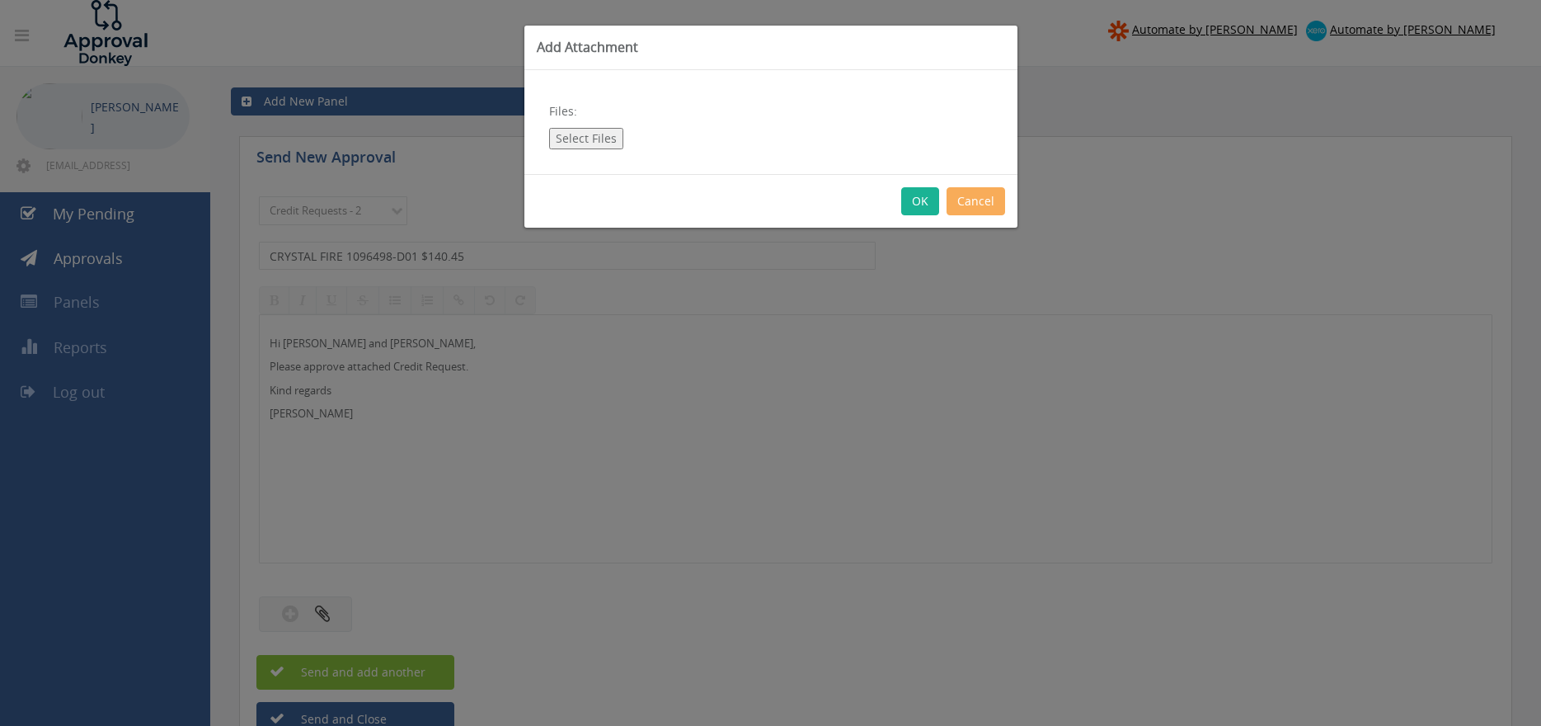
click at [590, 136] on button "Select Files" at bounding box center [586, 138] width 74 height 21
type input "C:\fakepath\CRYSTAL FIRE 1096498 Credit.pdf"
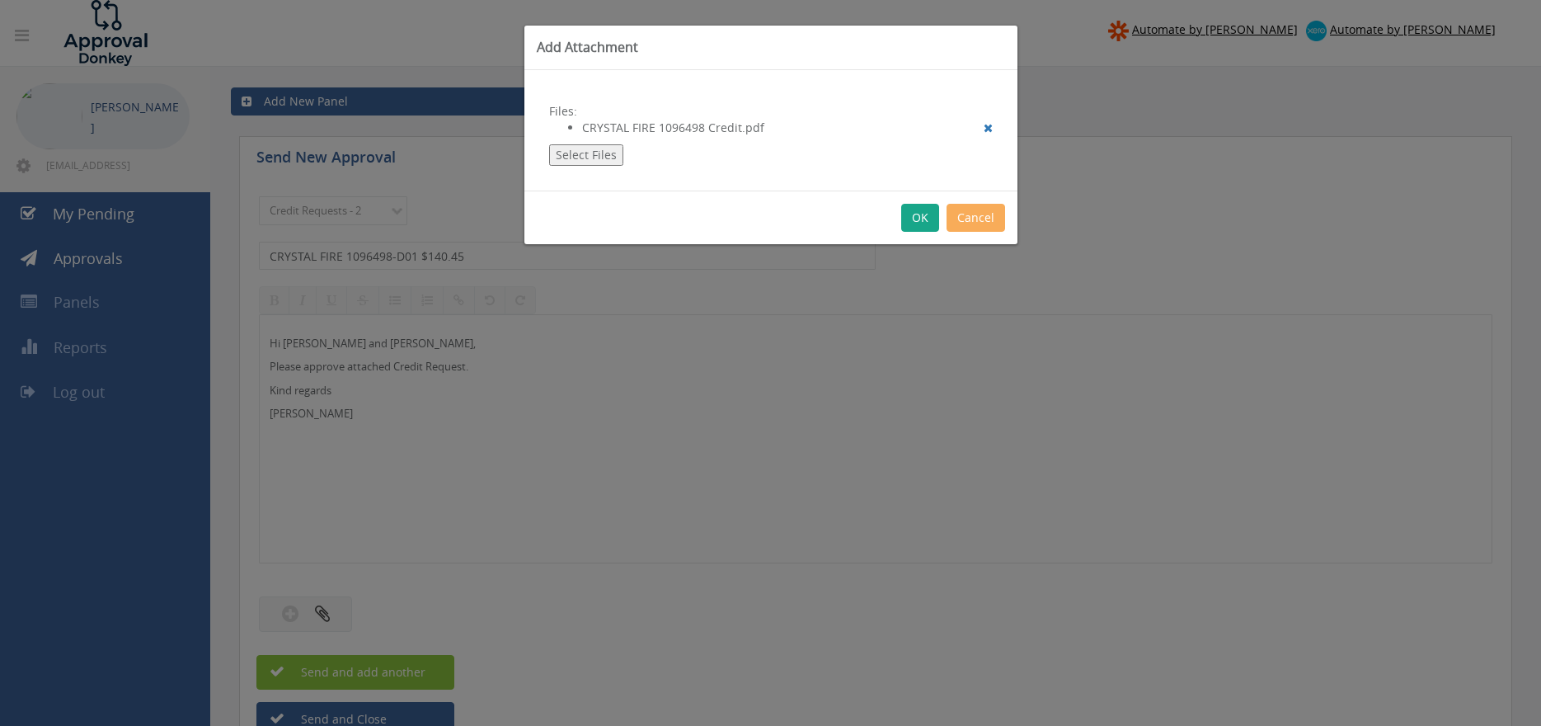
click at [919, 215] on button "OK" at bounding box center [920, 218] width 38 height 28
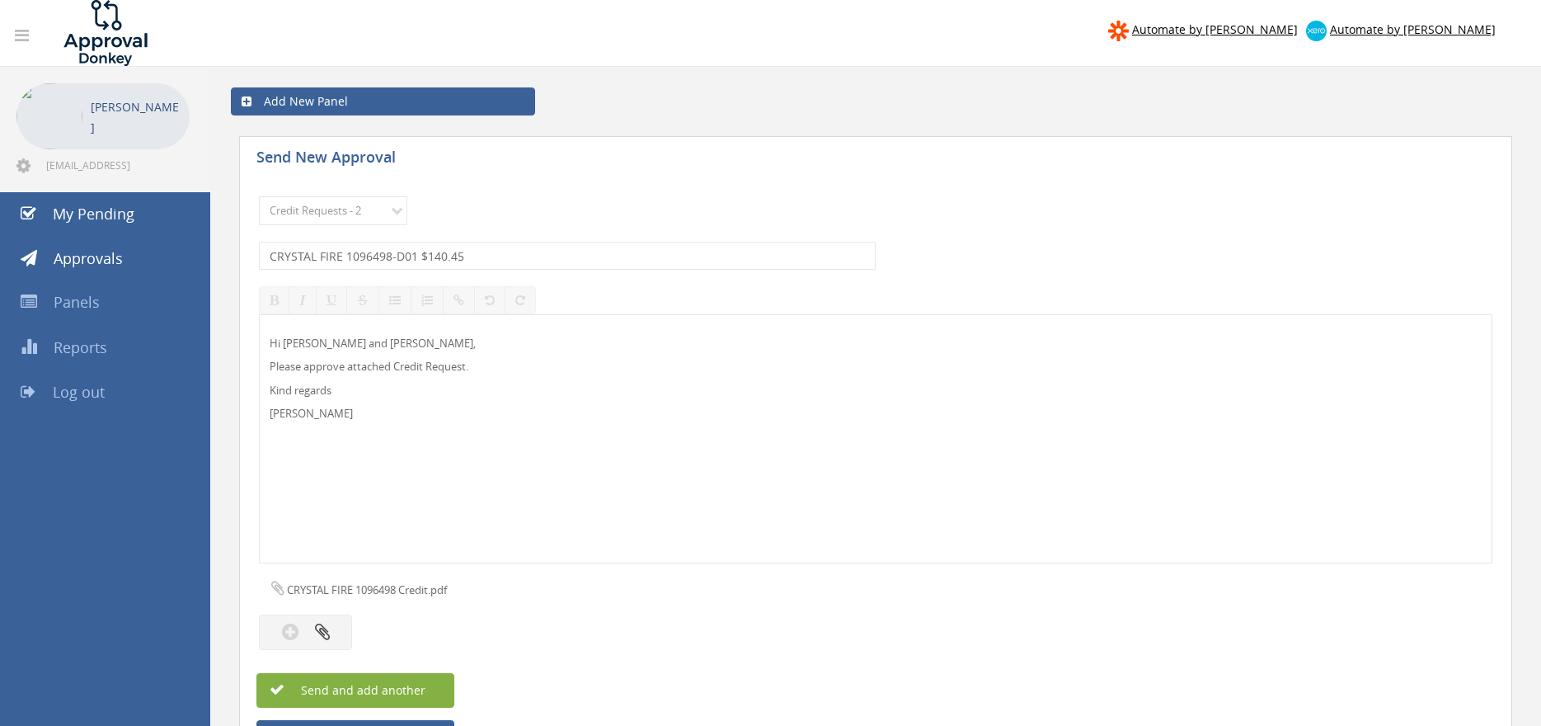
click at [410, 683] on span "Send and add another" at bounding box center [345, 690] width 160 height 16
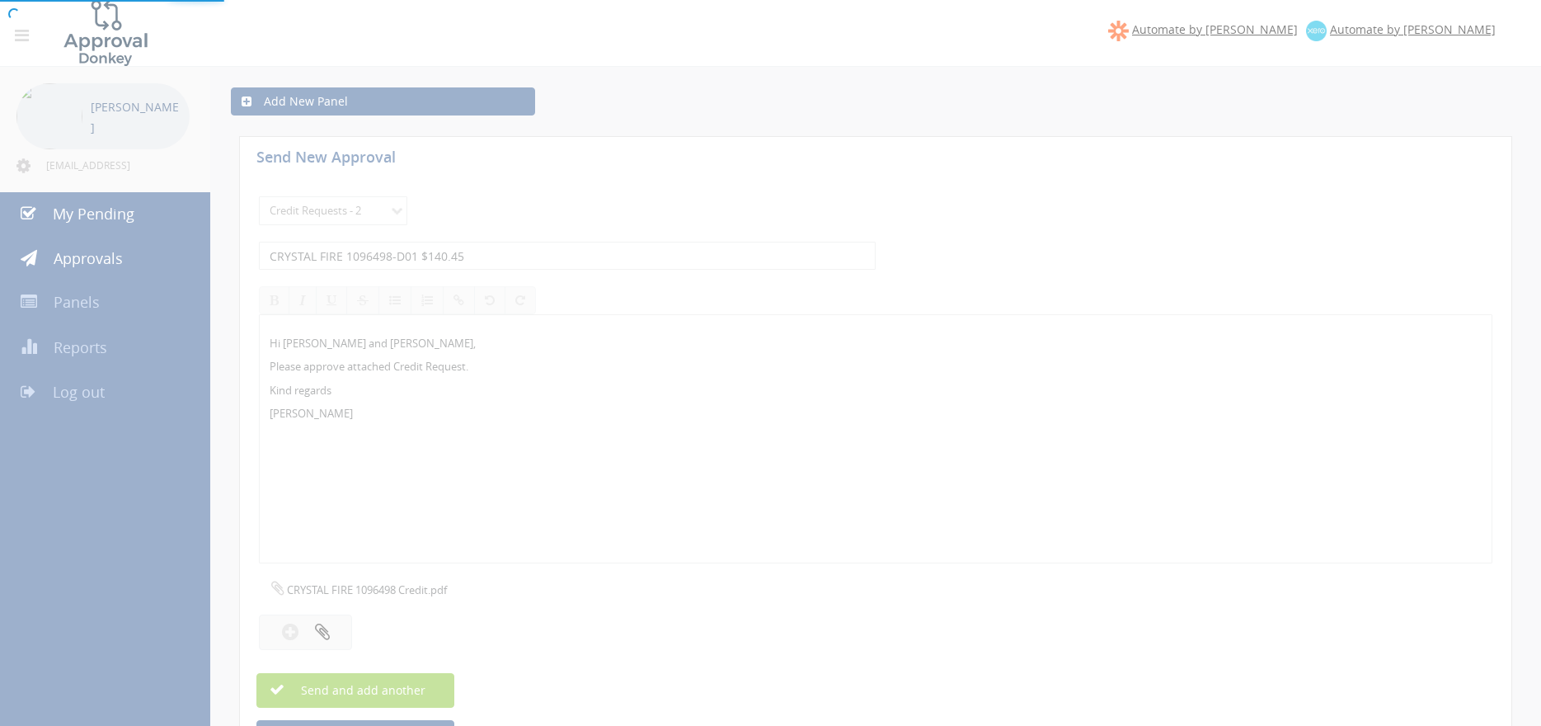
select select
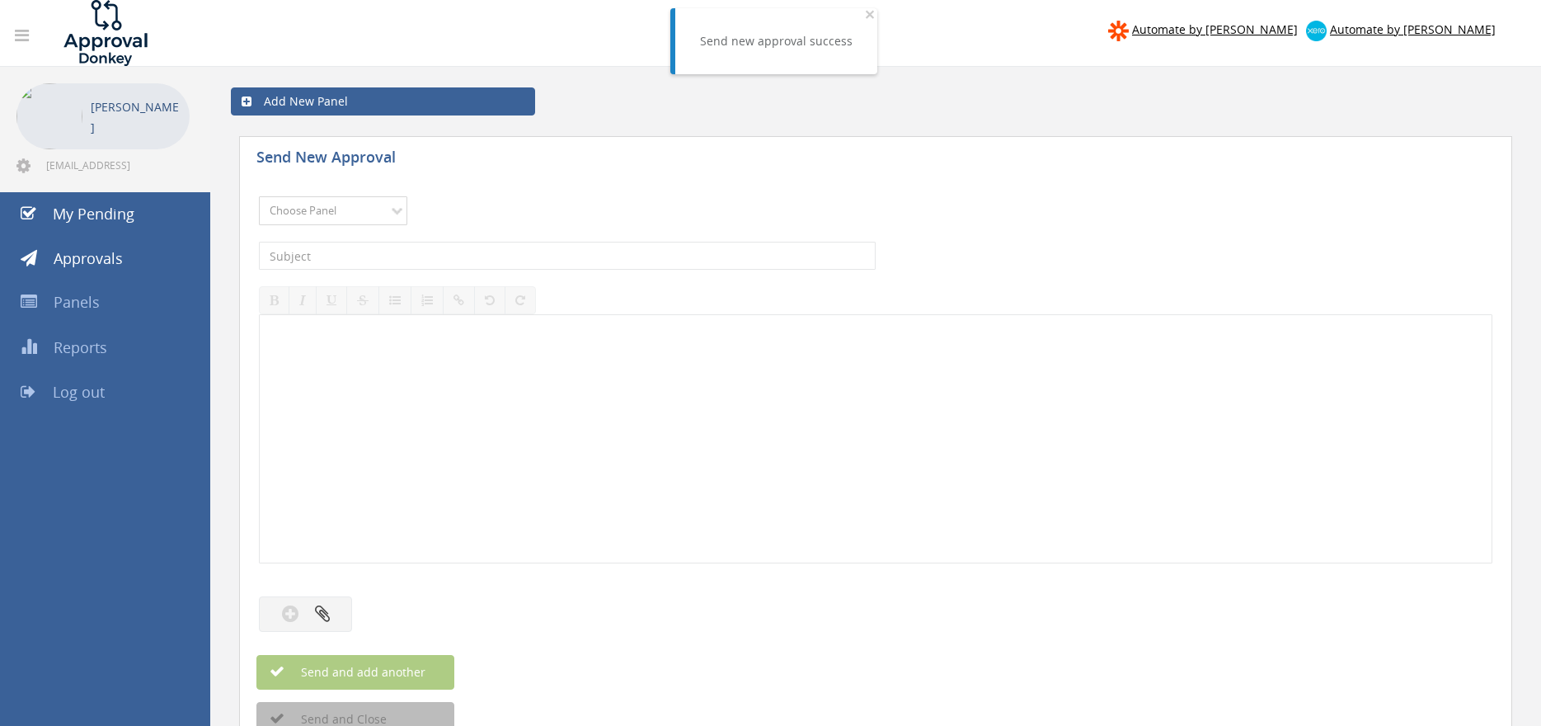
click at [259, 196] on select "Choose Panel Alarm Credits RG - 3 NZ Utilities Cable and SAI Global NZ Alarms-1…" at bounding box center [333, 210] width 148 height 29
select select "9739"
click option "Credit Requests - 2" at bounding box center [0, 0] width 0 height 0
click at [431, 247] on input "text" at bounding box center [567, 256] width 617 height 28
type input "AUSMECH 1089636-D01 $116.80"
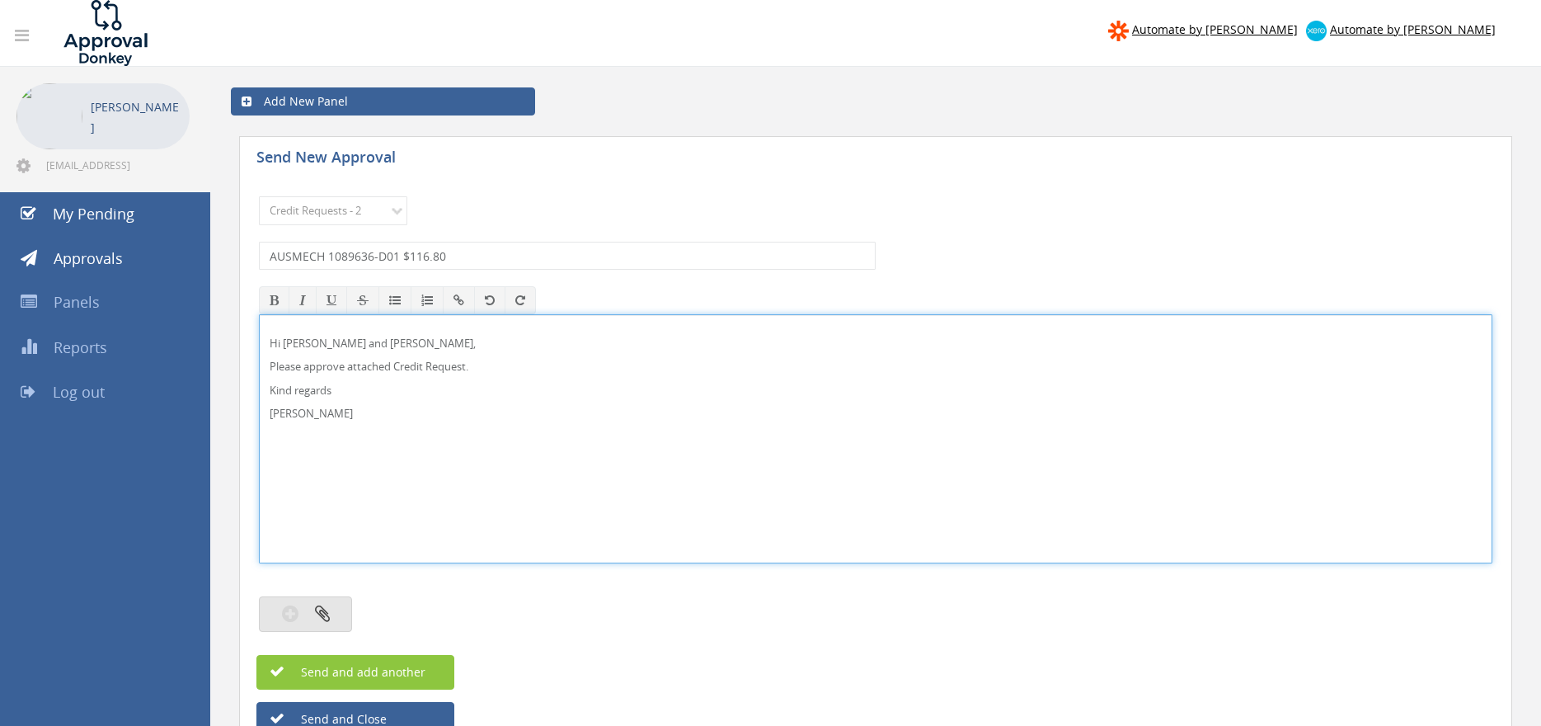
click at [332, 608] on button "button" at bounding box center [305, 613] width 93 height 35
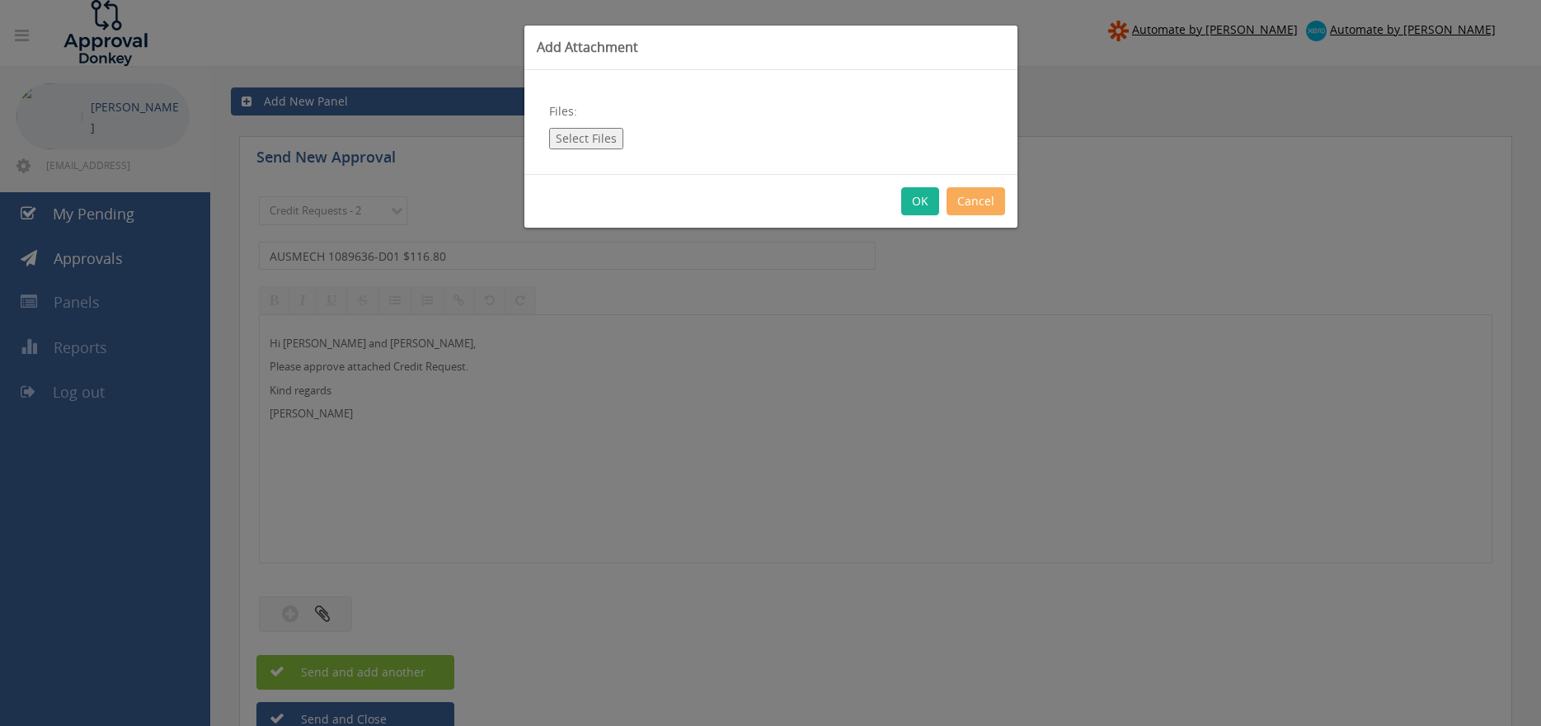
click at [597, 139] on button "Select Files" at bounding box center [586, 138] width 74 height 21
type input "C:\fakepath\1089636 Ausmech Credit.pdf"
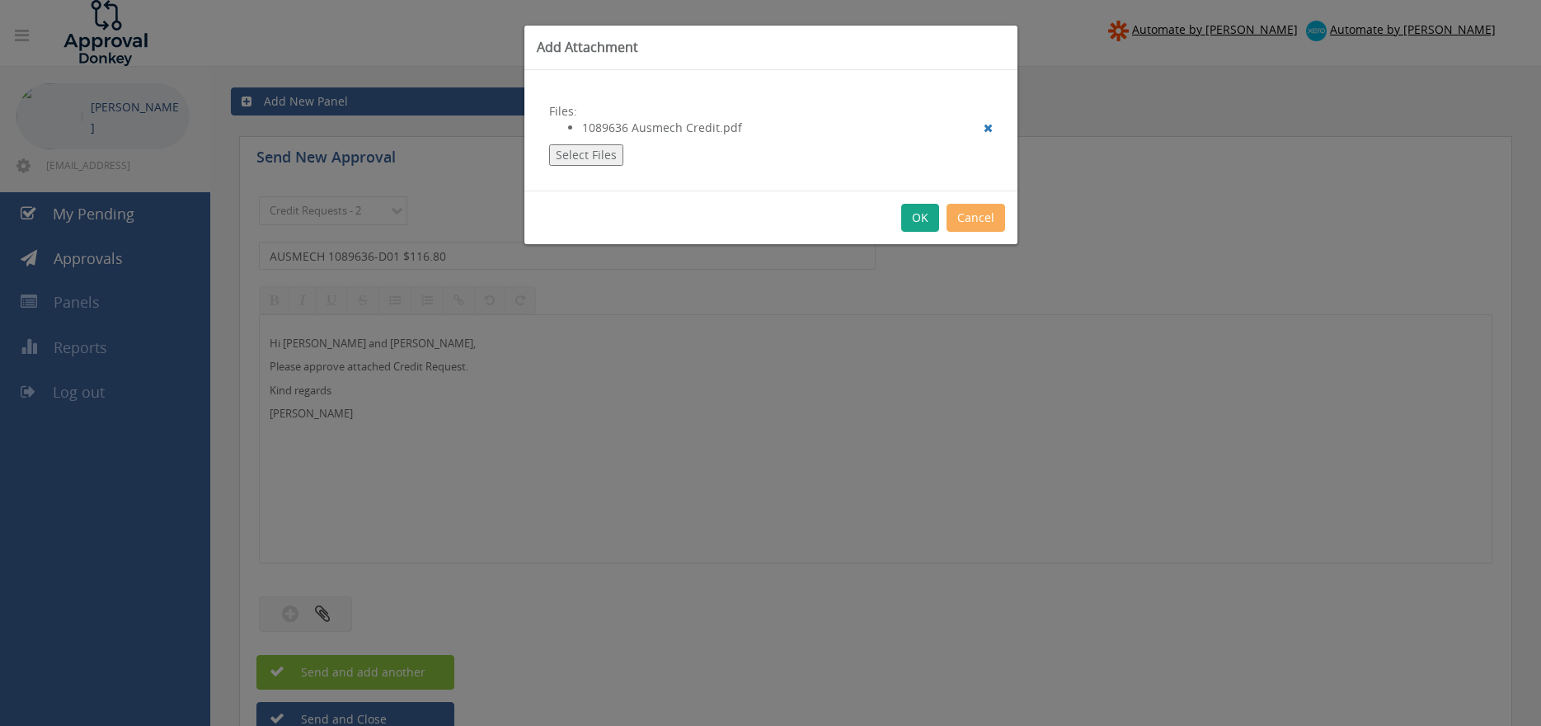
drag, startPoint x: 921, startPoint y: 219, endPoint x: 936, endPoint y: 288, distance: 70.0
click at [920, 219] on button "OK" at bounding box center [920, 218] width 38 height 28
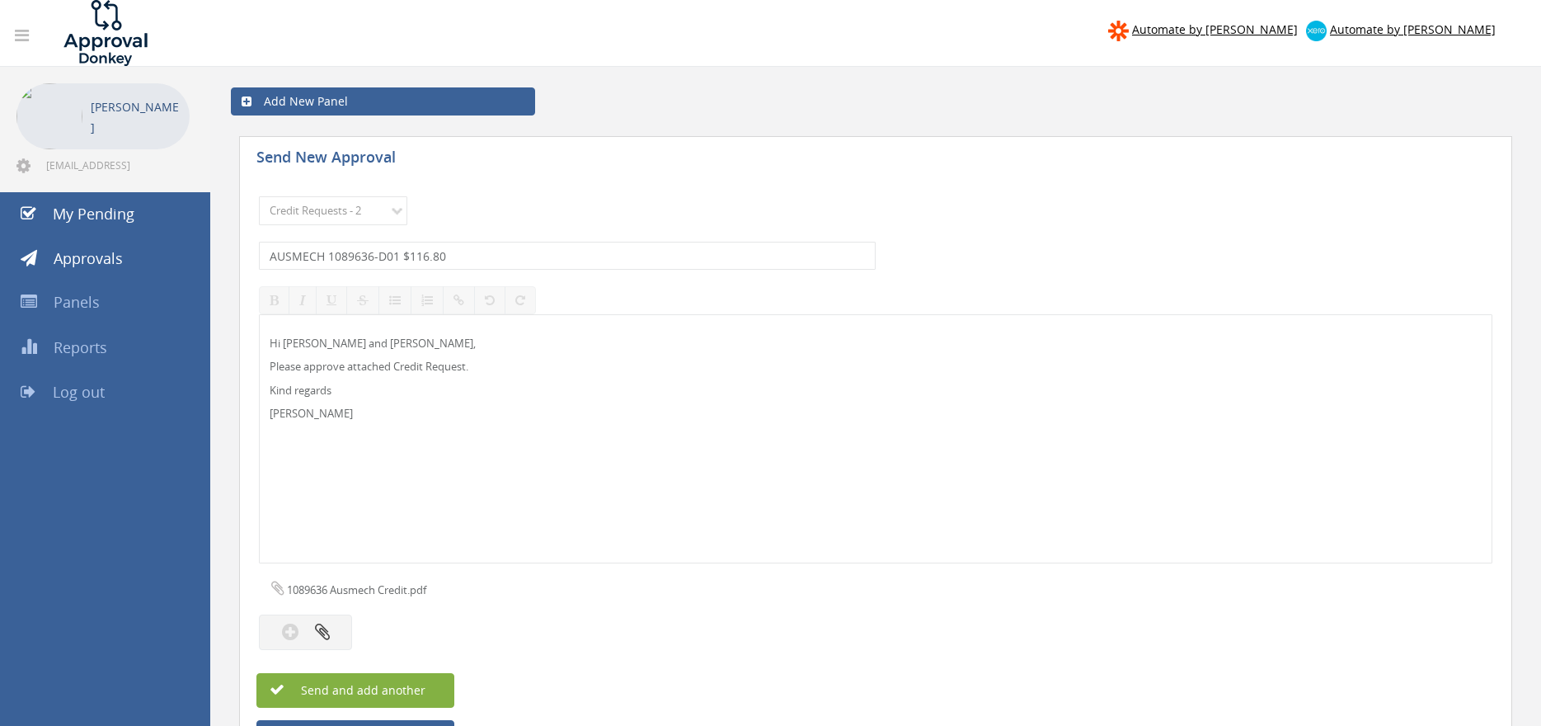
click at [373, 698] on button "Send and add another" at bounding box center [355, 690] width 198 height 35
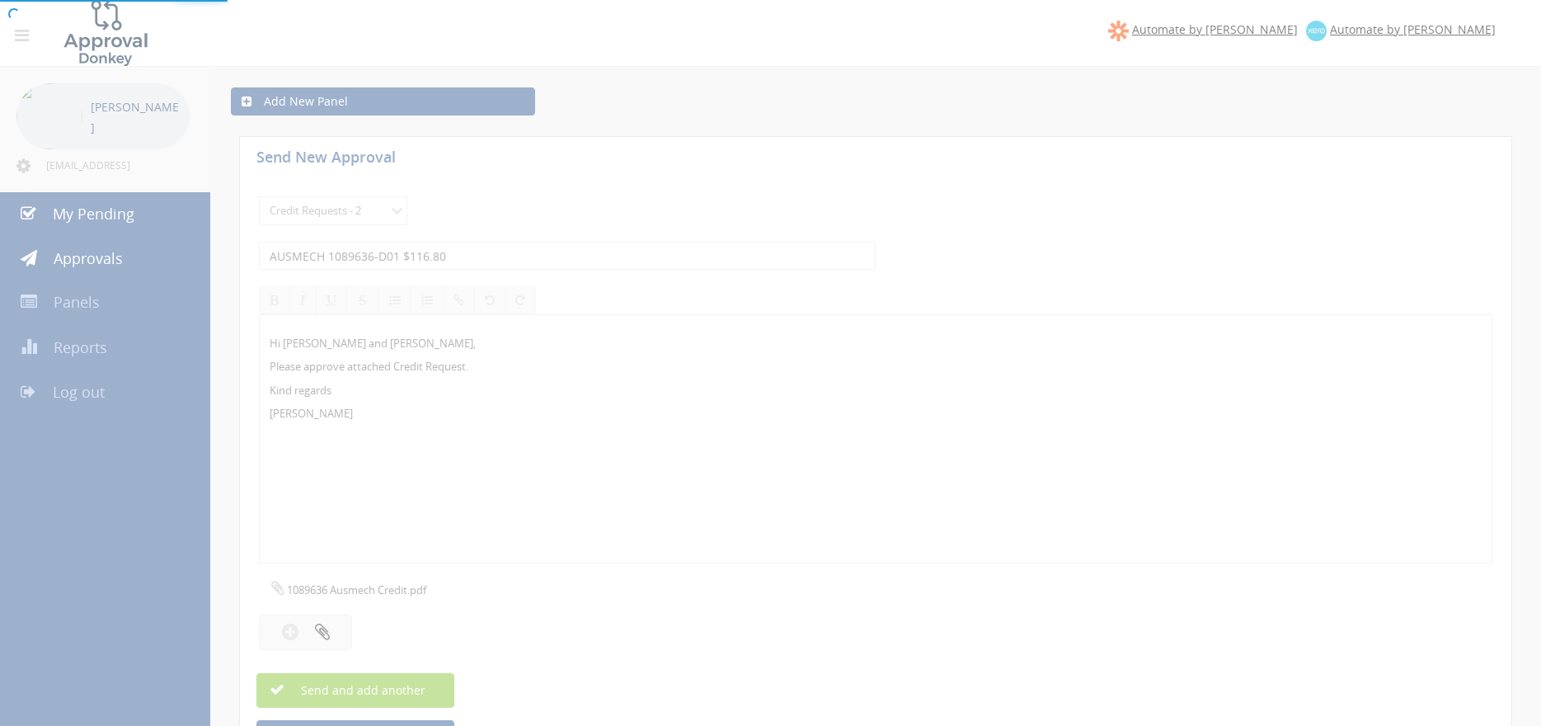
select select
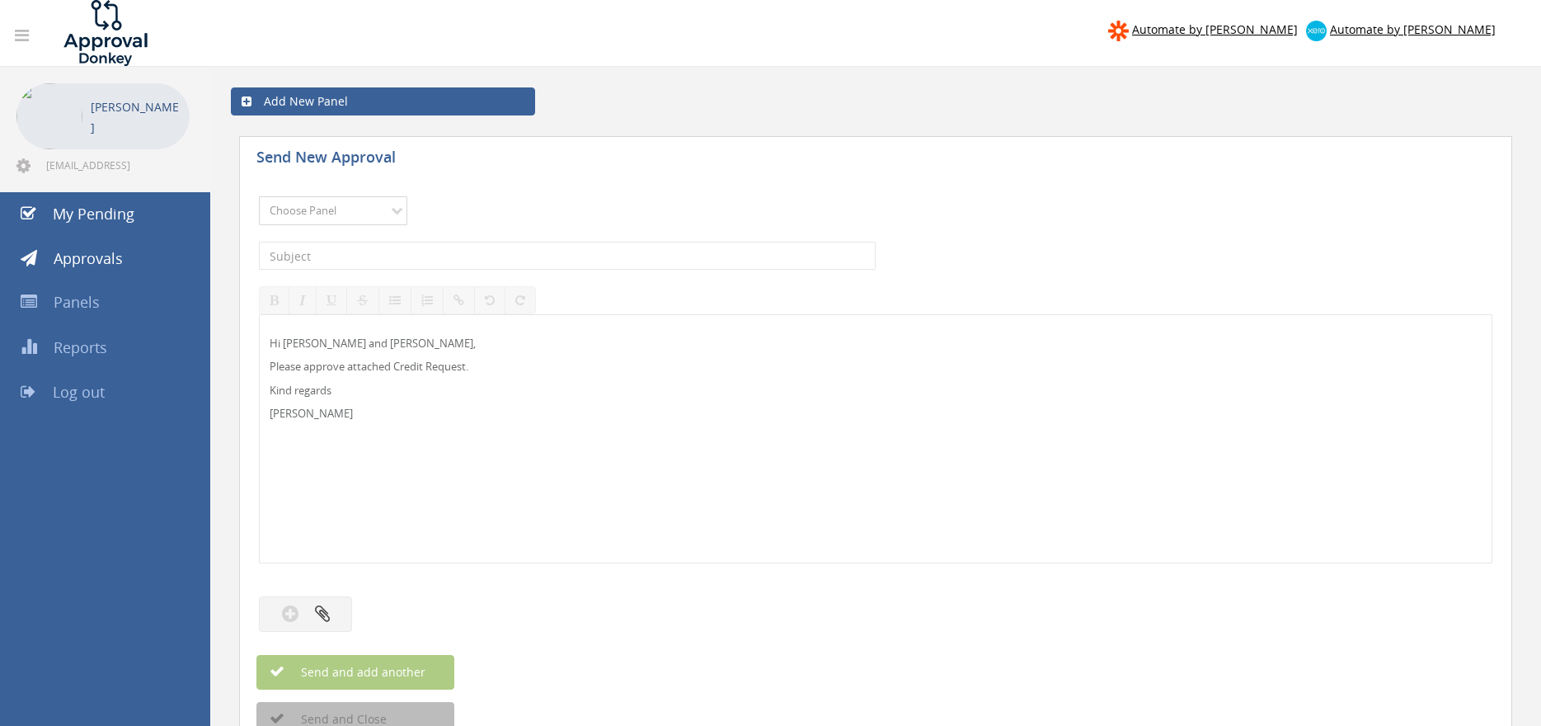
select select "13144"
click option "Alarm Credits RG - 3" at bounding box center [0, 0] width 0 height 0
click at [367, 253] on input "text" at bounding box center [567, 256] width 617 height 28
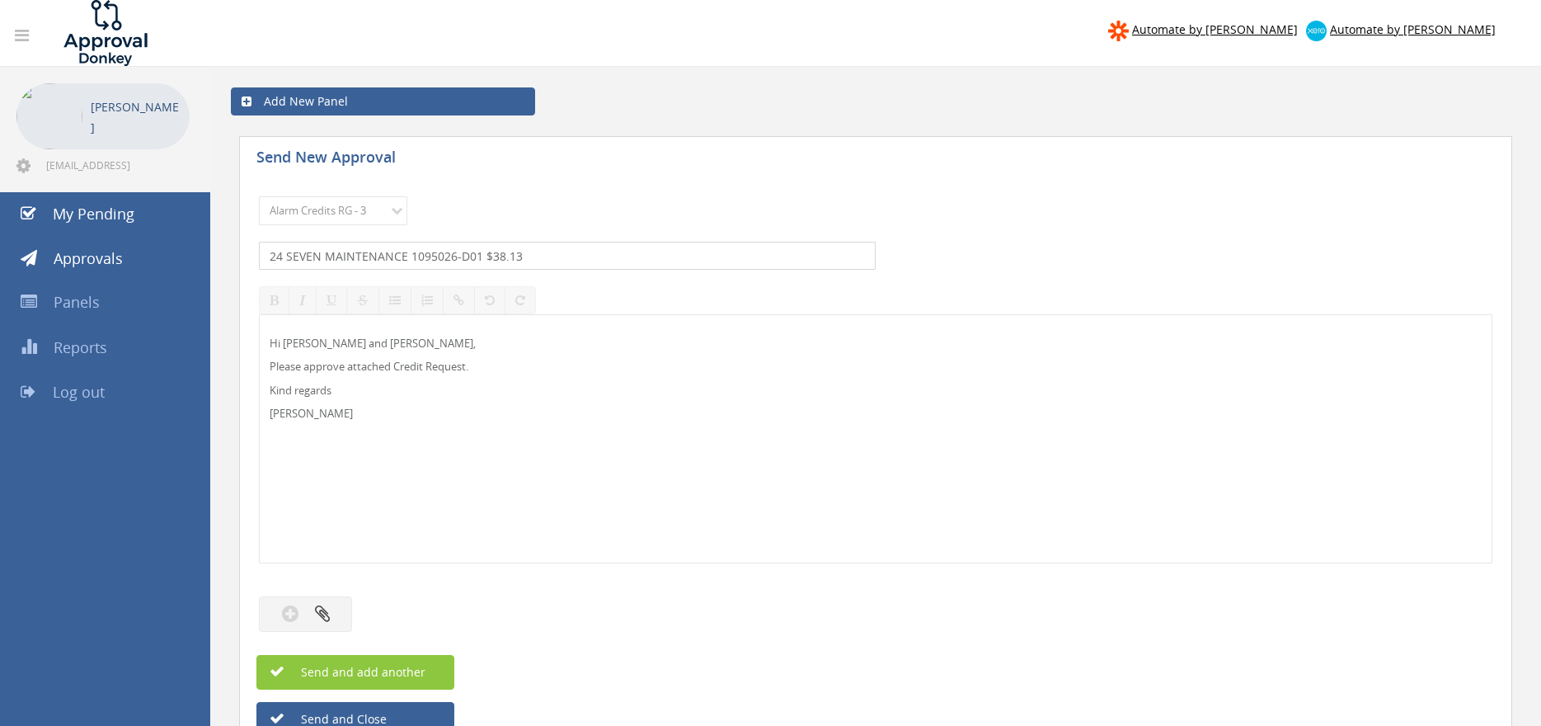
type input "24 SEVEN MAINTENANCE 1095026-D01 $38.13"
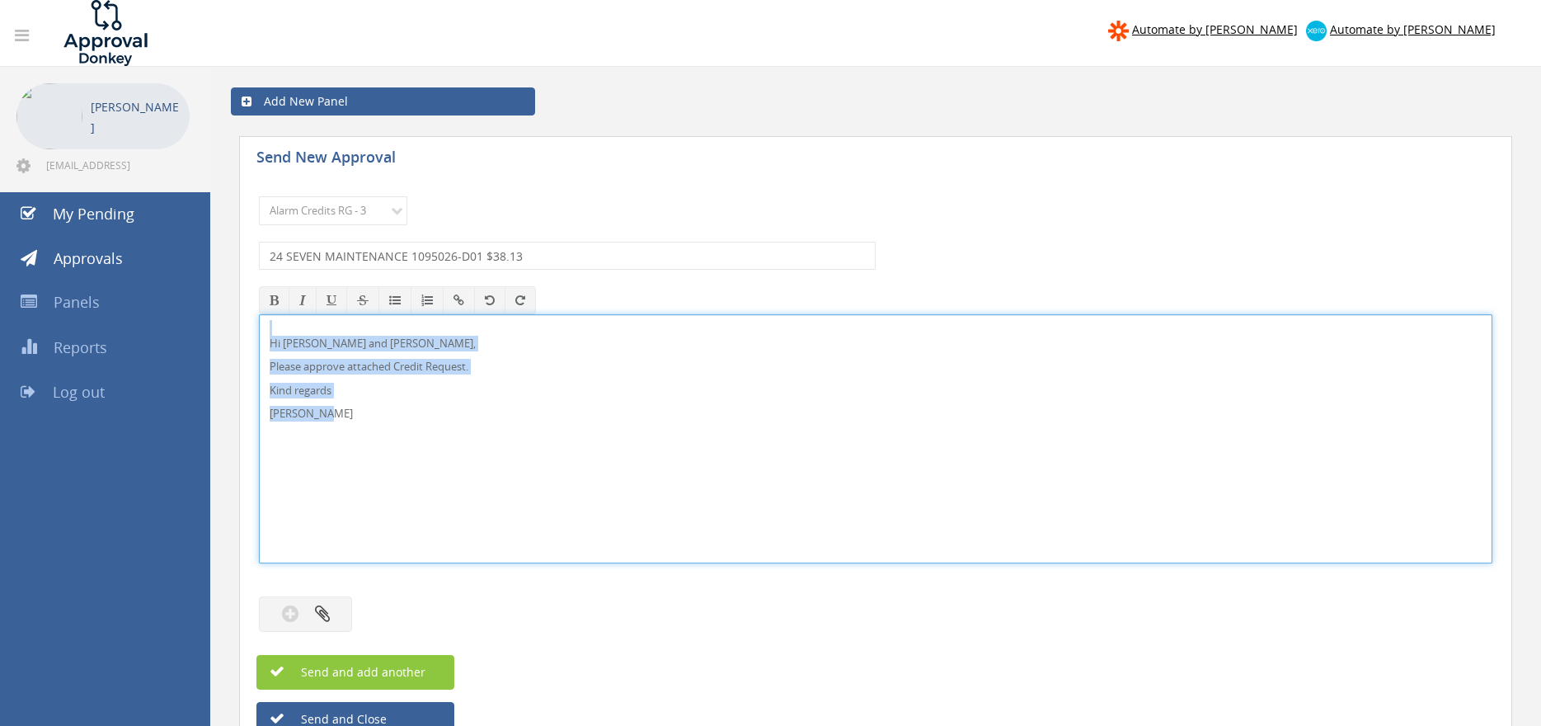
drag, startPoint x: 257, startPoint y: 374, endPoint x: 230, endPoint y: 287, distance: 91.5
click at [259, 314] on div "Hi [PERSON_NAME] and [PERSON_NAME], Please approve attached Credit Request. Kin…" at bounding box center [875, 438] width 1233 height 249
copy div "Hi [PERSON_NAME] and [PERSON_NAME], Please approve attached Credit Request. Kin…"
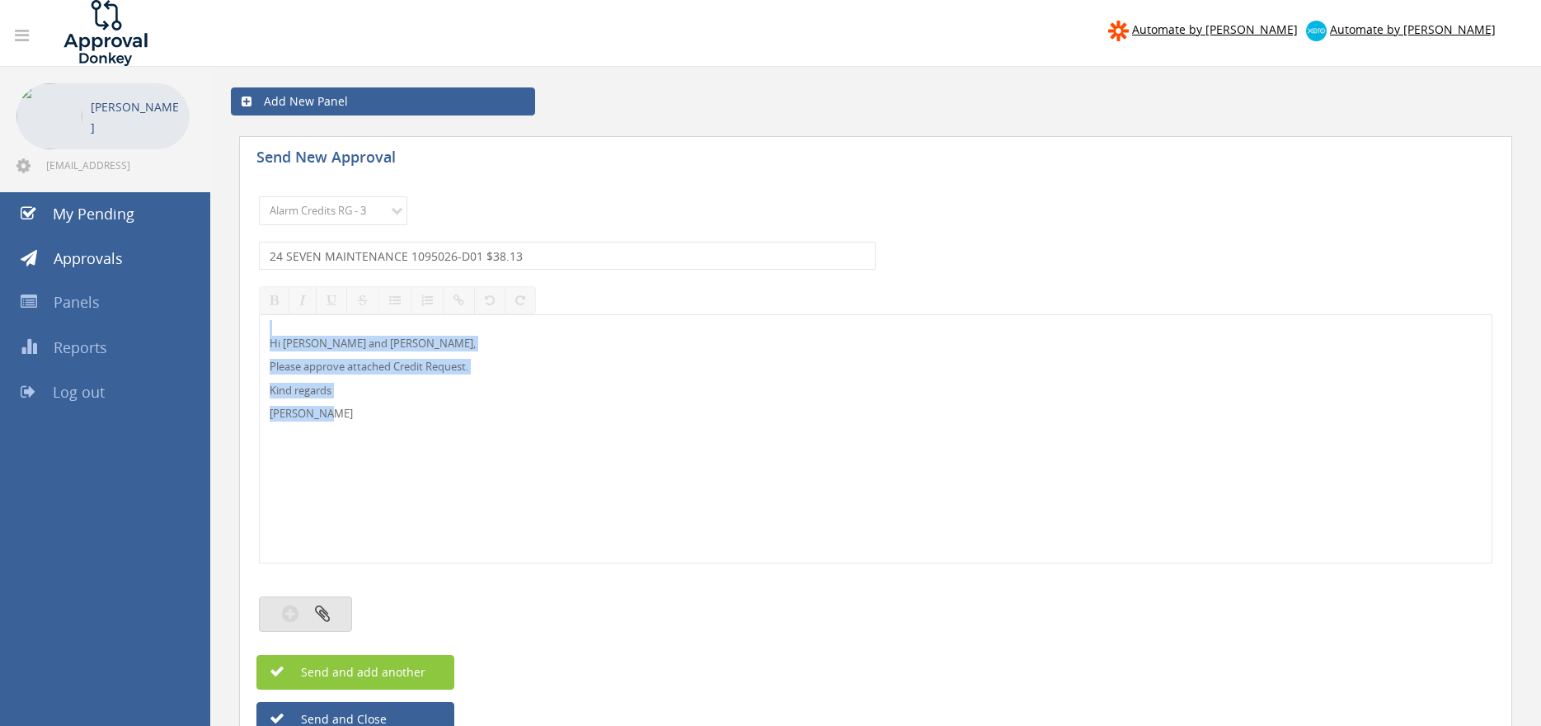
click at [332, 616] on button "button" at bounding box center [305, 613] width 93 height 35
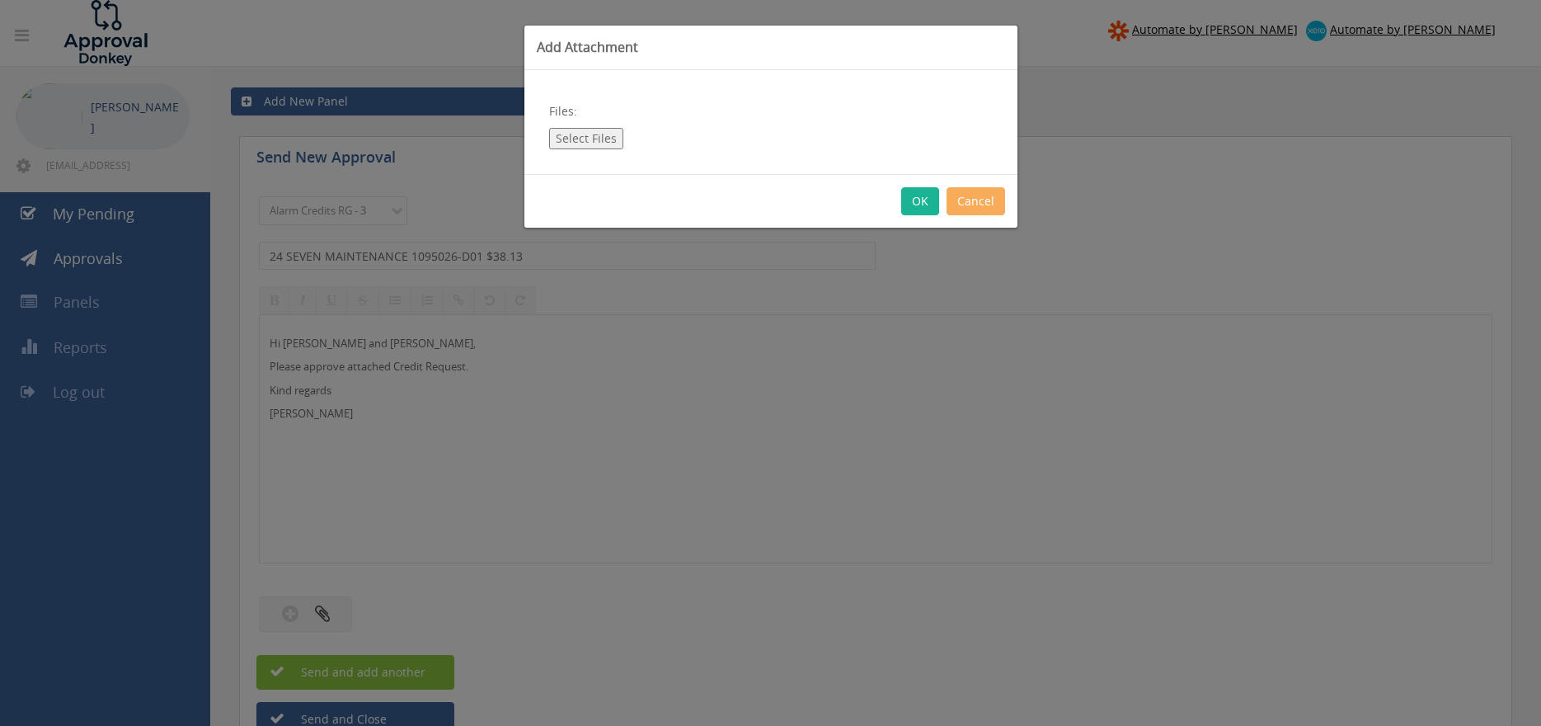
click at [591, 148] on div "Files: Select Files" at bounding box center [770, 122] width 493 height 104
click at [593, 140] on button "Select Files" at bounding box center [586, 138] width 74 height 21
type input "C:\fakepath\24 SEVEN MAINTENANCE 1095026-D01.pdf"
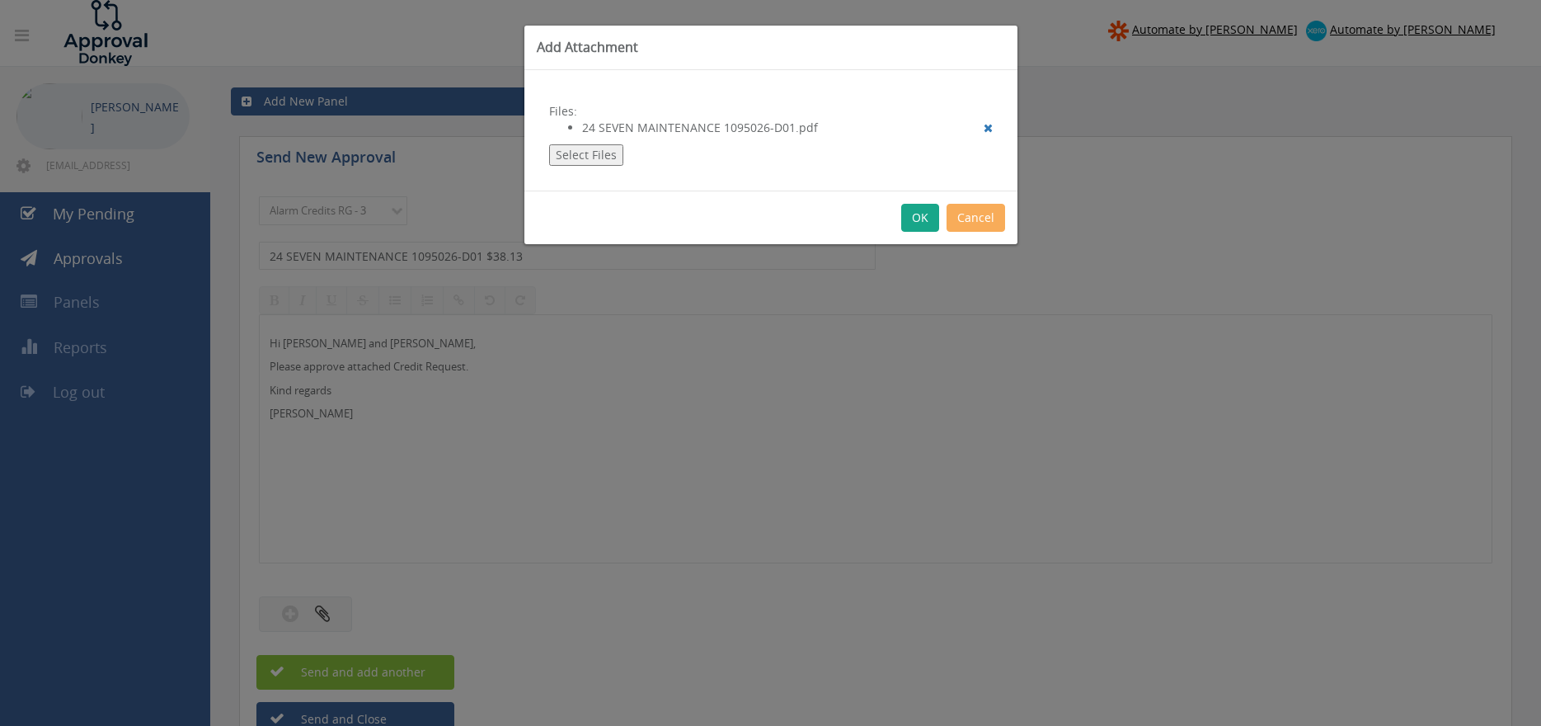
click at [920, 218] on button "OK" at bounding box center [920, 218] width 38 height 28
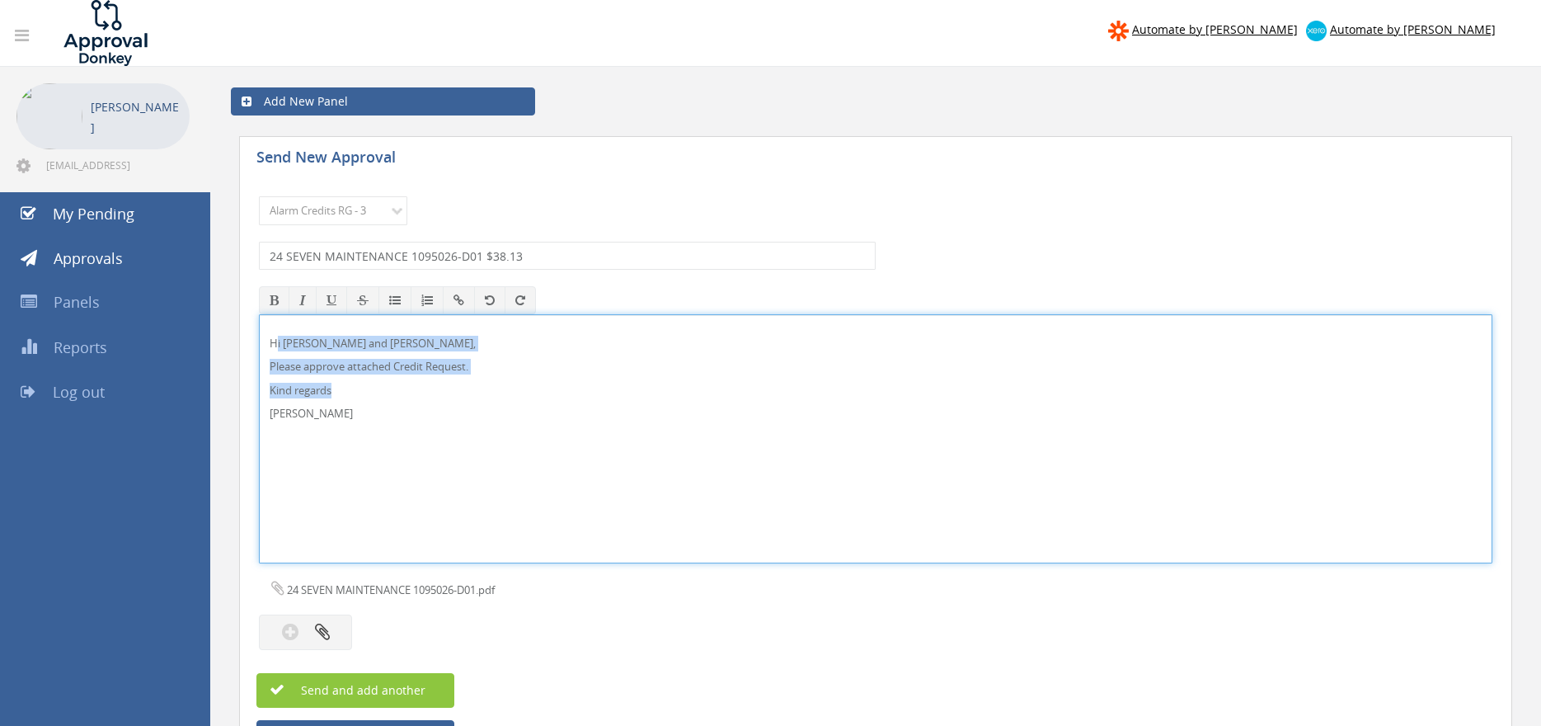
drag, startPoint x: 365, startPoint y: 420, endPoint x: 272, endPoint y: 342, distance: 121.2
click at [272, 342] on div "Hi [PERSON_NAME] and [PERSON_NAME], Please approve attached Credit Request. Kin…" at bounding box center [876, 438] width 1232 height 247
copy div "Hi [PERSON_NAME] and [PERSON_NAME], Please approve attached Credit Request. Kin…"
click at [415, 695] on span "Send and add another" at bounding box center [345, 690] width 160 height 16
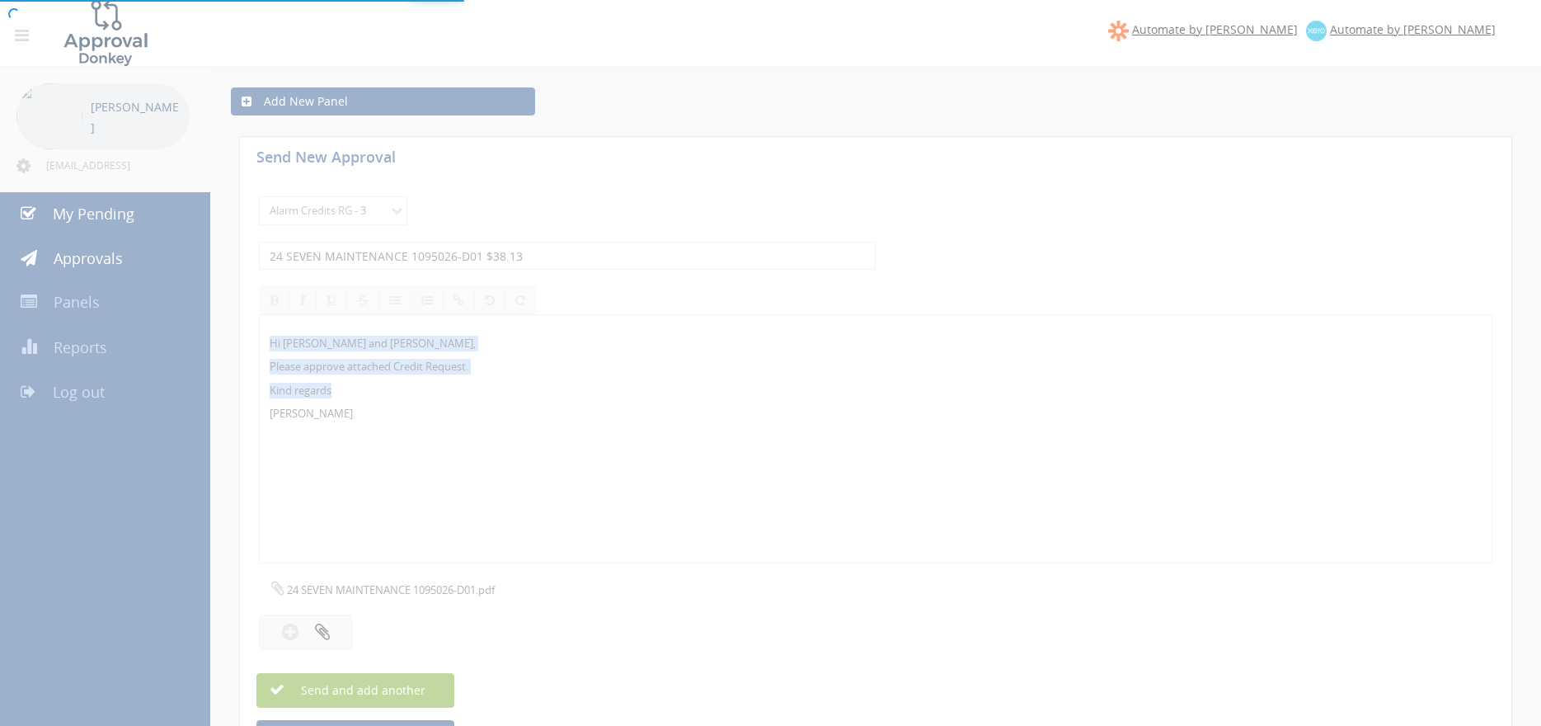
select select
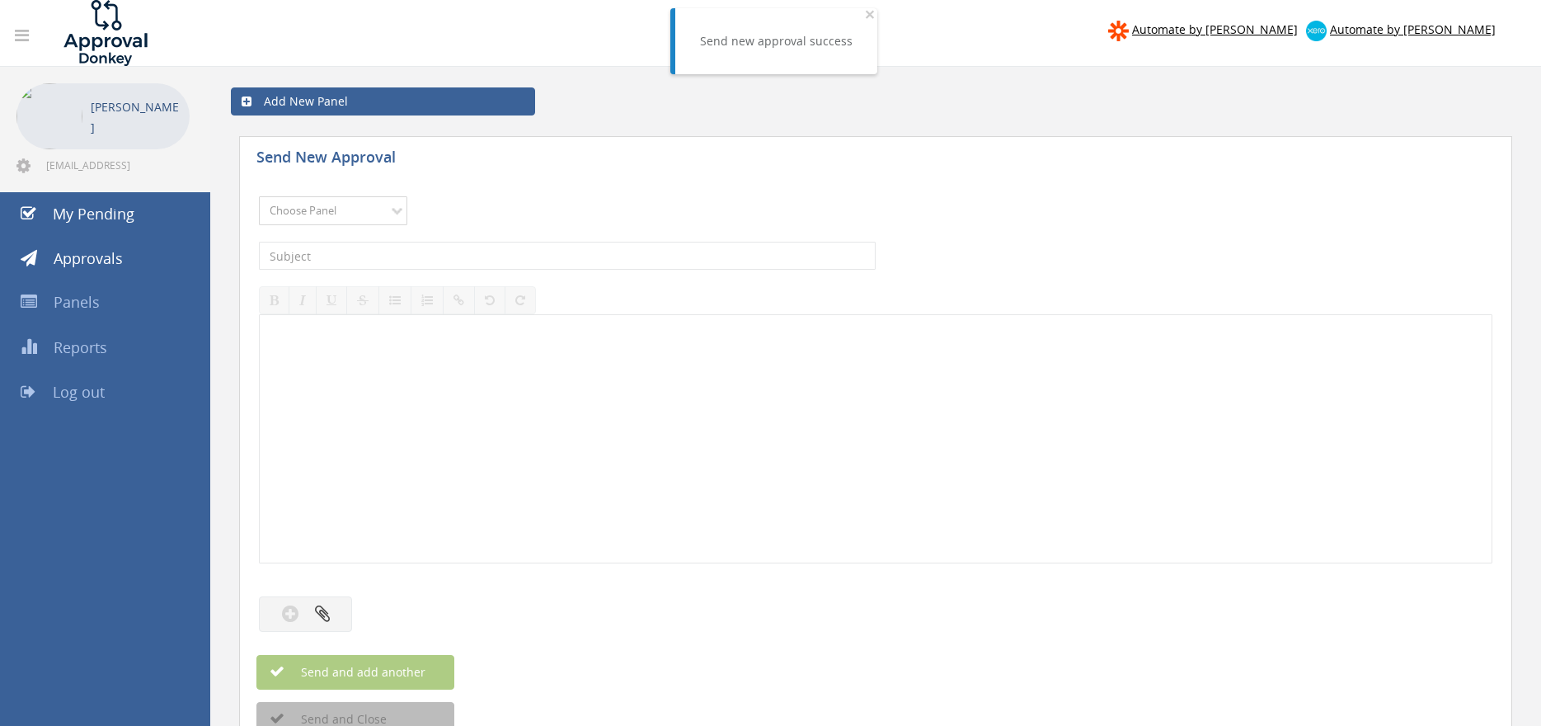
click at [259, 196] on select "Choose Panel Alarm Credits RG - 3 NZ Utilities Cable and SAI Global NZ Alarms-1…" at bounding box center [333, 210] width 148 height 29
select select "13144"
click option "Alarm Credits RG - 3" at bounding box center [0, 0] width 0 height 0
click at [347, 257] on input "text" at bounding box center [567, 256] width 617 height 28
type input "v"
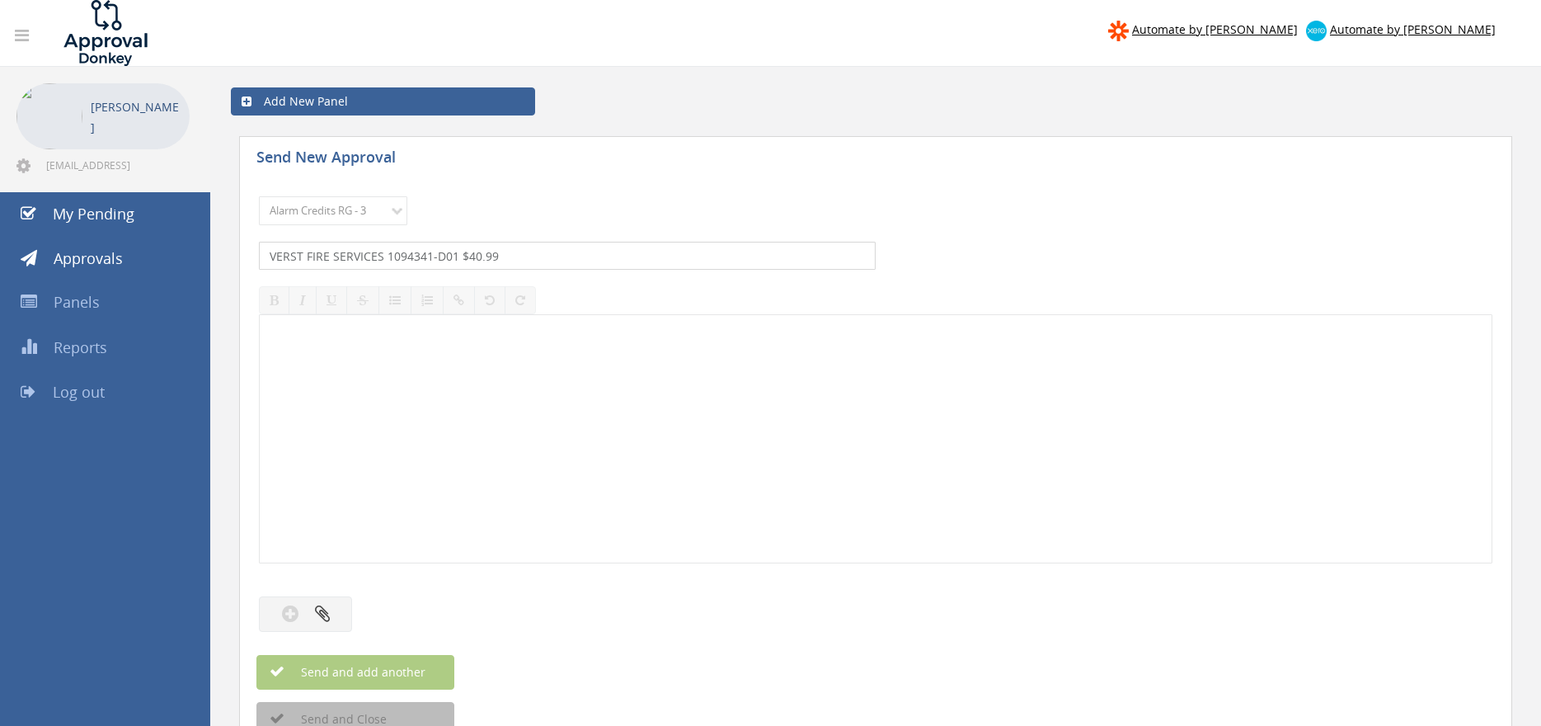
type input "VERST FIRE SERVICES 1094341-D01 $40.99"
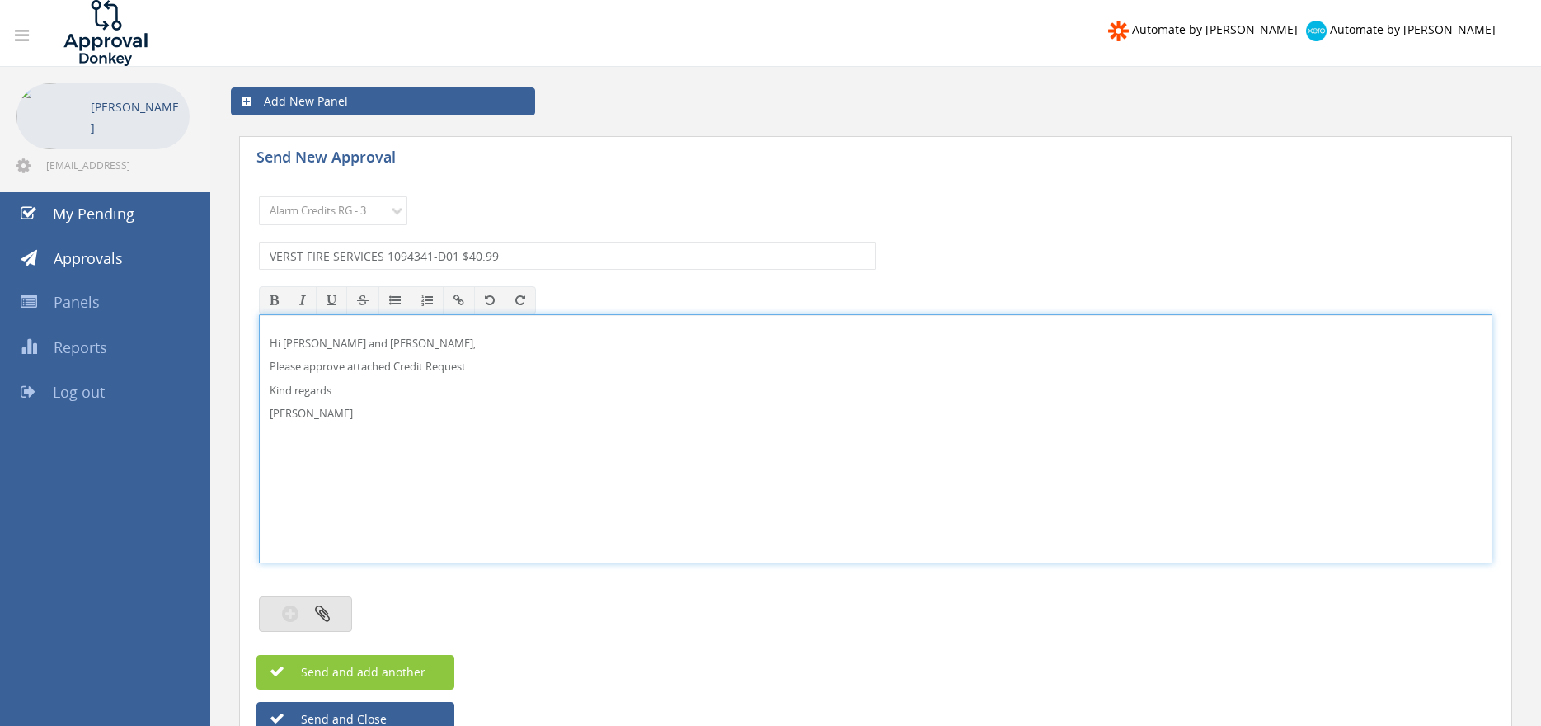
click at [322, 615] on icon "button" at bounding box center [322, 613] width 15 height 19
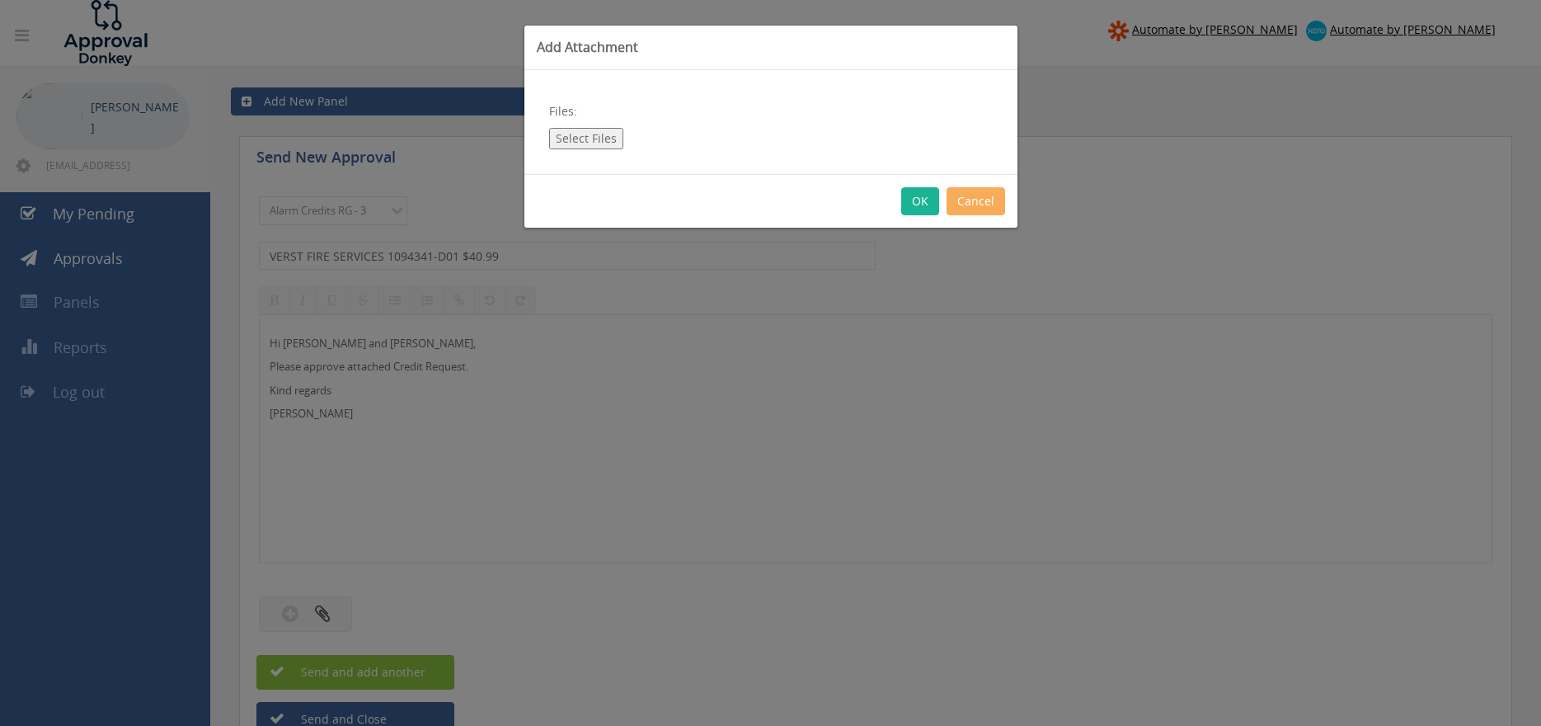
click at [608, 143] on button "Select Files" at bounding box center [586, 138] width 74 height 21
type input "C:\fakepath\VERST FIRE SERVICES 1094341-D01.pdf"
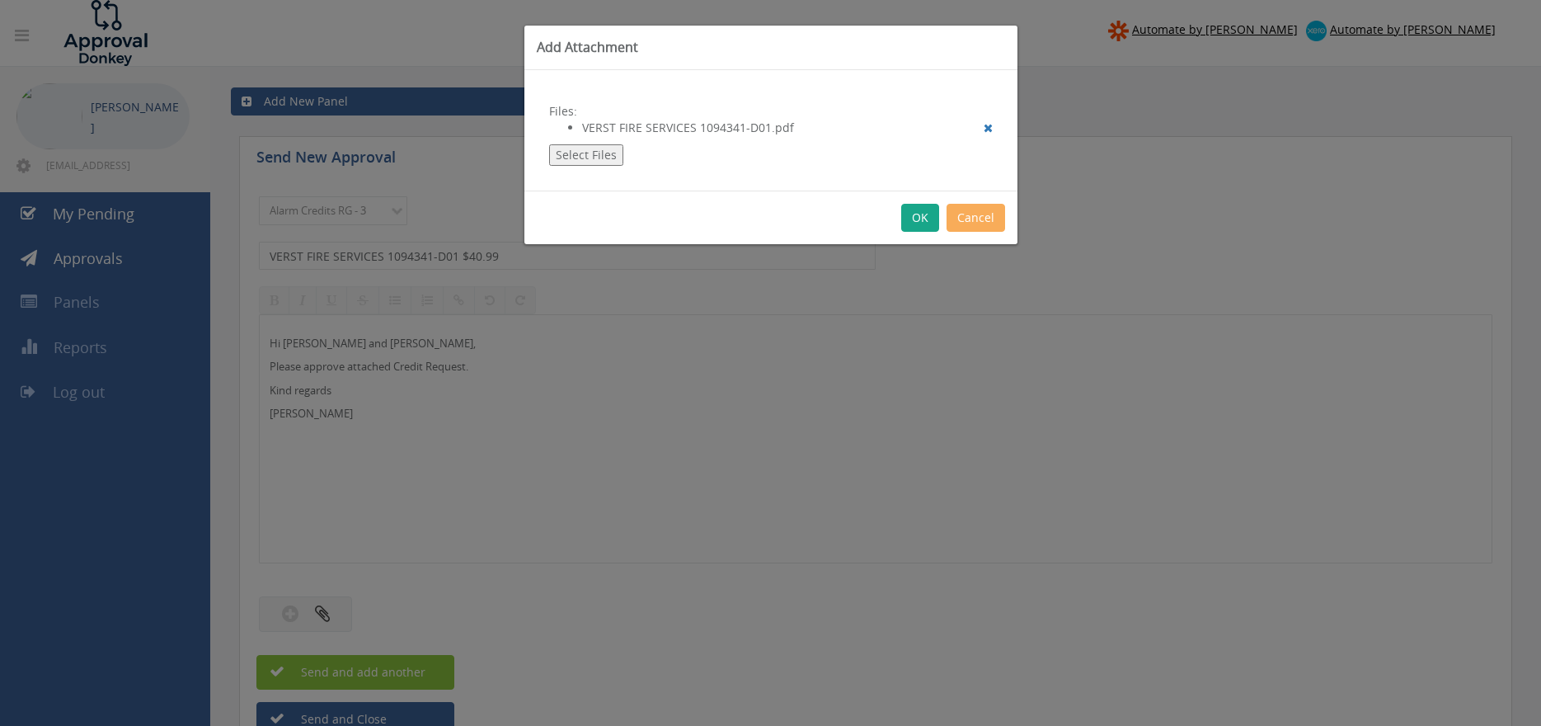
click at [916, 215] on button "OK" at bounding box center [920, 218] width 38 height 28
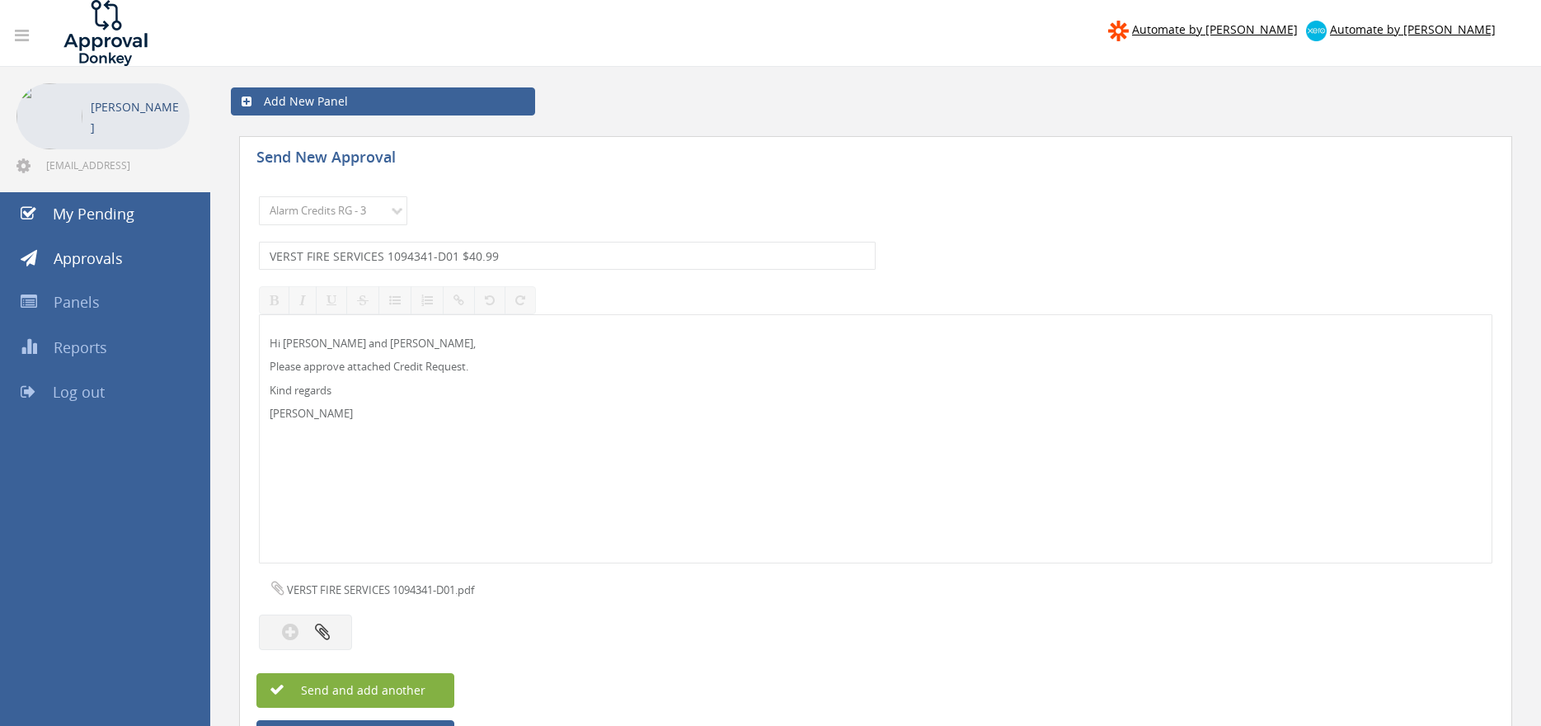
click at [399, 687] on span "Send and add another" at bounding box center [345, 690] width 160 height 16
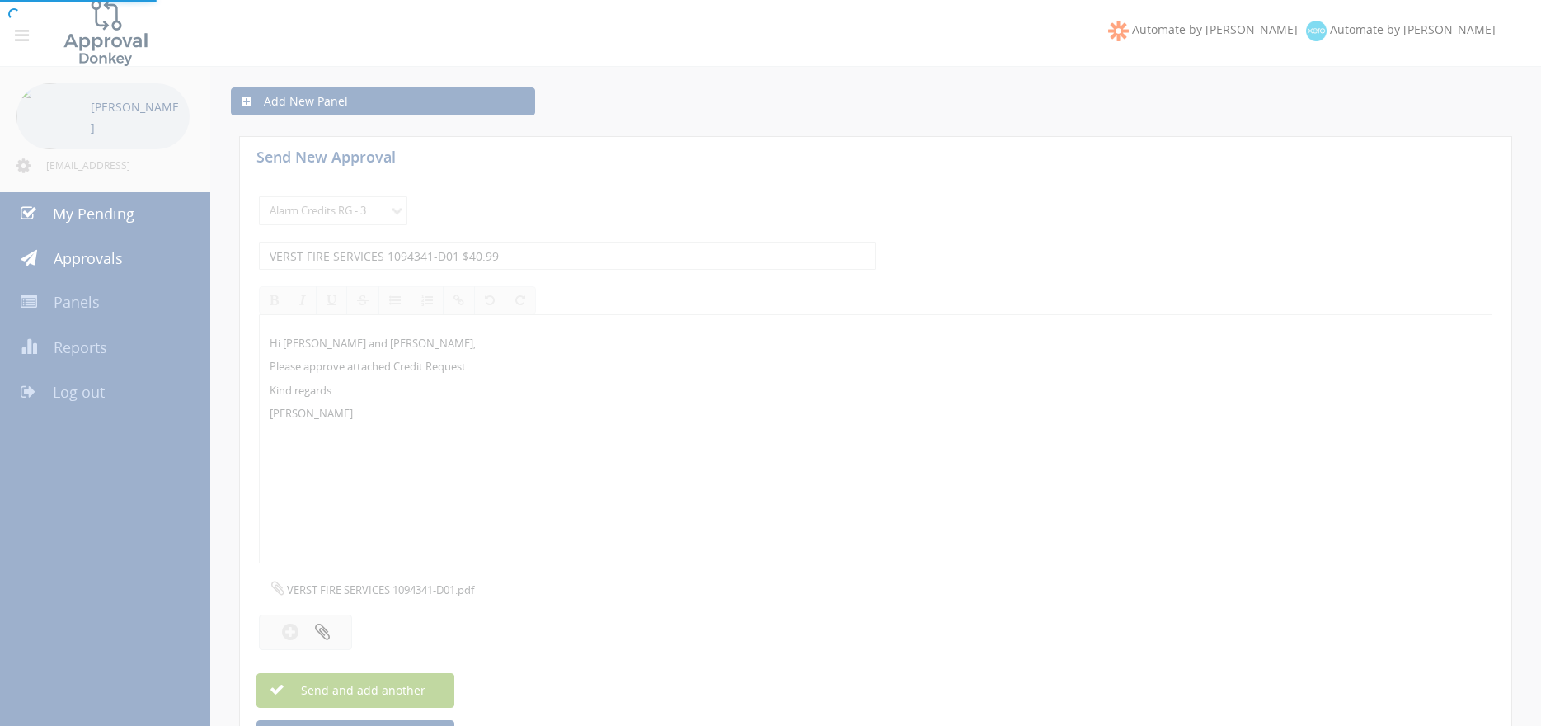
select select
